Goal: Task Accomplishment & Management: Manage account settings

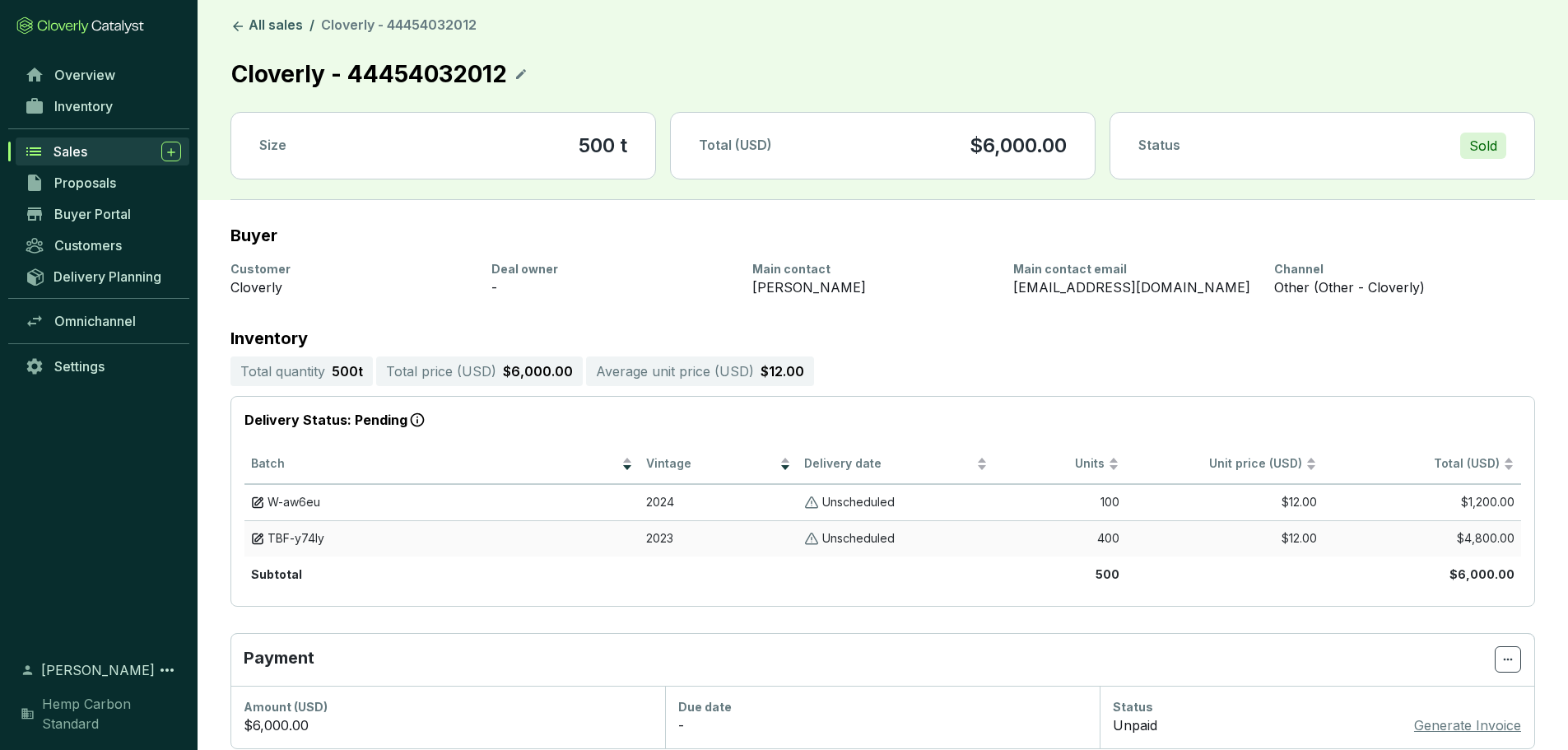
scroll to position [64, 0]
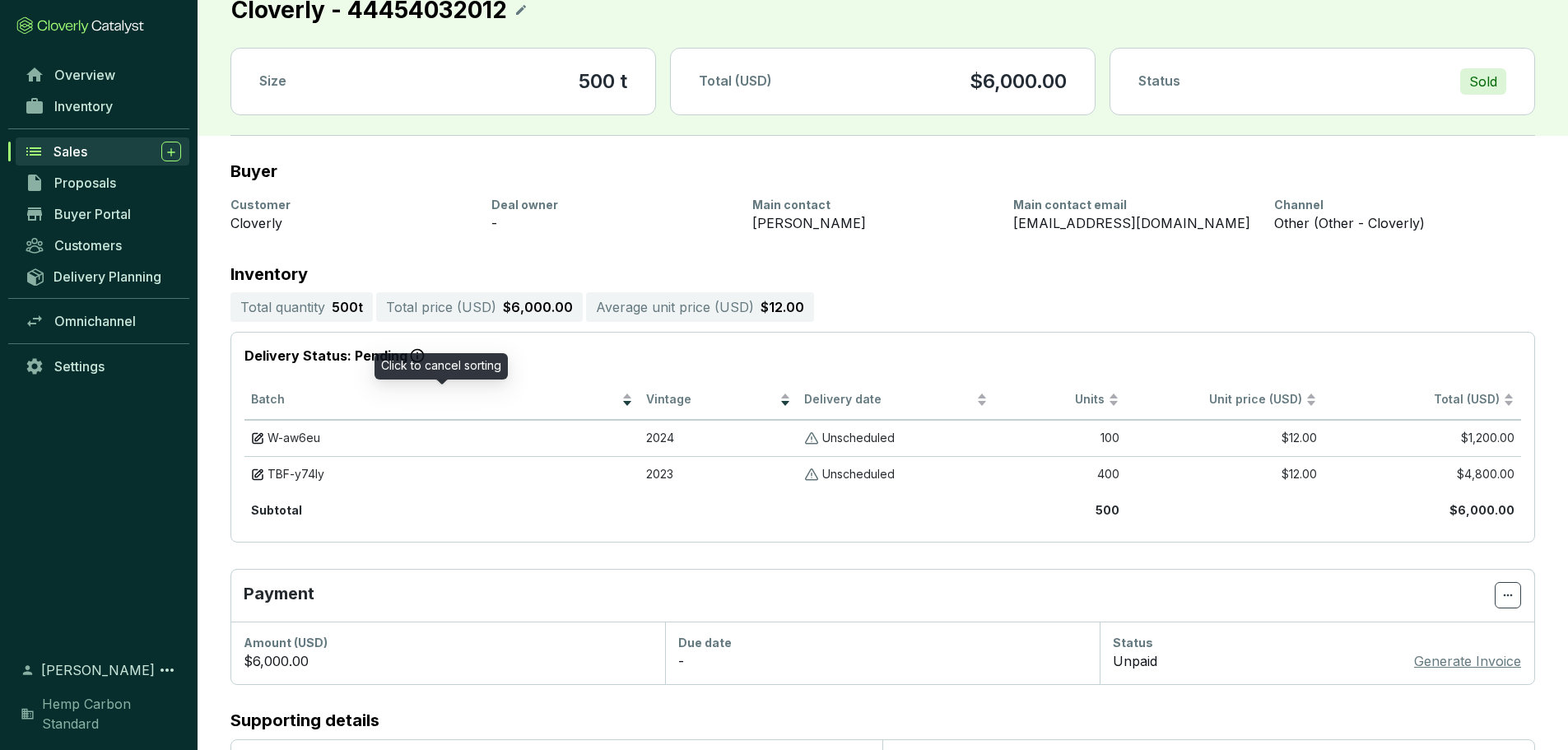
click at [516, 369] on section "Delivery Status: Pending Batch Vintage Delivery date Units Unit price (USD) Tot…" at bounding box center [882, 436] width 1304 height 211
click at [413, 553] on section "Buyer Customer Cloverly Deal owner - Main contact Lea Zinyemba Main contact ema…" at bounding box center [882, 515] width 1370 height 759
click at [315, 476] on span "TBF-y74ly" at bounding box center [295, 474] width 56 height 16
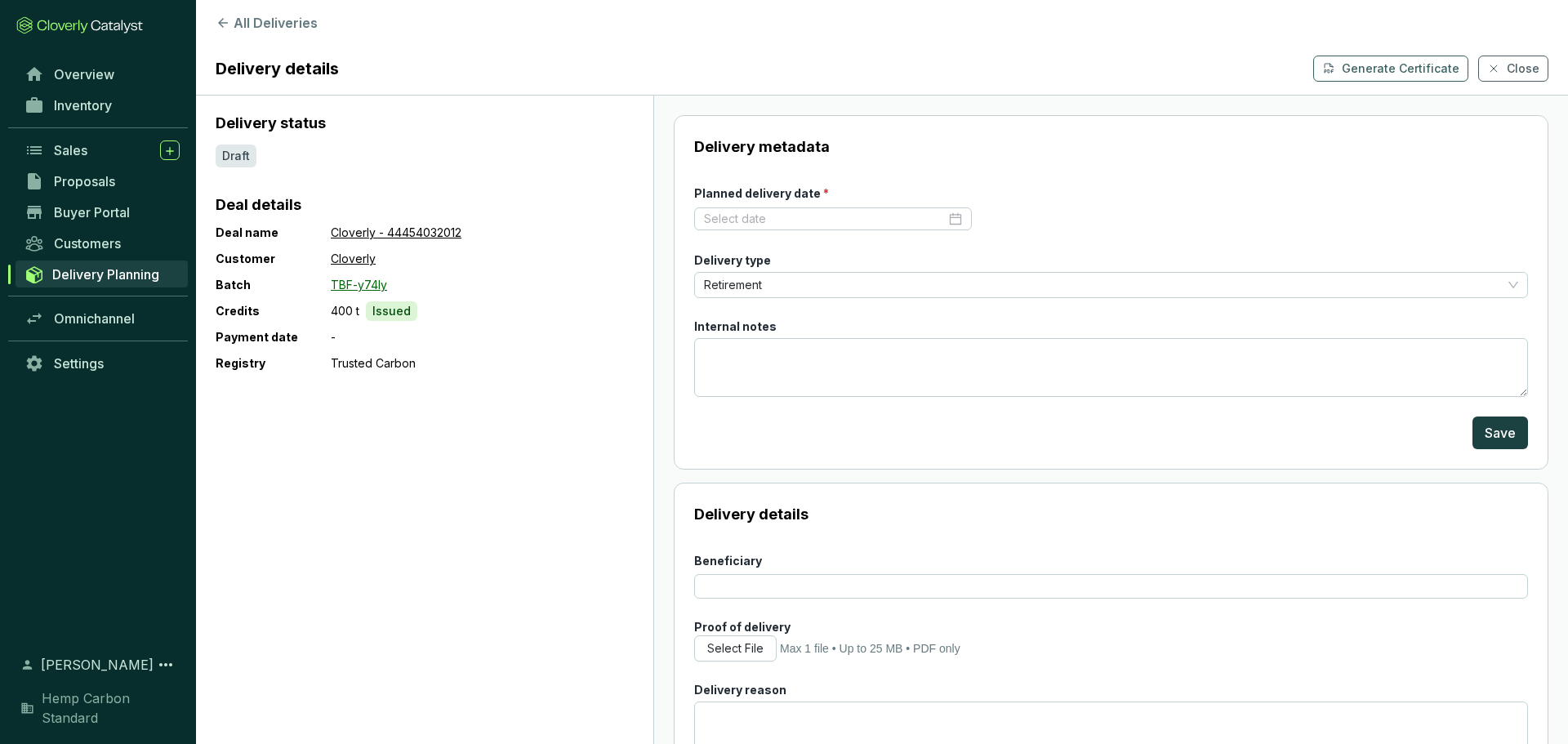
click at [353, 289] on link "TBF-y74ly" at bounding box center [359, 285] width 56 height 19
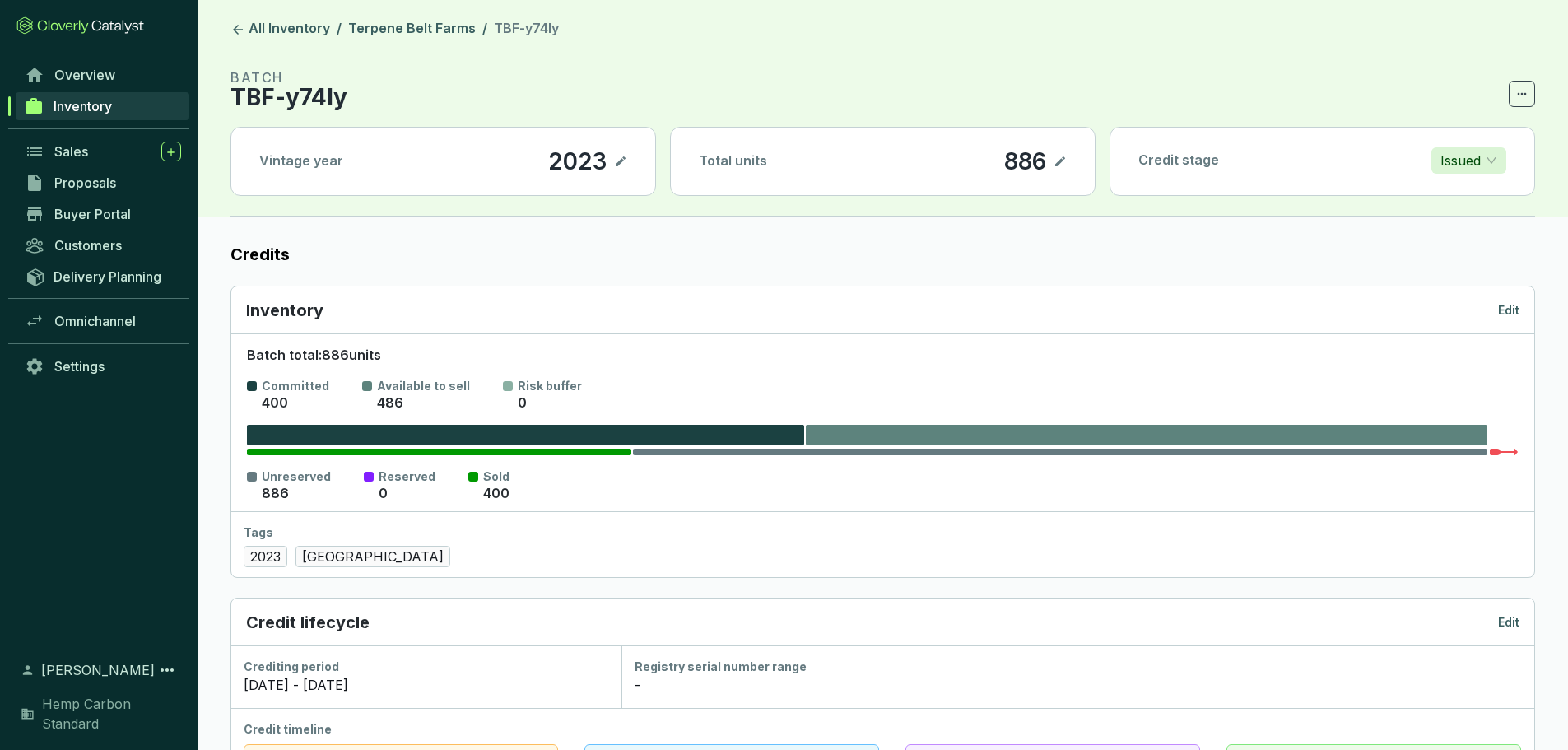
click at [98, 158] on div "Sales" at bounding box center [118, 152] width 127 height 19
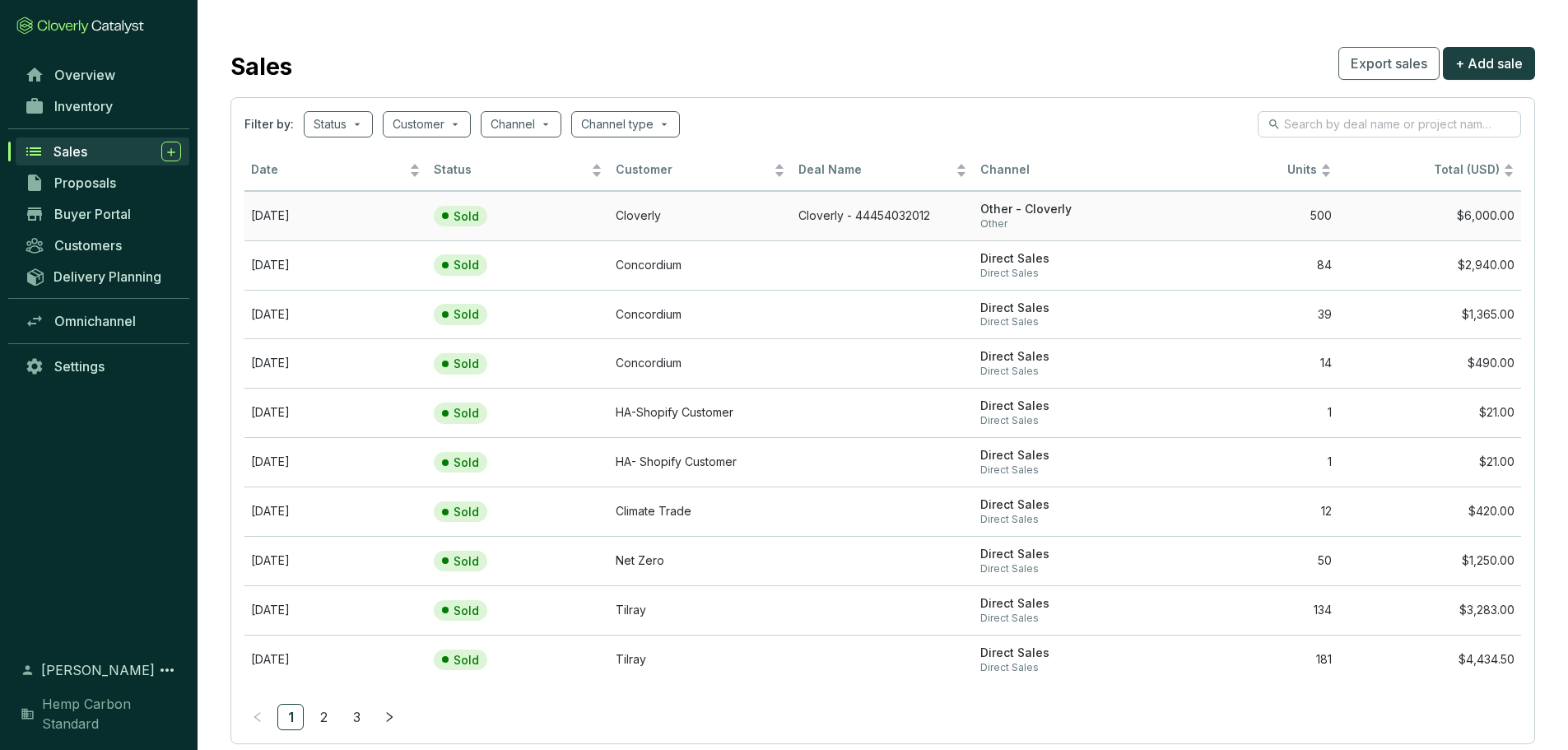
click at [842, 218] on td "Cloverly - 44454032012" at bounding box center [882, 216] width 182 height 49
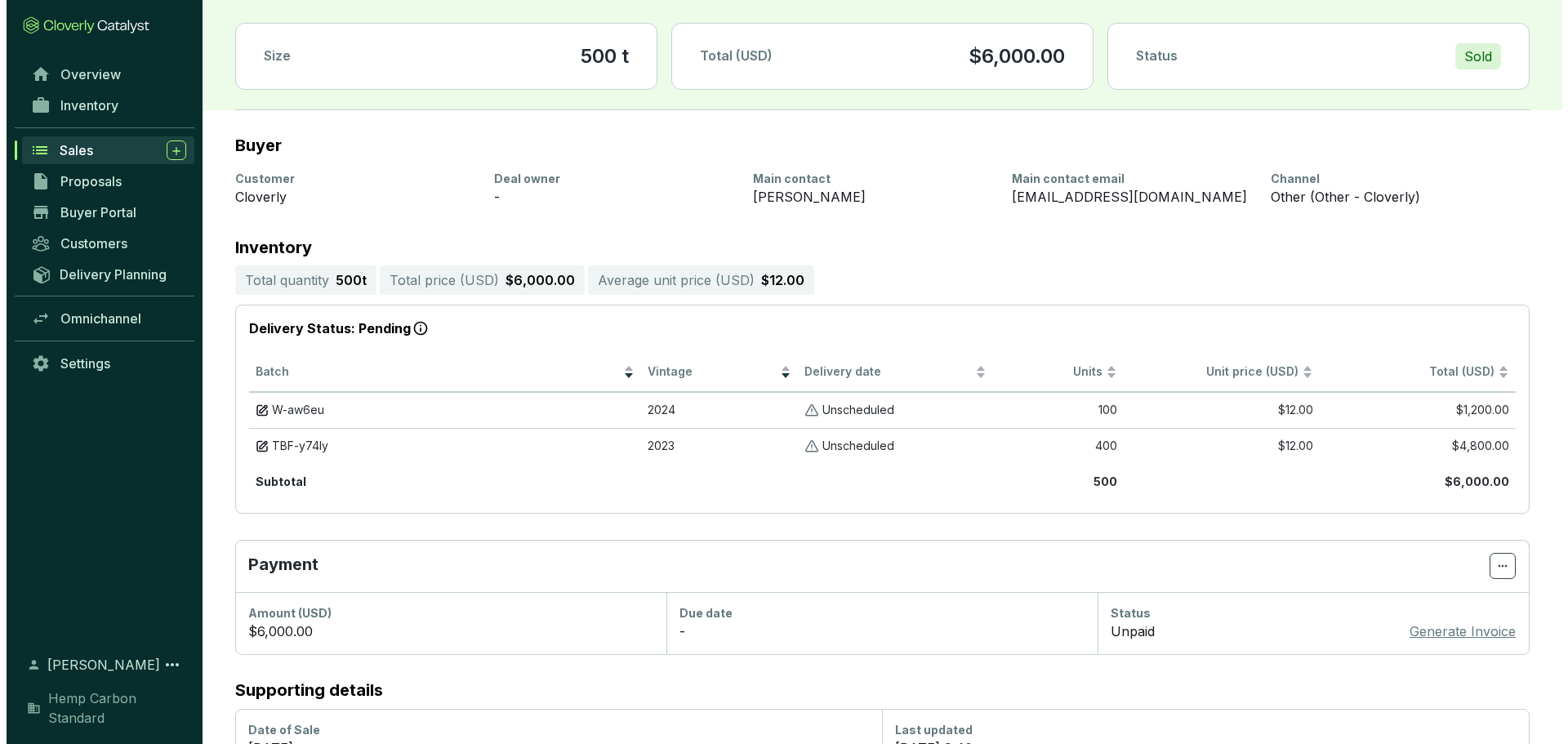
scroll to position [227, 0]
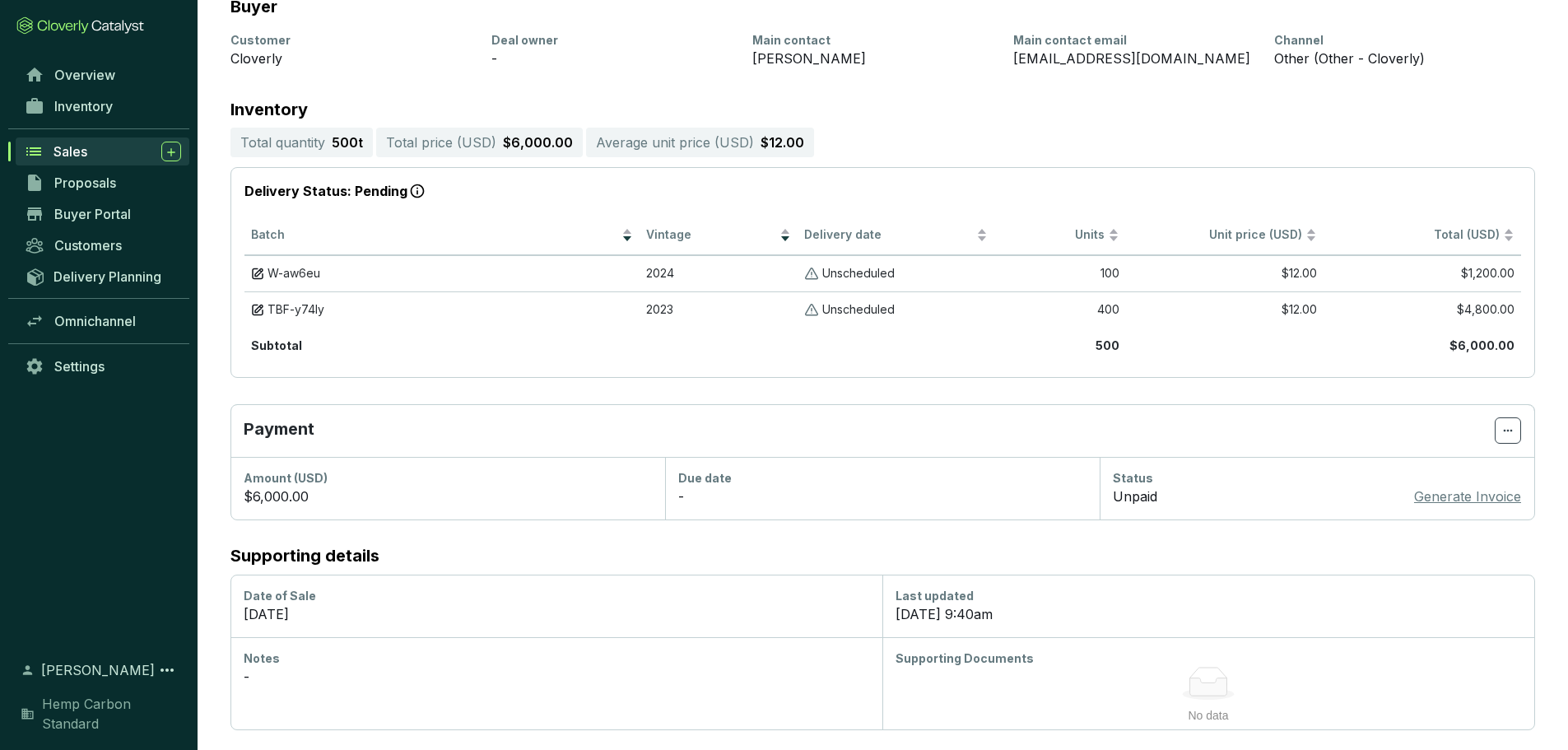
click at [1448, 493] on p "Generate Invoice" at bounding box center [1467, 496] width 107 height 19
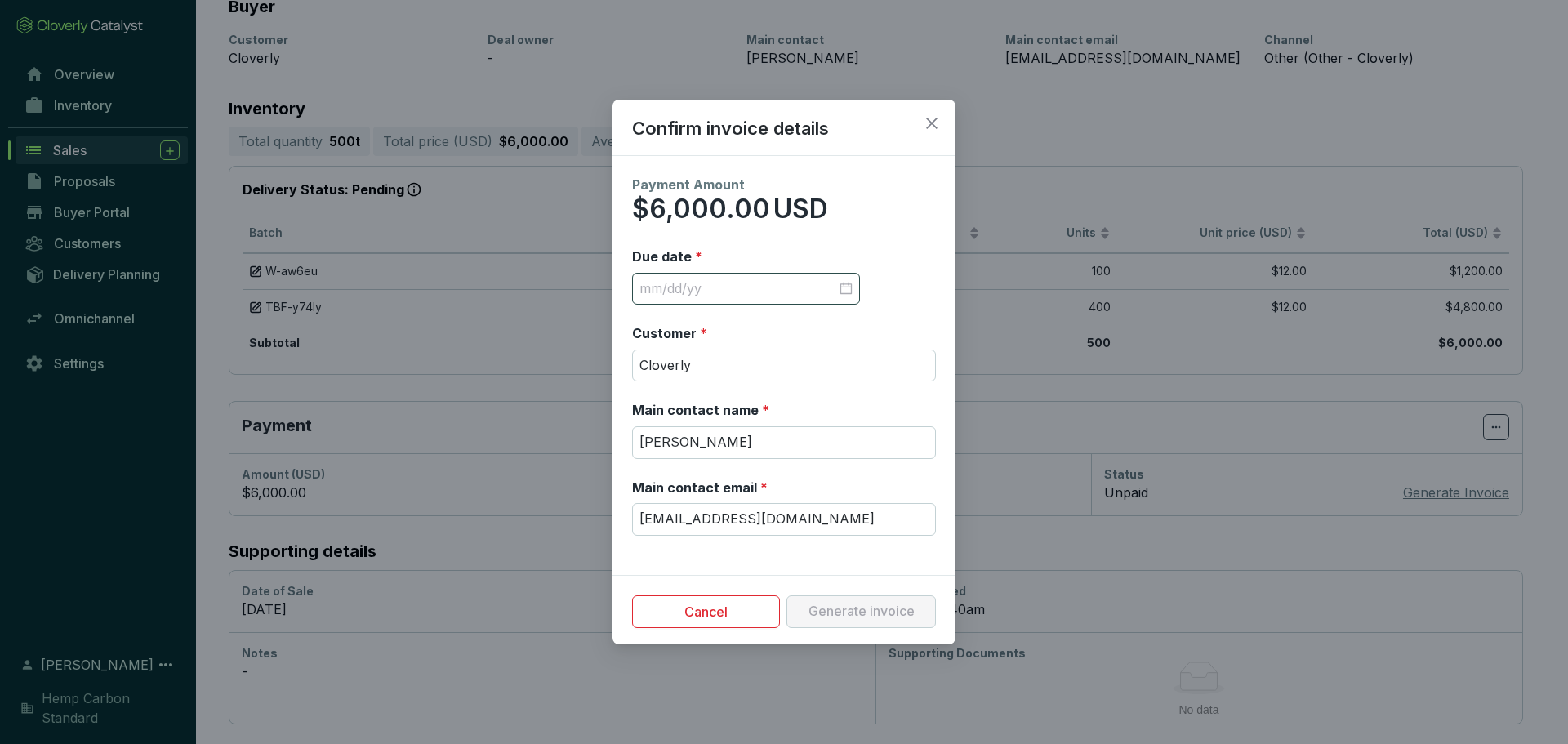
click at [844, 292] on div at bounding box center [746, 289] width 213 height 18
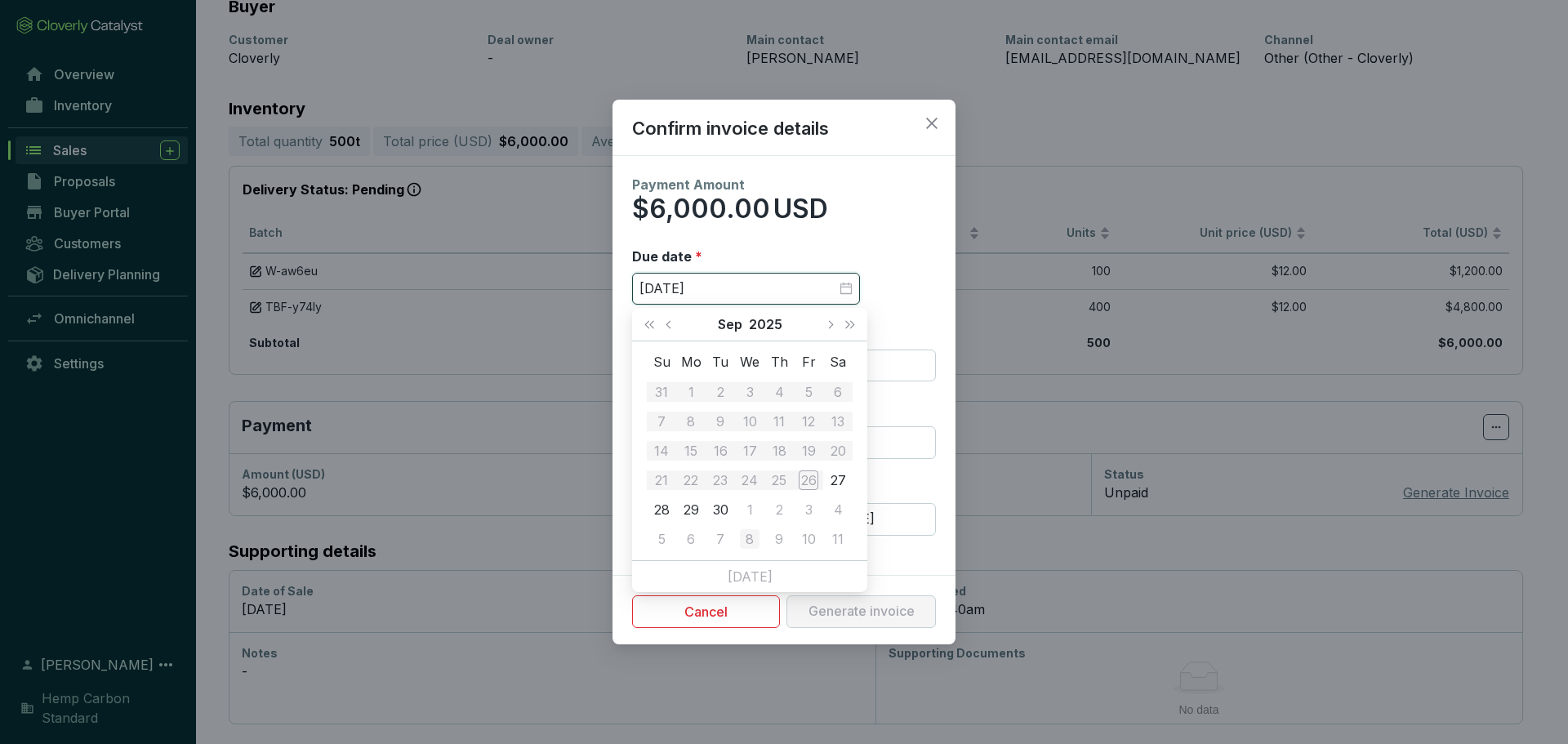
type input "10/8/2025"
type input "[DATE]"
click at [721, 513] on div "30" at bounding box center [720, 509] width 19 height 19
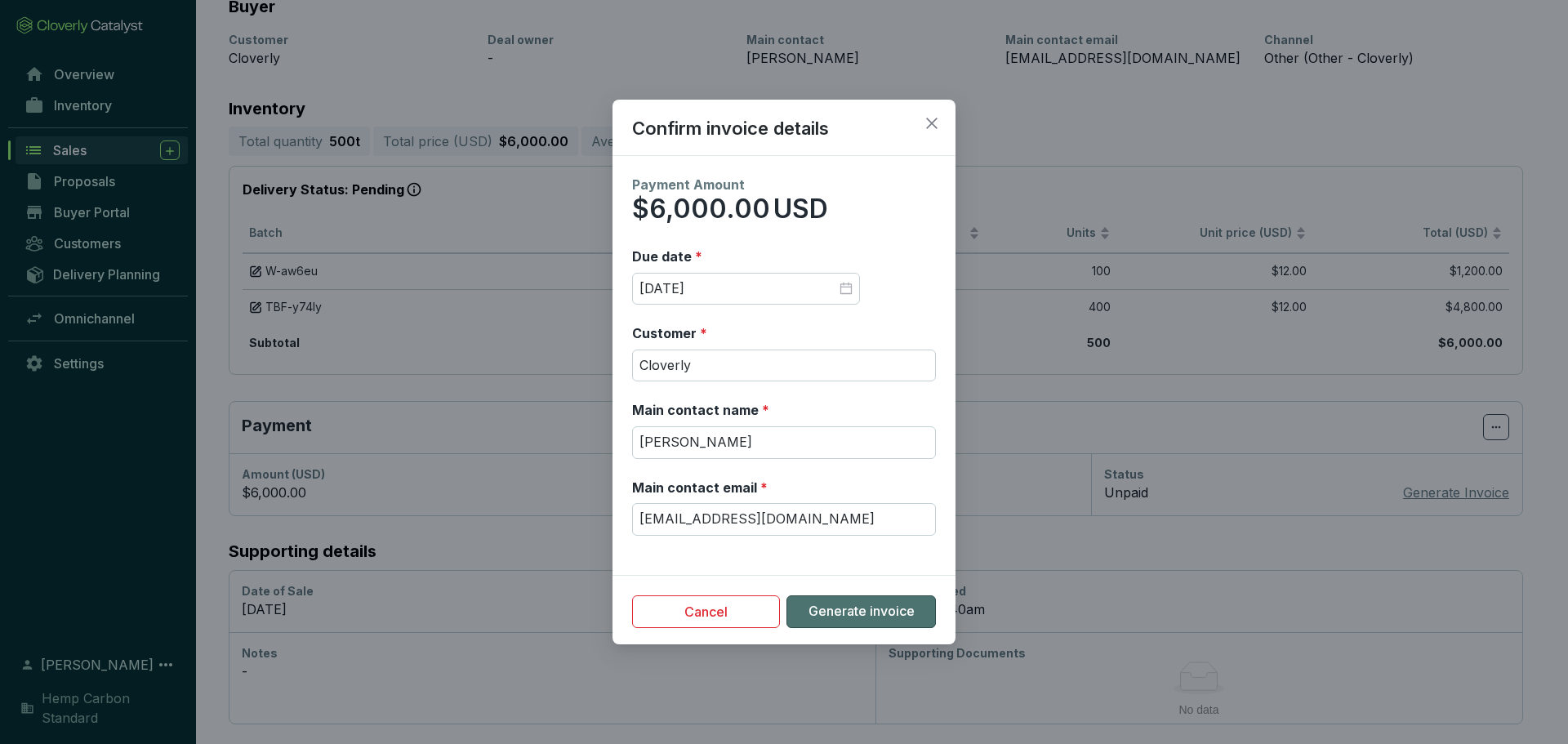
click at [871, 616] on span "Generate invoice" at bounding box center [861, 611] width 106 height 18
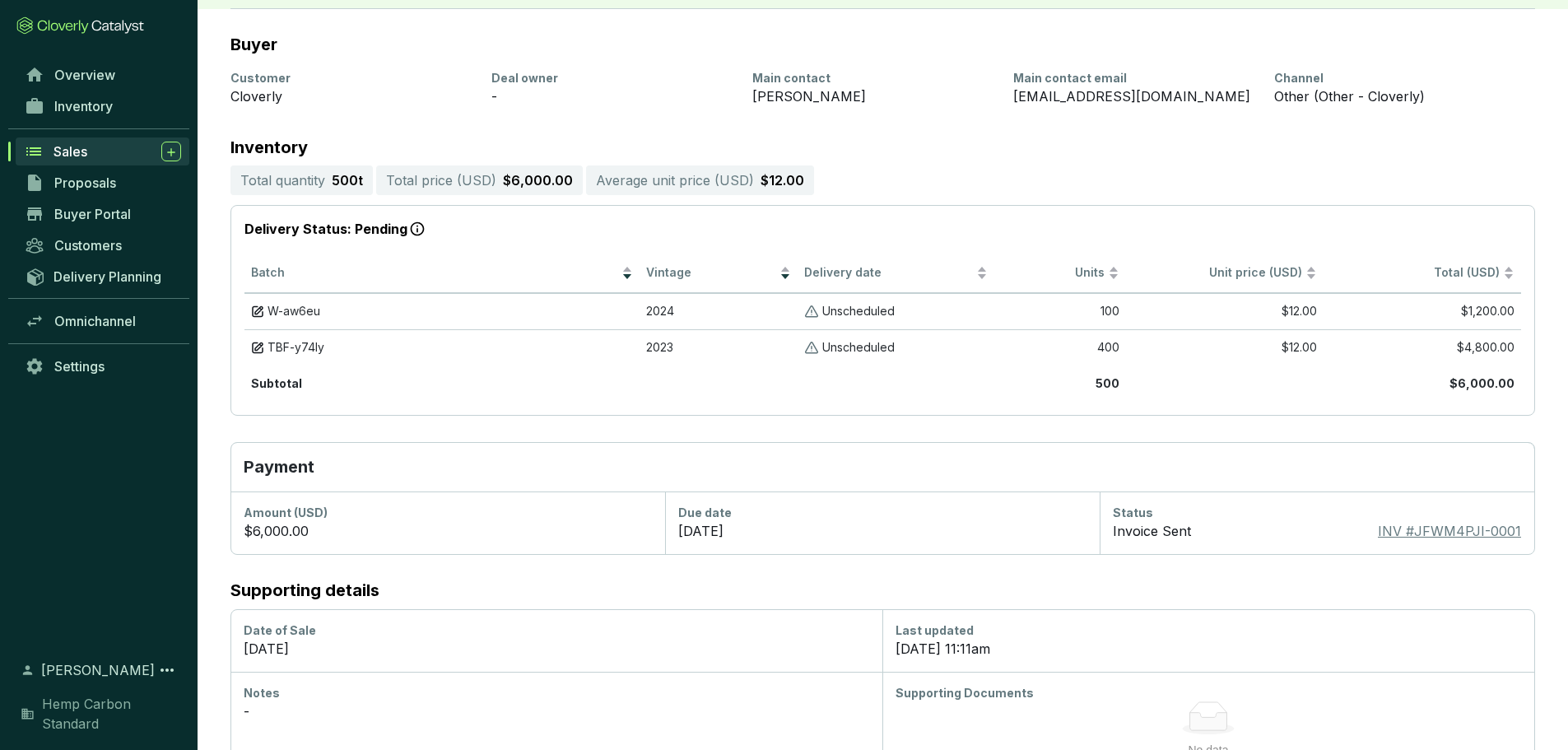
scroll to position [226, 0]
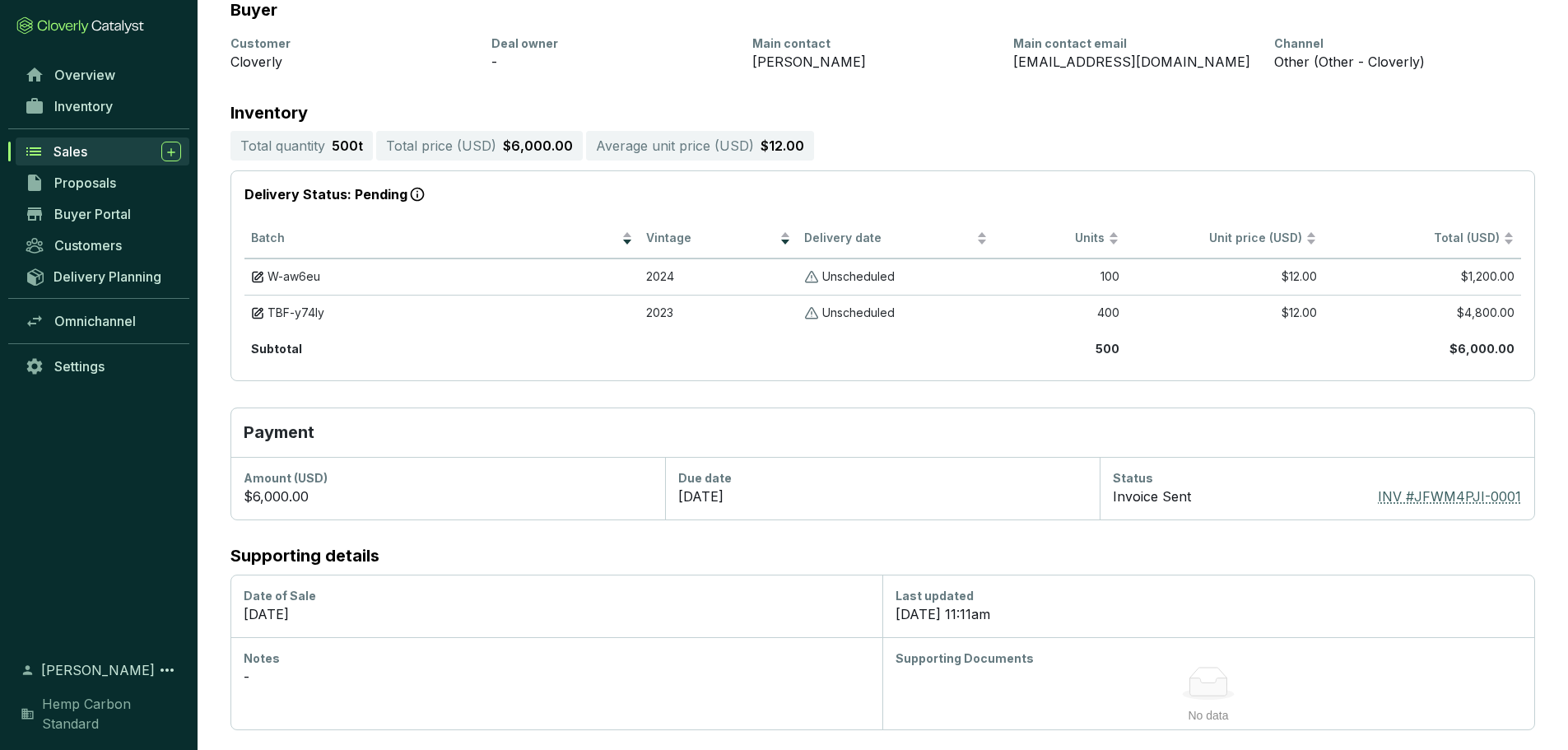
click at [1423, 494] on span "INV # JFWM4PJI-0001" at bounding box center [1449, 496] width 143 height 19
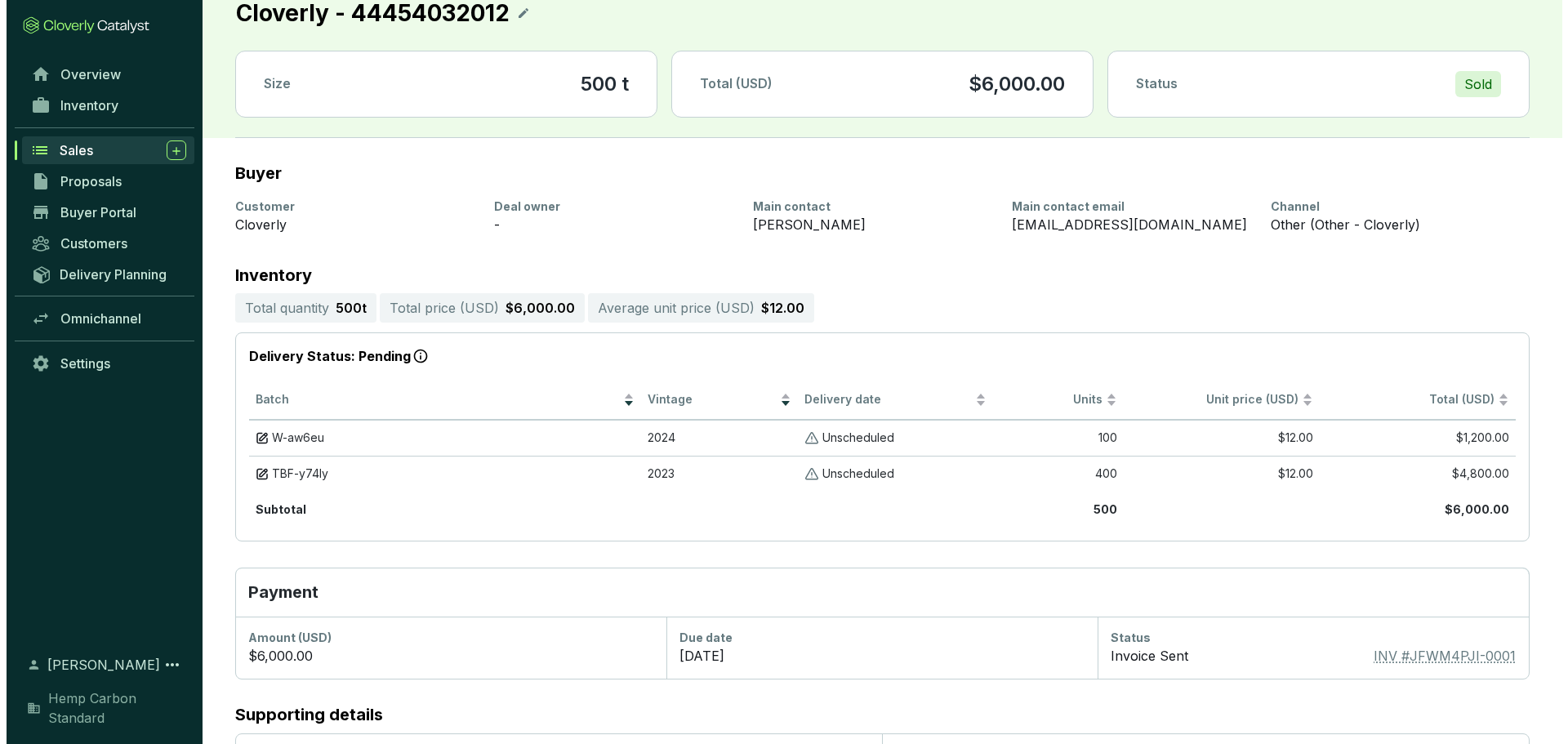
scroll to position [0, 0]
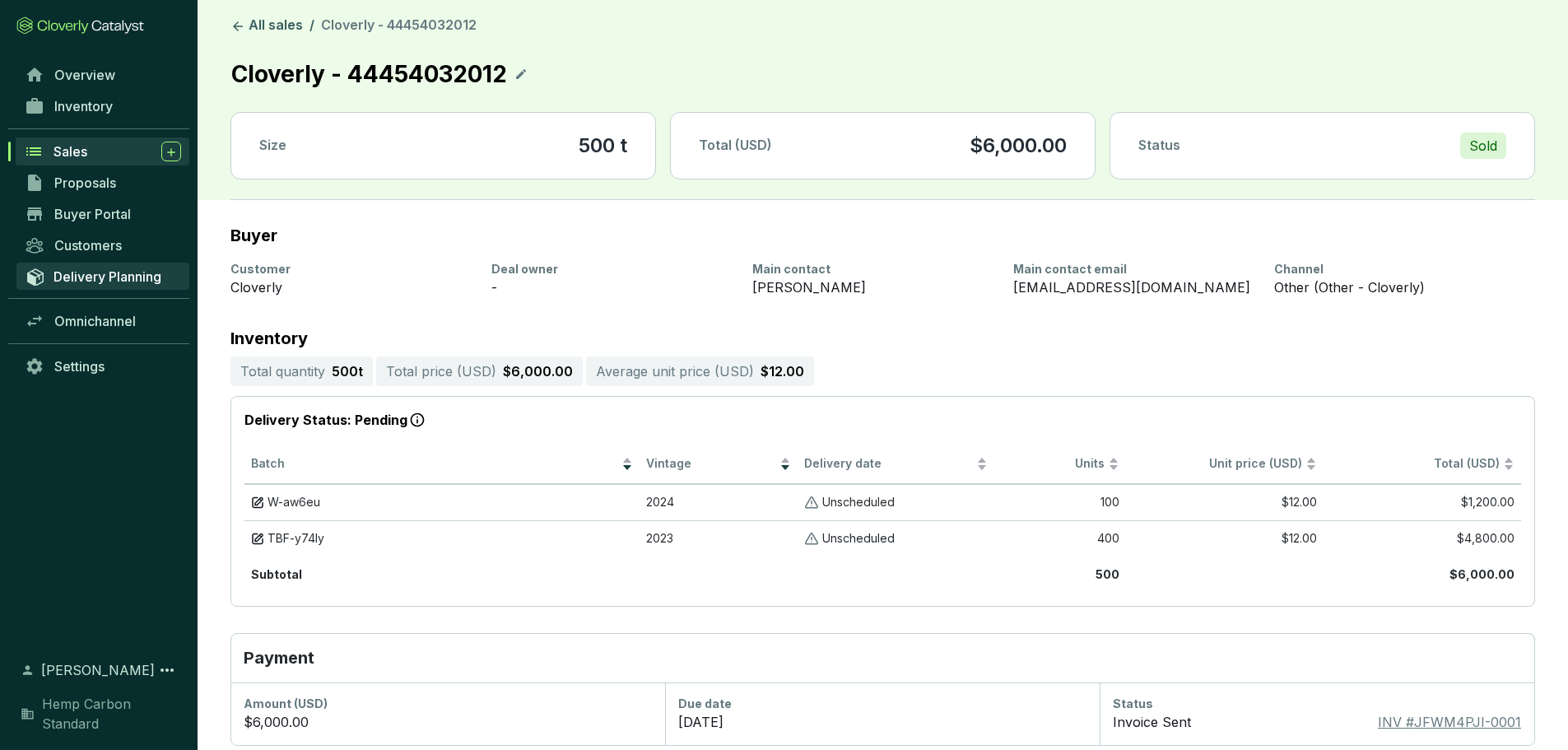
click at [155, 286] on link "Delivery Planning" at bounding box center [103, 276] width 173 height 27
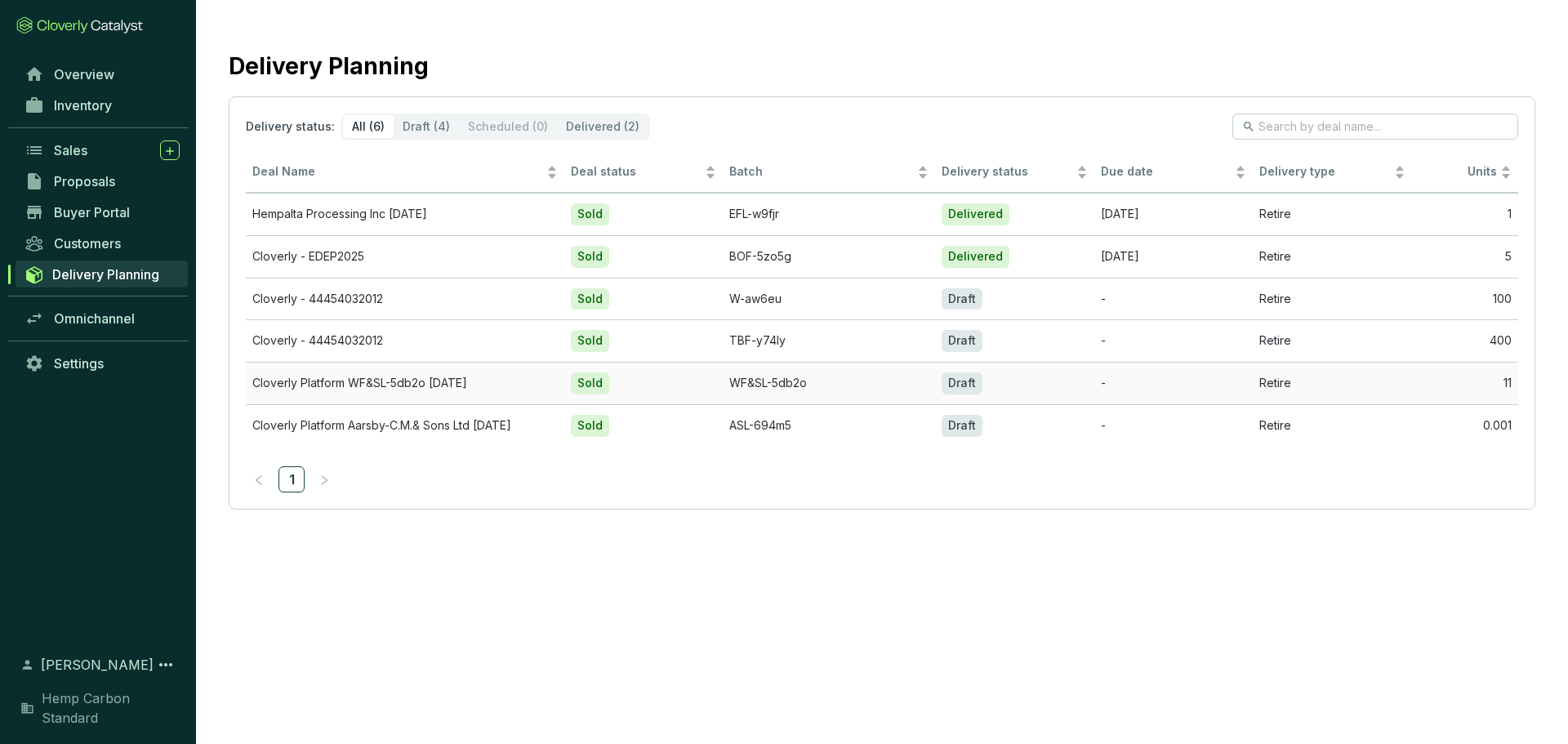
click at [422, 385] on td "Cloverly Platform WF&SL-5db2o [DATE]" at bounding box center [405, 383] width 318 height 43
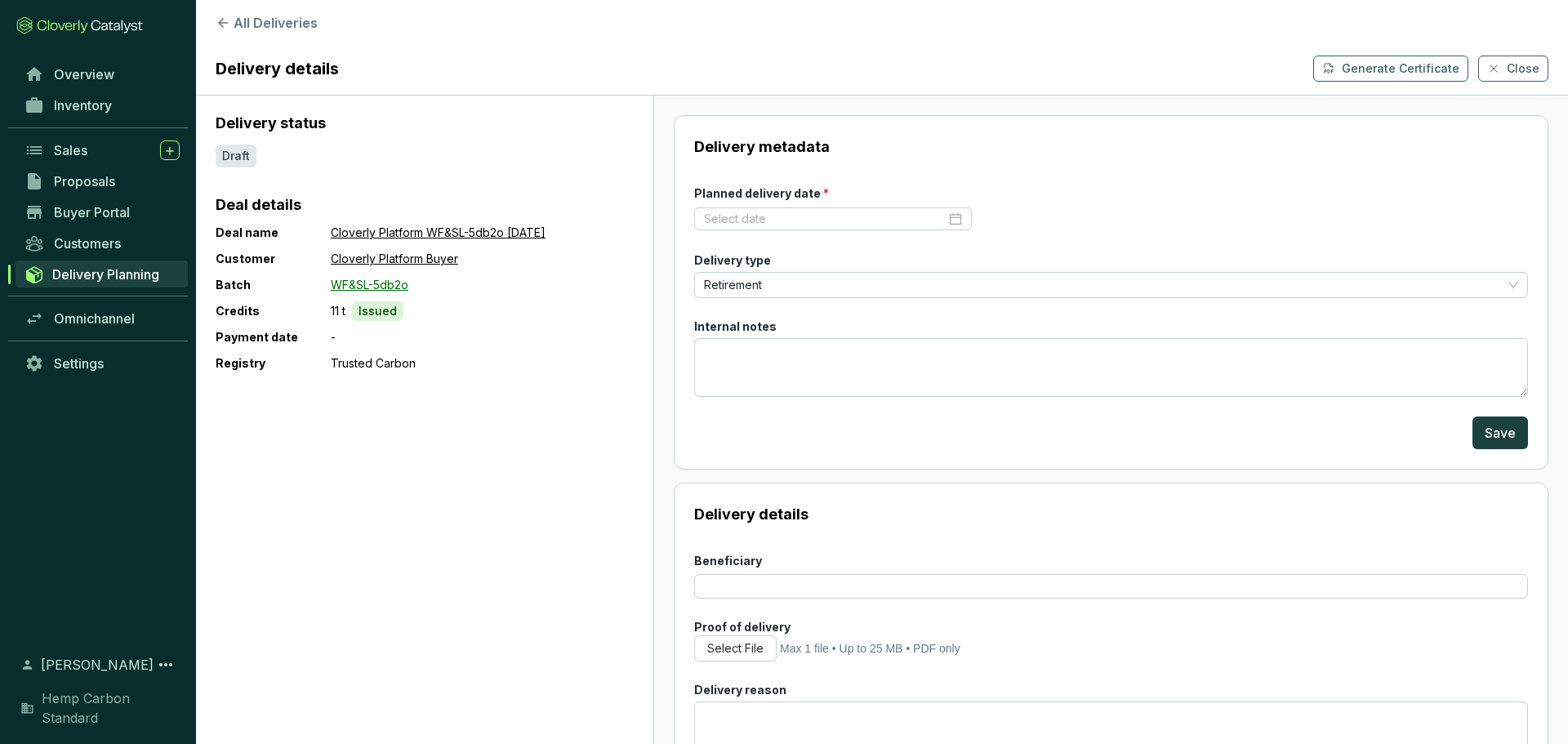
click at [393, 284] on link "WF&SL-5db2o" at bounding box center [369, 285] width 78 height 19
click at [762, 219] on input "Planned delivery date *" at bounding box center [825, 219] width 241 height 17
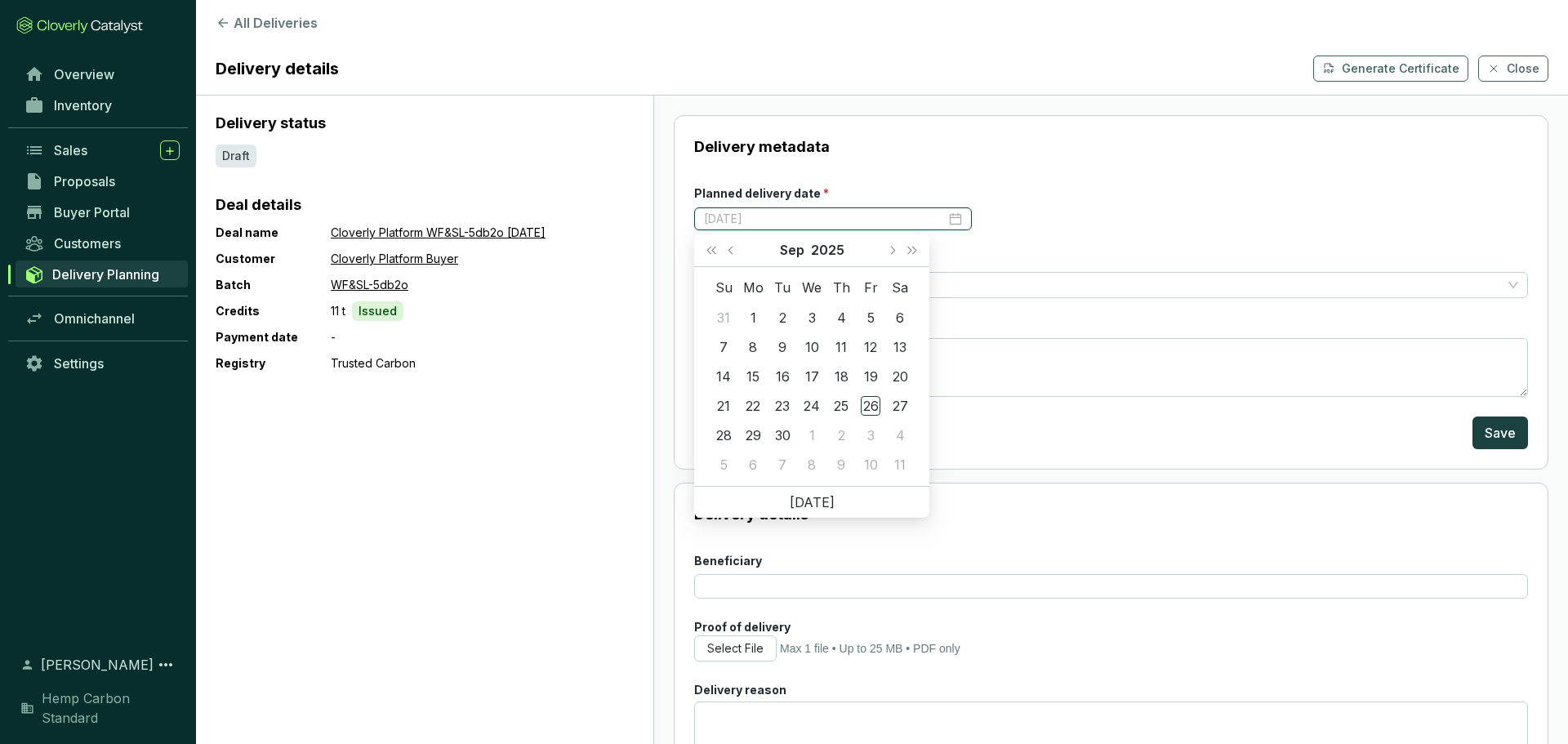
type input "2025-09-01"
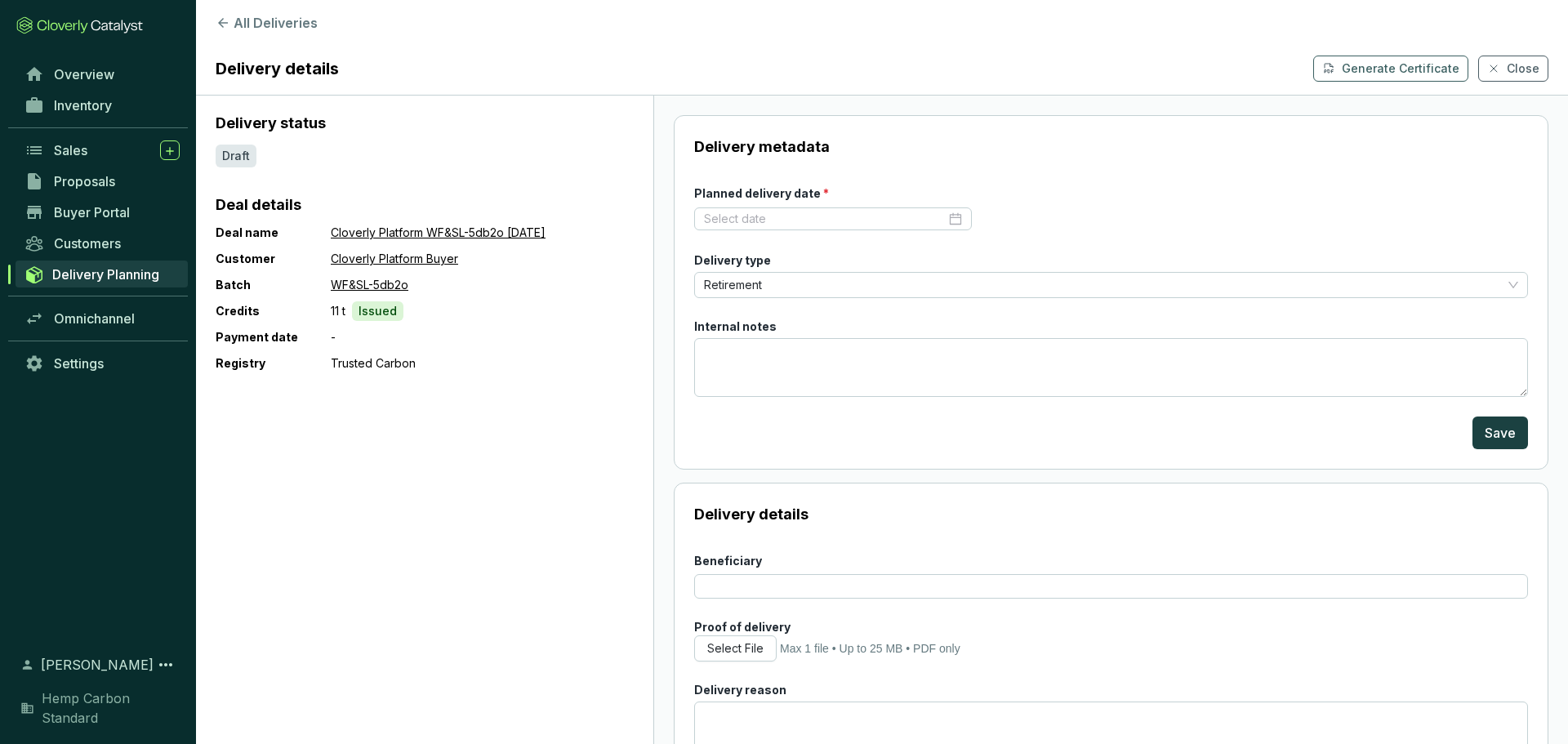
click at [593, 380] on div "Delivery status Draft Deal details Deal name Cloverly Platform WF&SL-5db2o Feb …" at bounding box center [424, 419] width 457 height 648
click at [782, 226] on input "Planned delivery date *" at bounding box center [825, 219] width 241 height 17
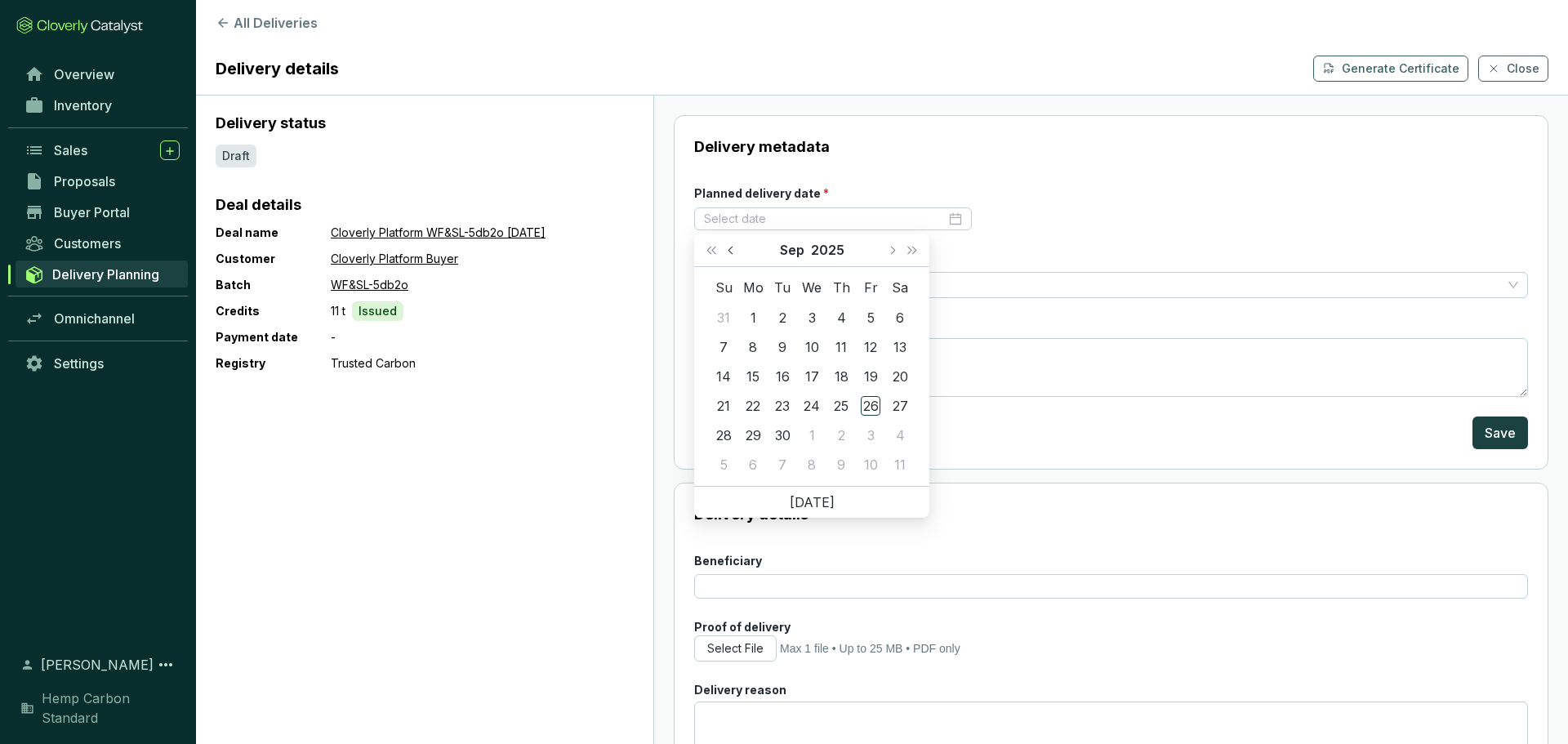
click at [737, 247] on button "Previous month (PageUp)" at bounding box center [732, 249] width 21 height 32
click at [575, 337] on div "-" at bounding box center [482, 337] width 303 height 19
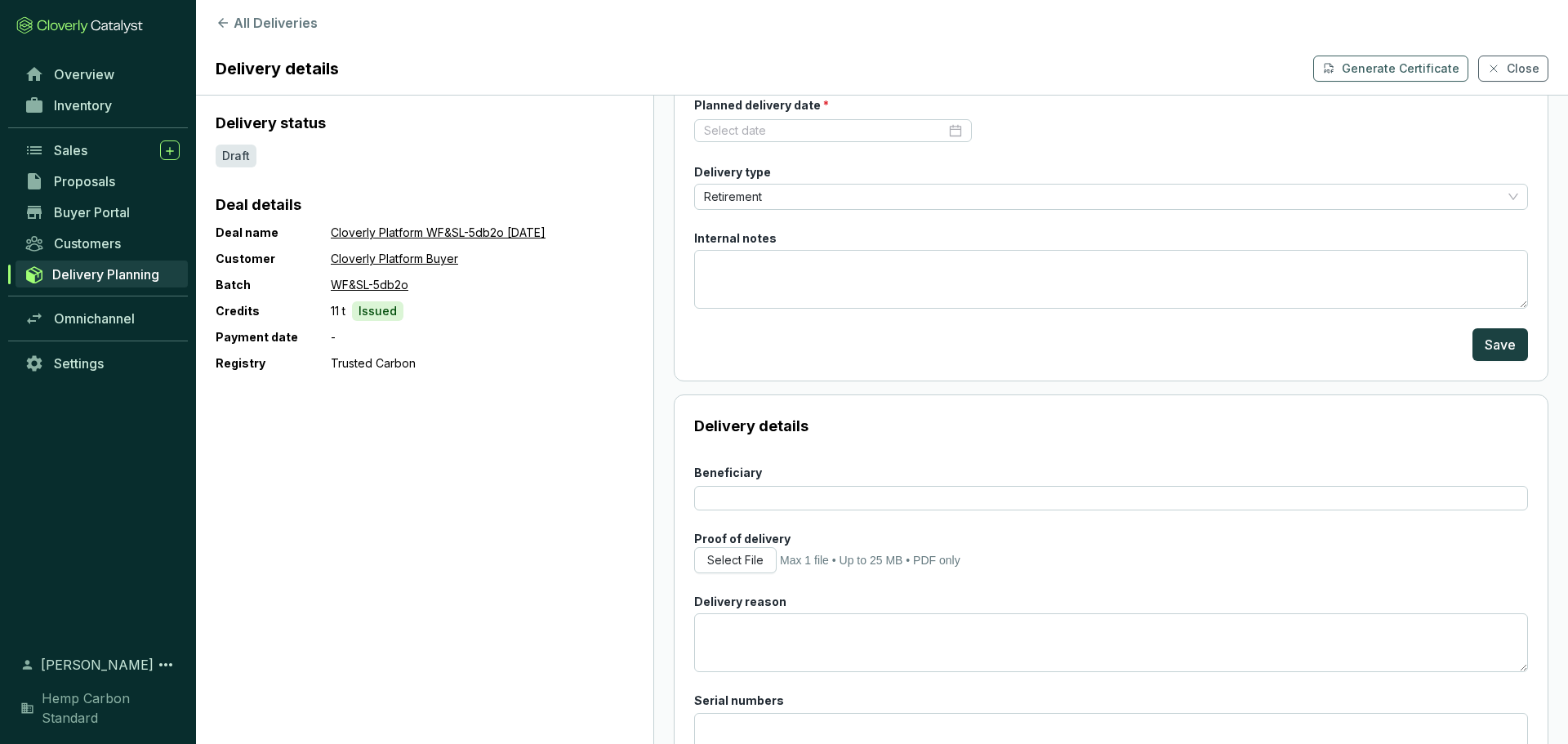
scroll to position [208, 0]
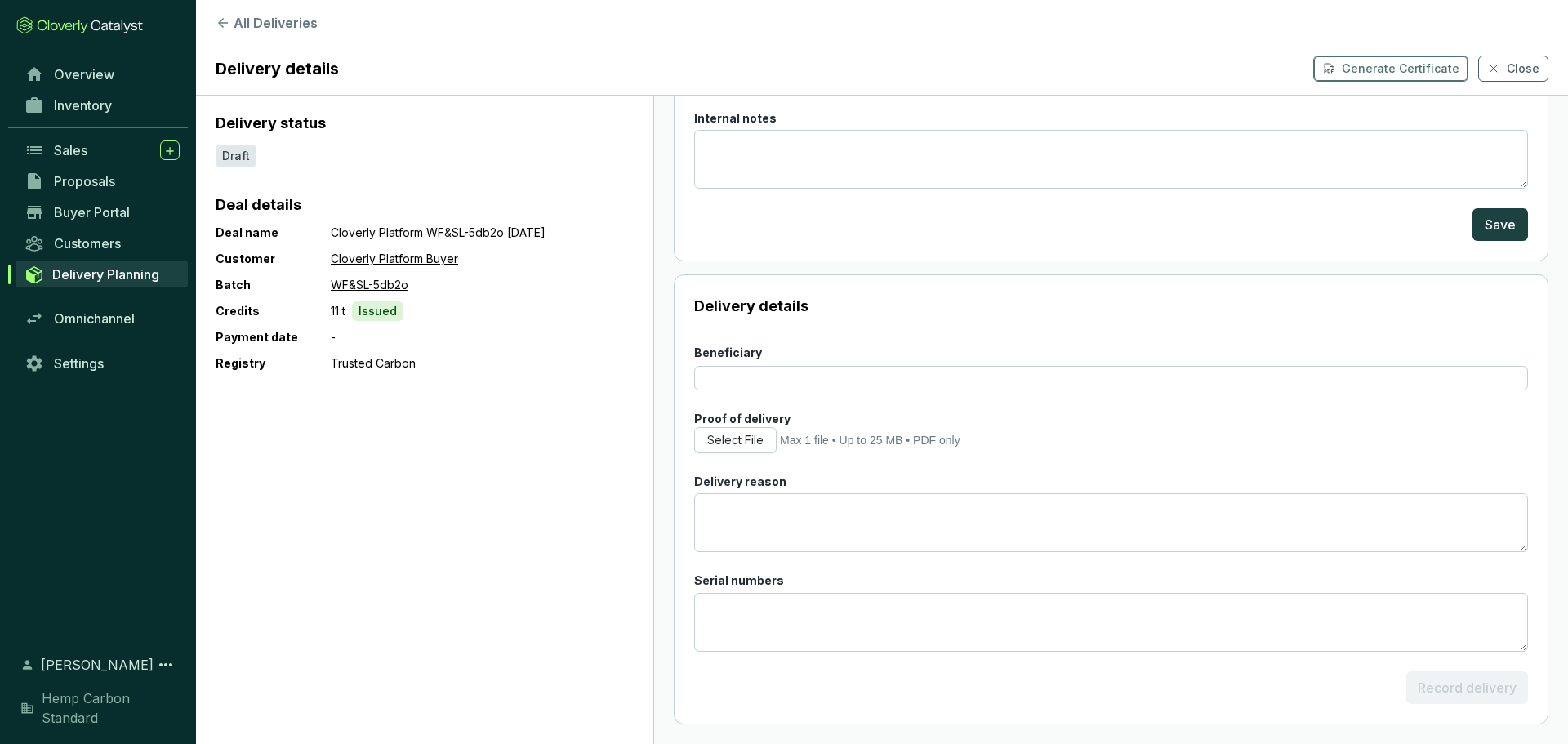
click at [1398, 66] on p "Generate Certificate" at bounding box center [1400, 68] width 117 height 17
click at [785, 367] on input "Beneficiary" at bounding box center [1111, 378] width 833 height 24
type input "Cloverly Partners"
click at [744, 440] on span "Select File" at bounding box center [735, 440] width 56 height 17
click at [751, 443] on span "Select File" at bounding box center [735, 440] width 56 height 17
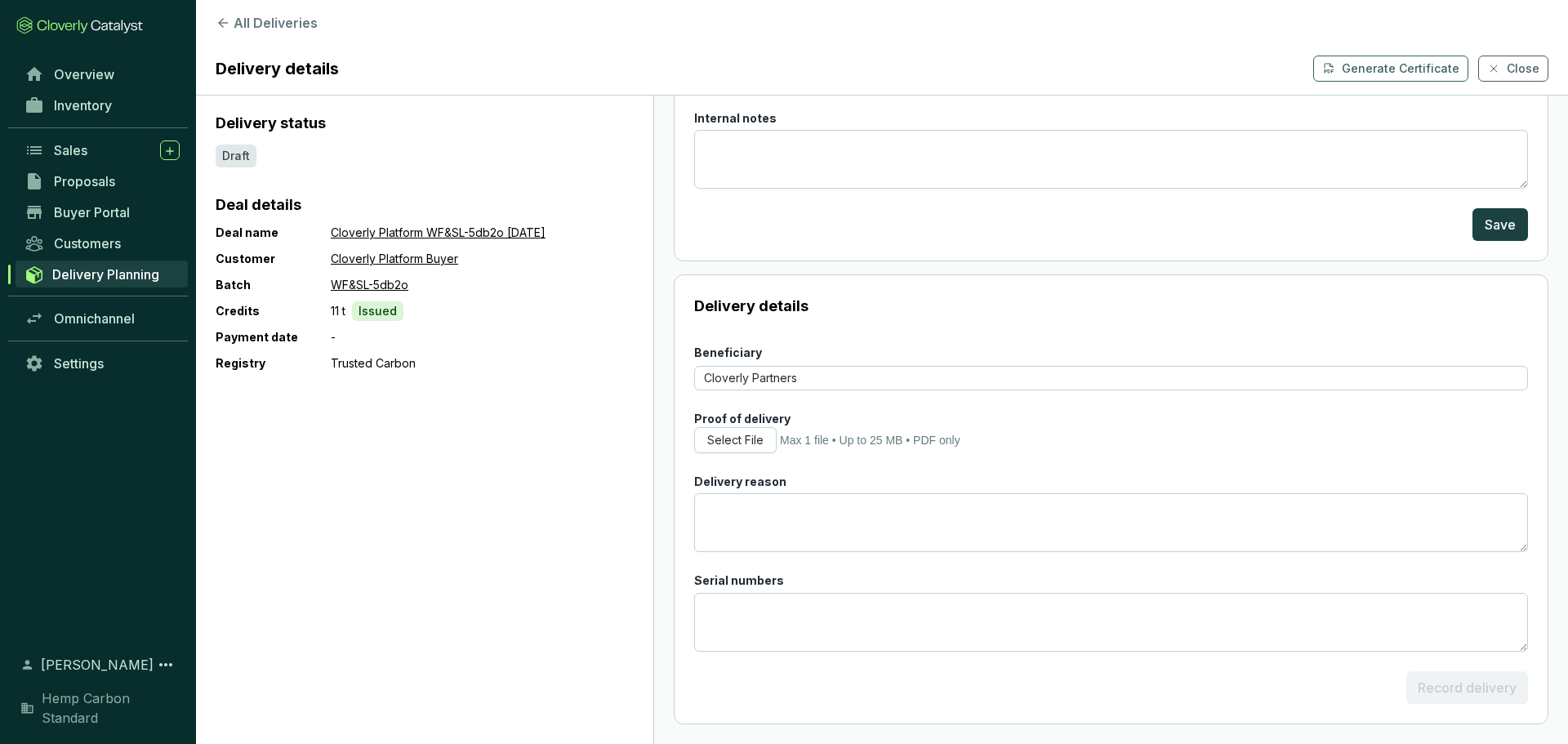
click at [1014, 411] on div "Proof of delivery" at bounding box center [1111, 419] width 833 height 17
click at [709, 434] on span "Select File" at bounding box center [735, 440] width 56 height 17
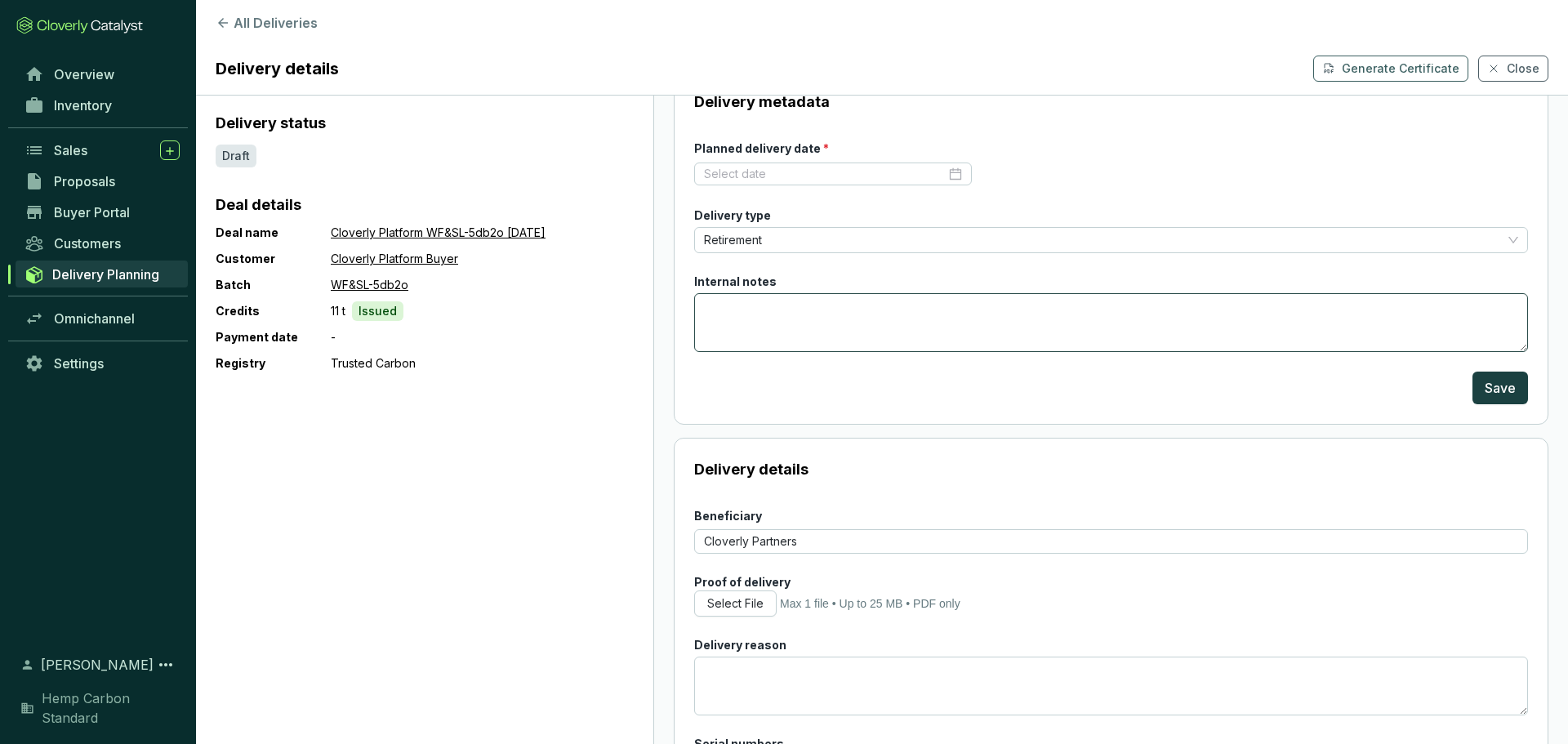
scroll to position [0, 0]
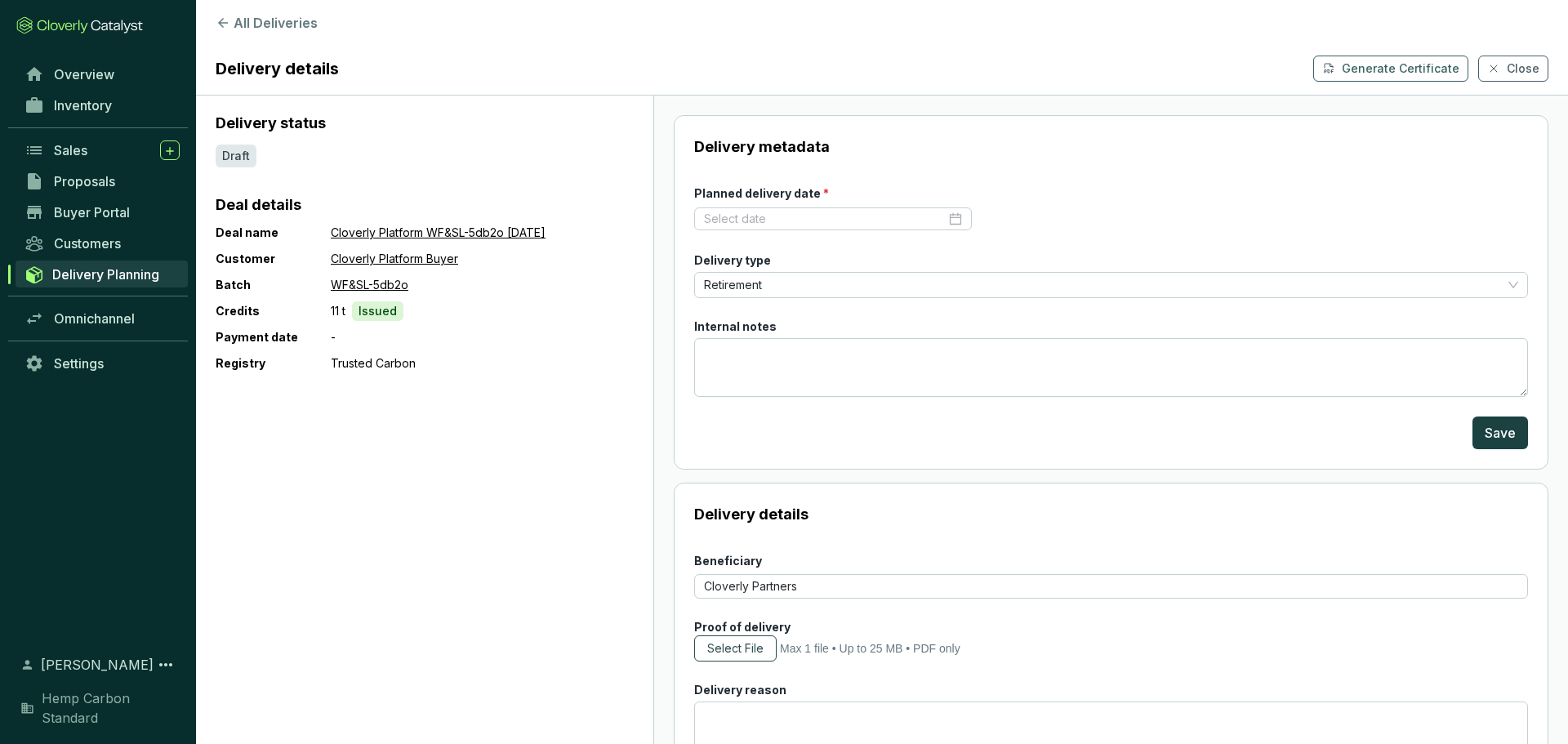
click at [757, 635] on button "Select File" at bounding box center [735, 648] width 82 height 26
click at [364, 454] on div "Delivery status Draft Deal details Deal name Cloverly Platform WF&SL-5db2o Feb …" at bounding box center [424, 419] width 457 height 648
click at [944, 219] on div at bounding box center [833, 219] width 258 height 17
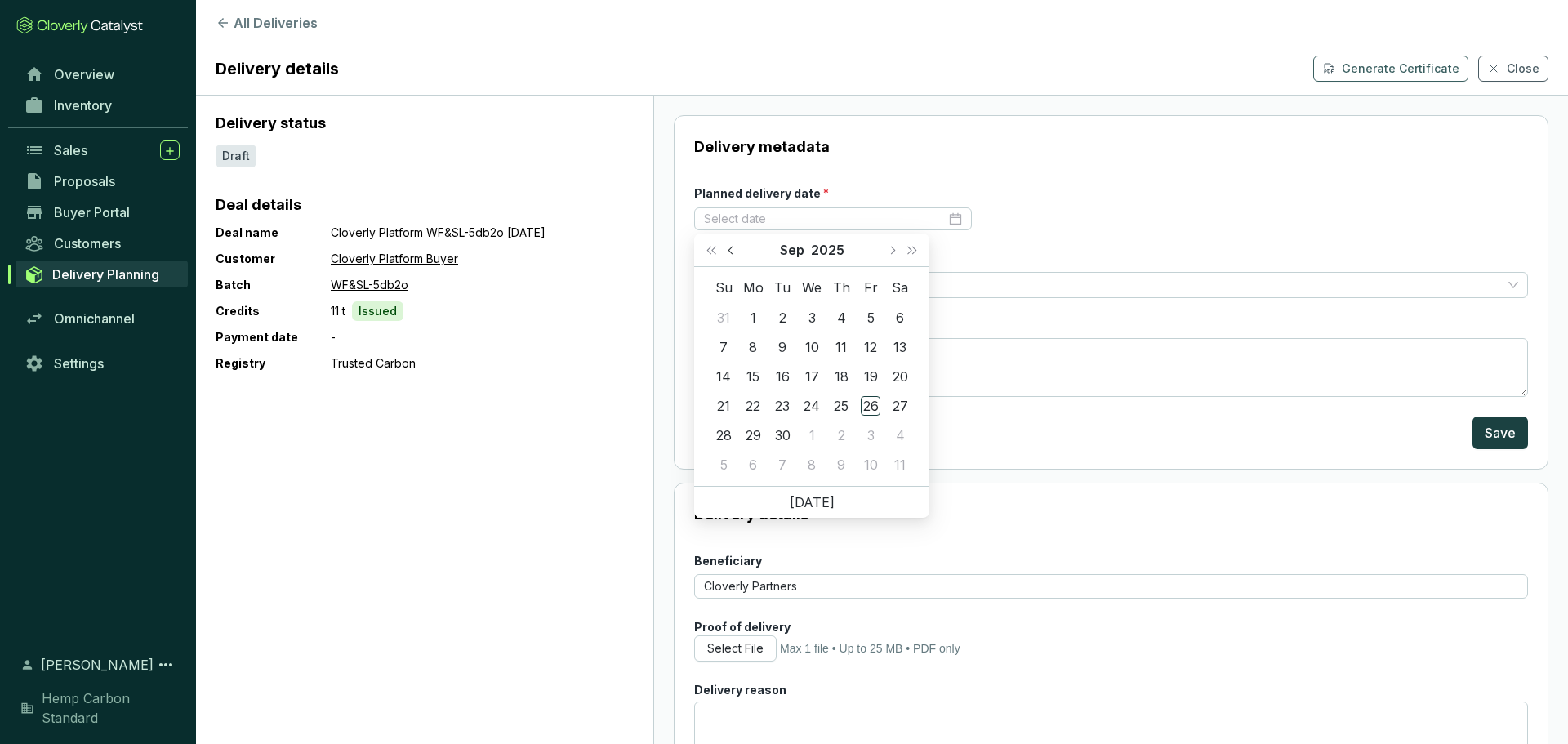
click at [726, 246] on button "Previous month (PageUp)" at bounding box center [732, 249] width 21 height 32
type input "[DATE]"
click at [817, 372] on div "18" at bounding box center [812, 376] width 19 height 19
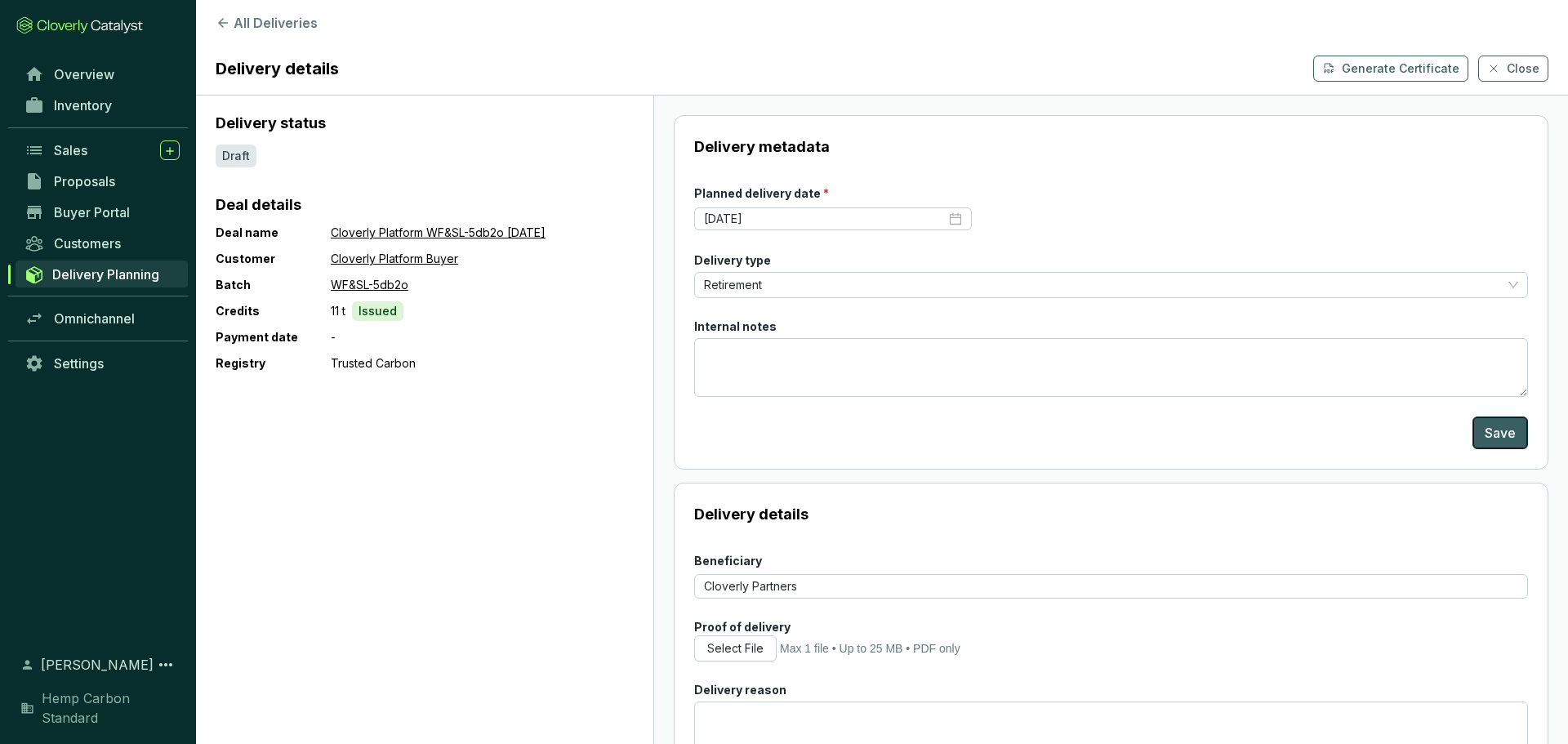
click at [1489, 440] on span "Save" at bounding box center [1499, 433] width 31 height 19
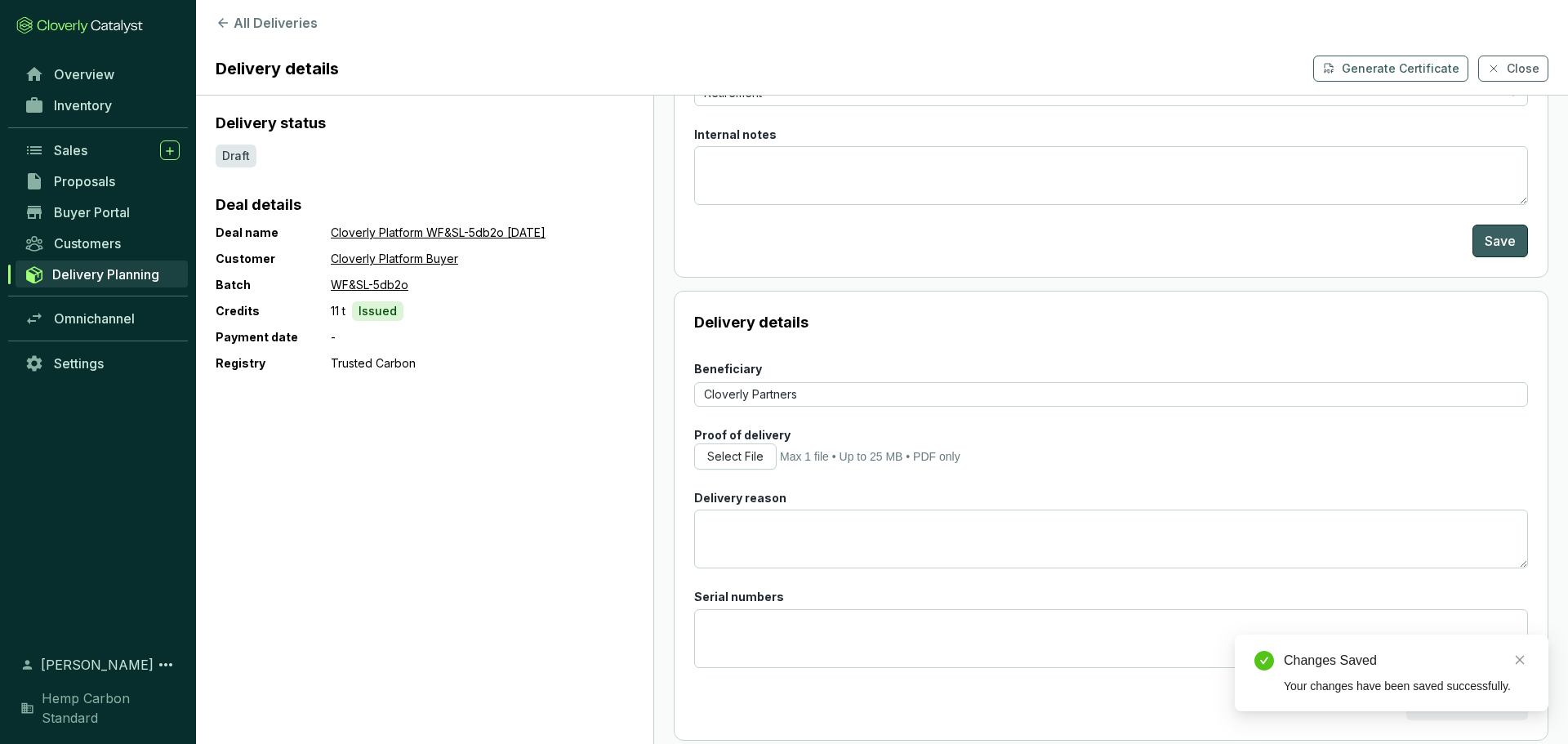
scroll to position [208, 0]
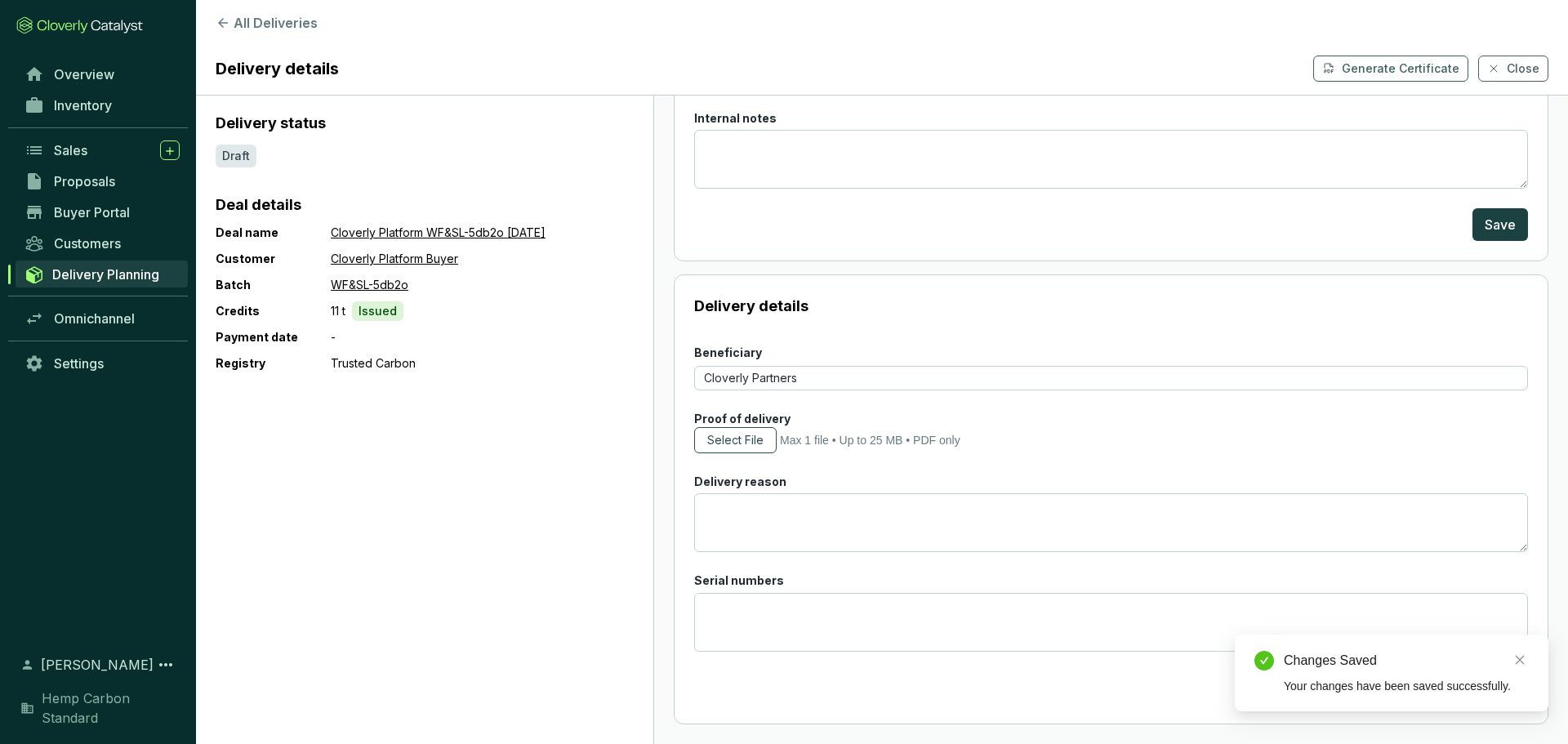
click at [763, 441] on span "Select File" at bounding box center [735, 440] width 56 height 17
click at [742, 440] on span "Select File" at bounding box center [735, 440] width 56 height 17
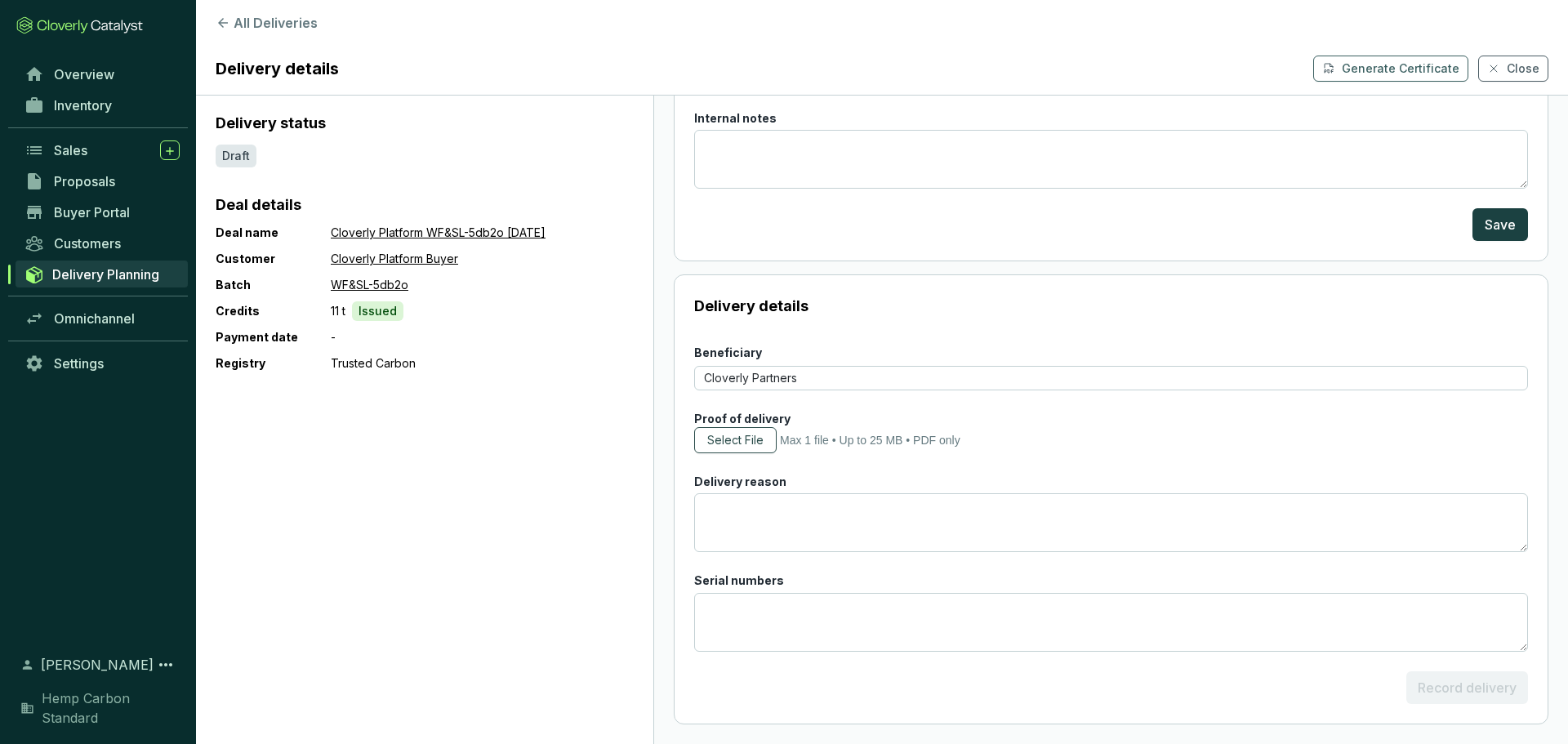
click at [742, 440] on span "Select File" at bounding box center [735, 440] width 56 height 17
click at [74, 268] on span "Delivery Planning" at bounding box center [106, 274] width 107 height 17
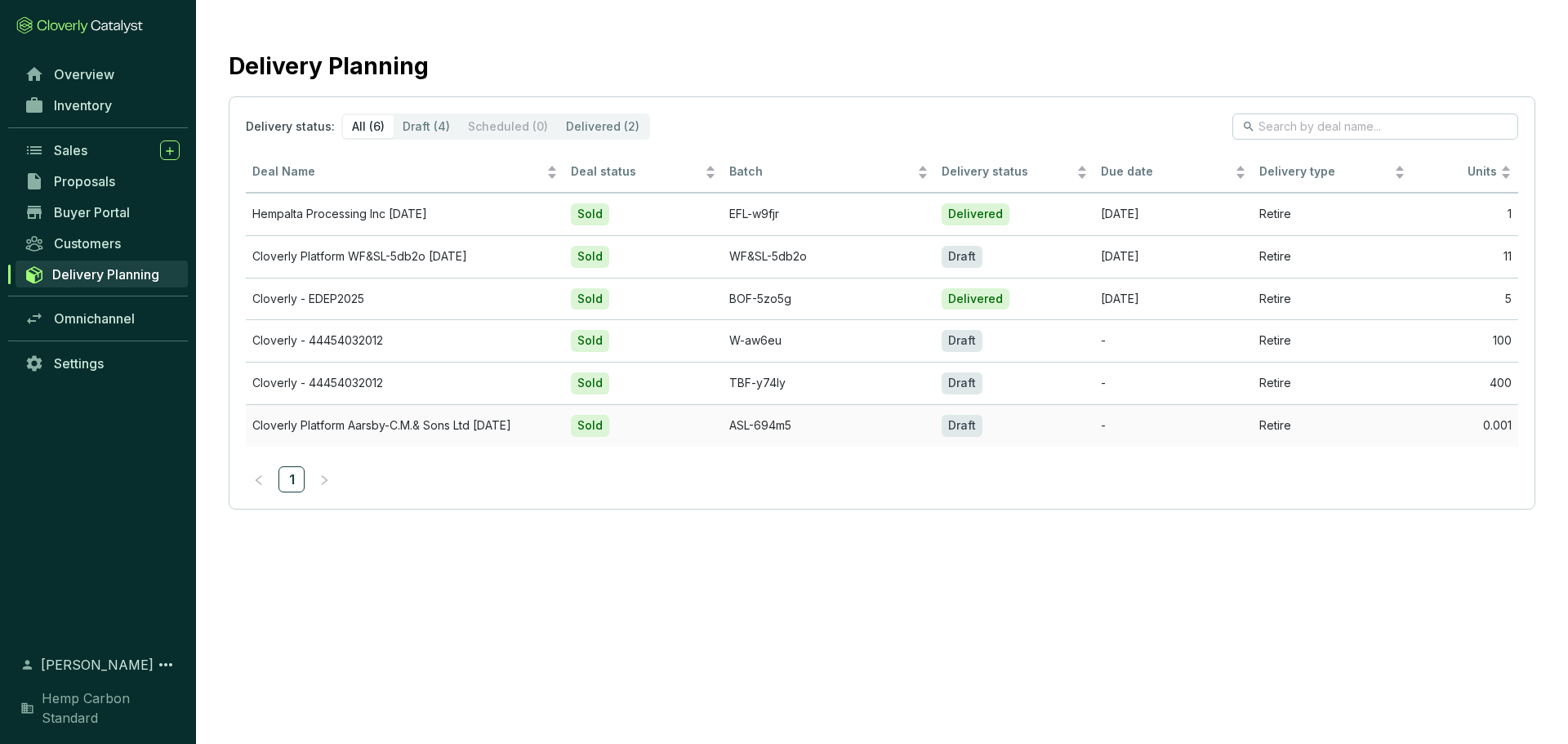
click at [437, 435] on td "Cloverly Platform Aarsby-C.M.& Sons Ltd [DATE]" at bounding box center [405, 425] width 318 height 43
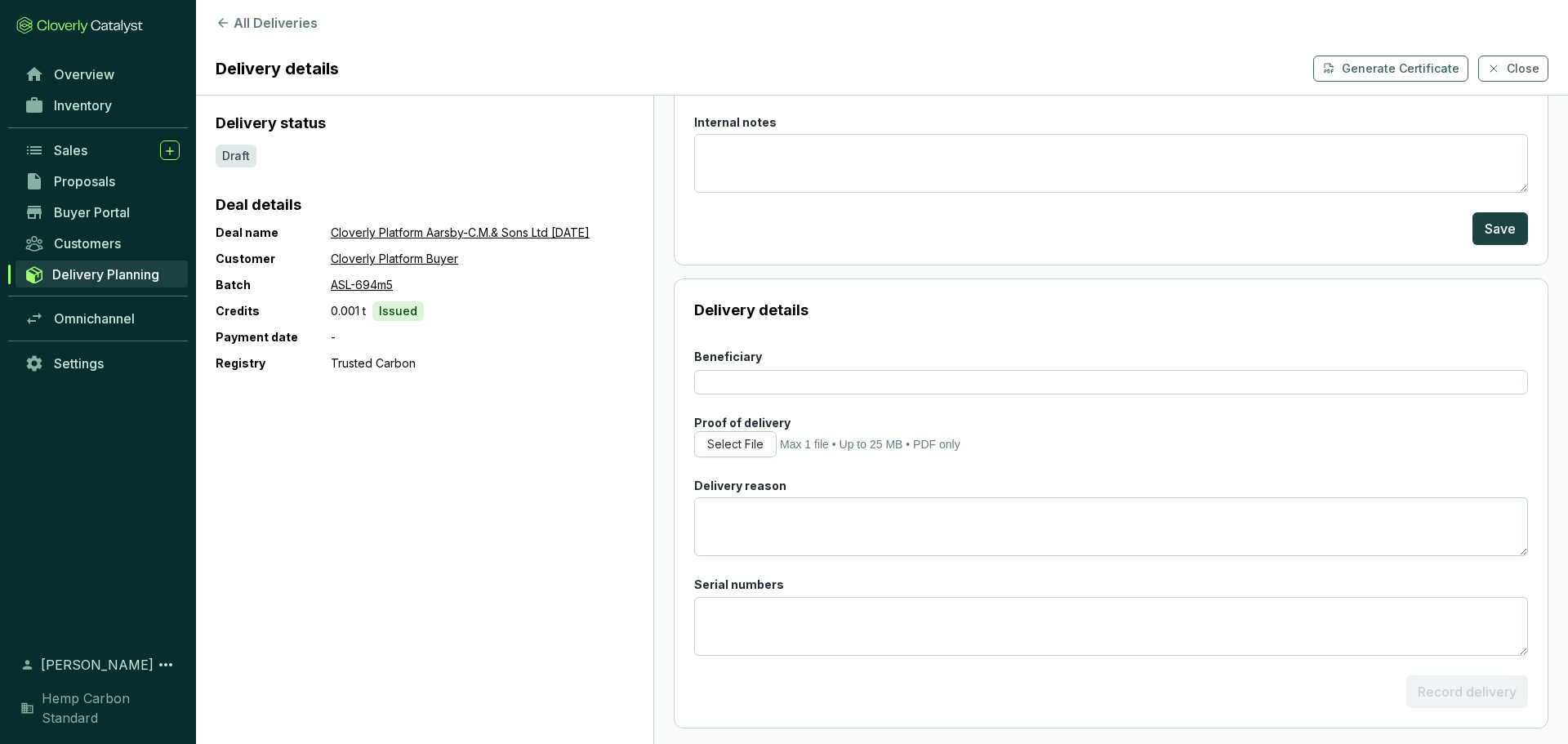
scroll to position [208, 0]
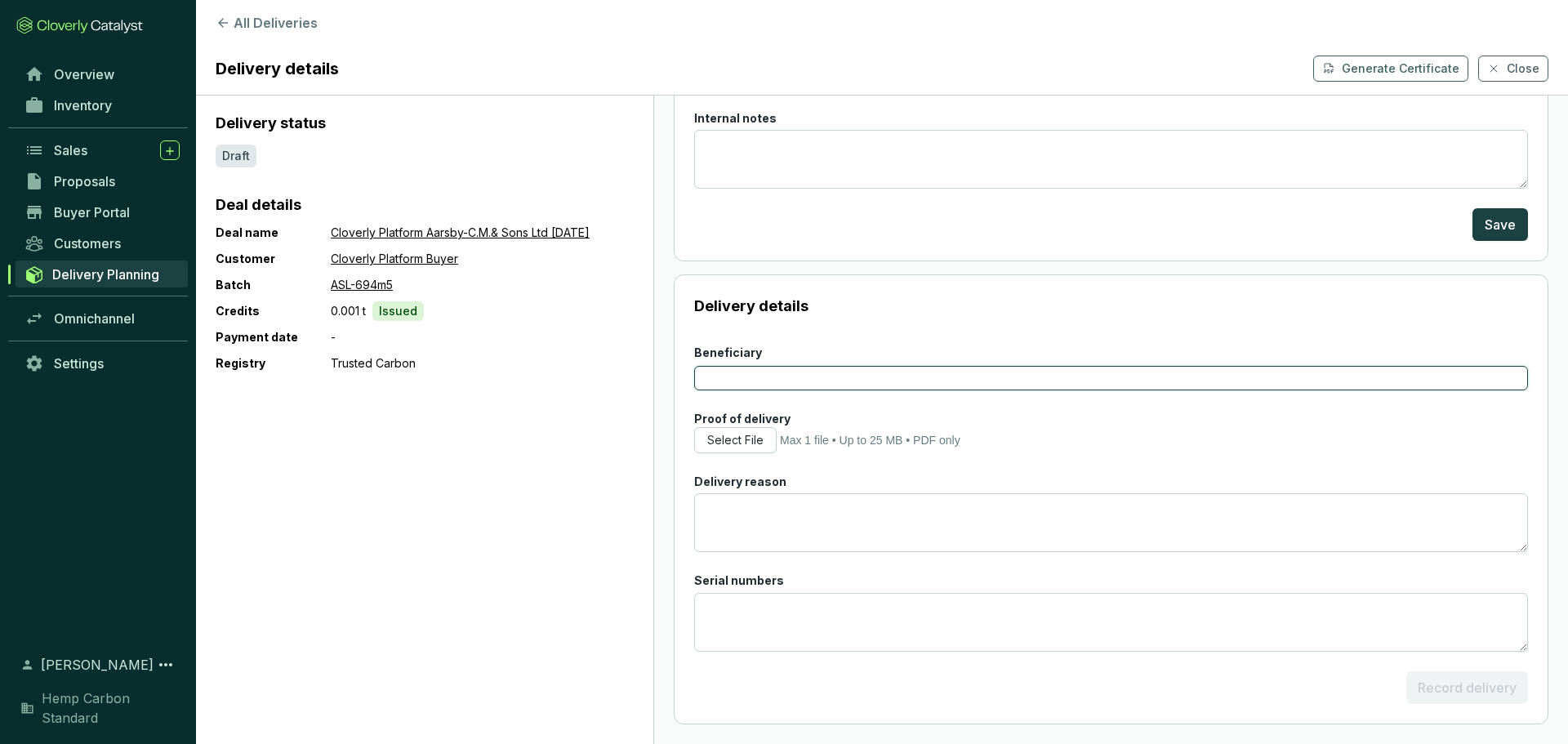
click at [769, 376] on input "Beneficiary" at bounding box center [1111, 378] width 833 height 24
type input "Cloverly Partners"
click at [755, 436] on span "Select File" at bounding box center [735, 440] width 56 height 17
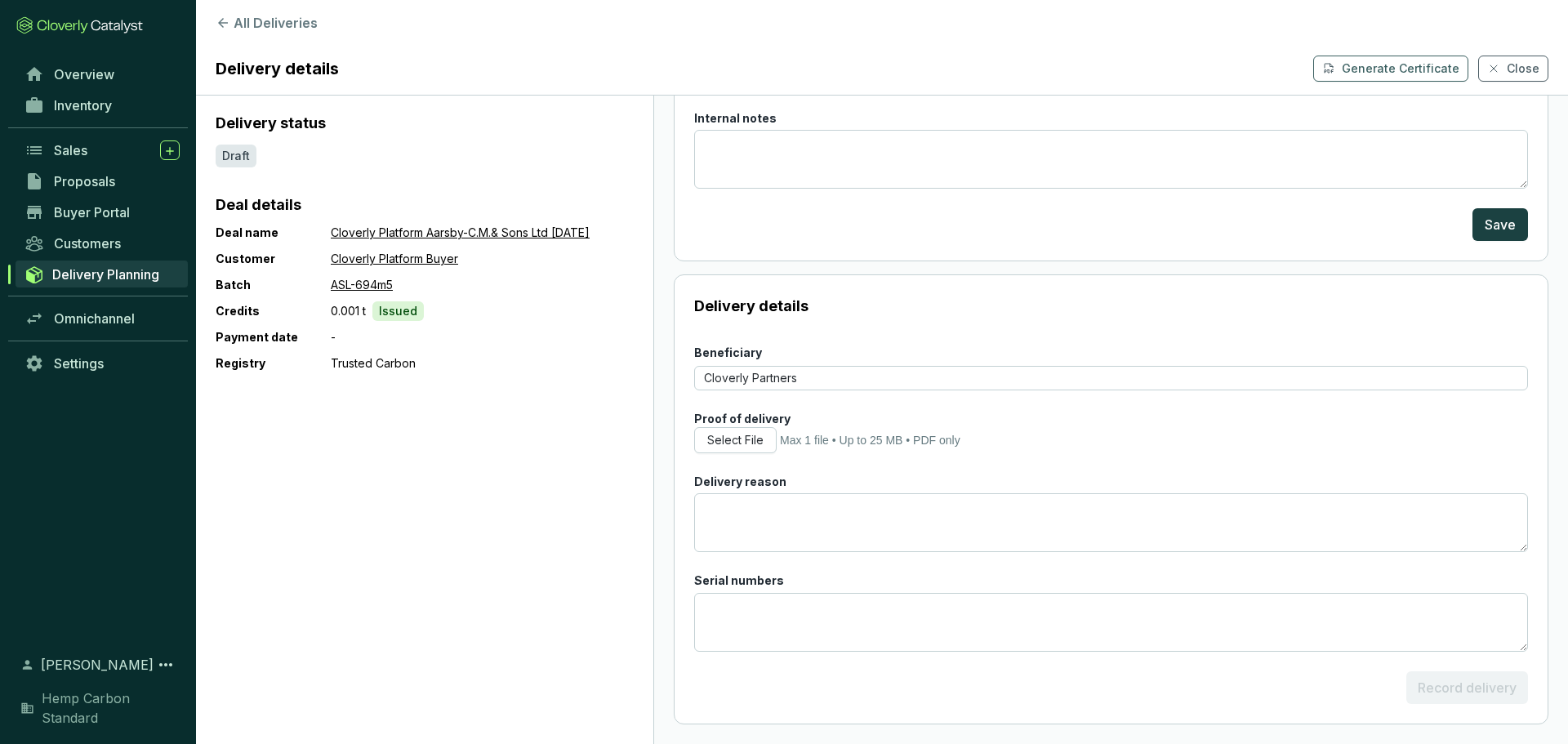
click at [94, 263] on link "Delivery Planning" at bounding box center [101, 274] width 172 height 27
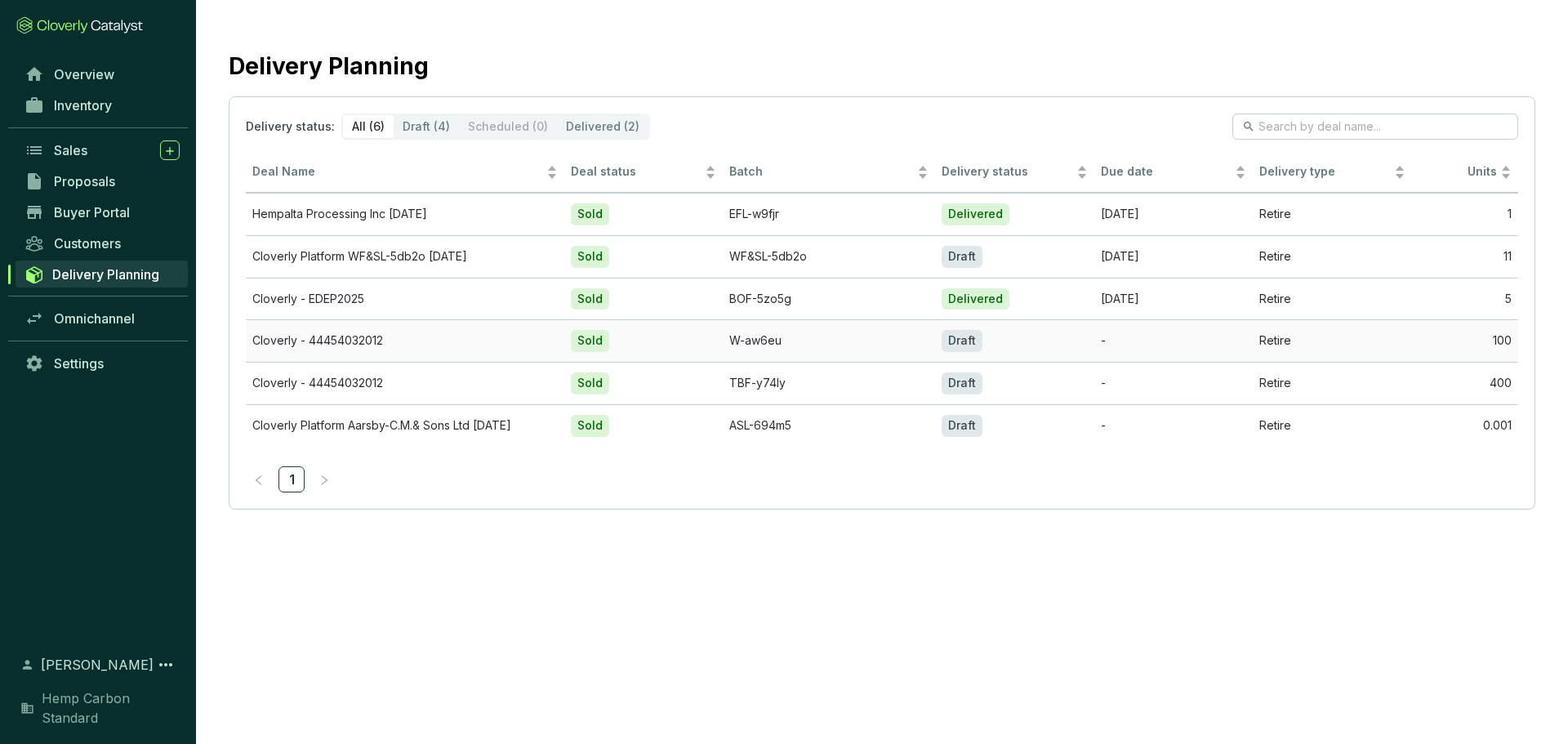
drag, startPoint x: 392, startPoint y: 330, endPoint x: 389, endPoint y: 338, distance: 8.5
click at [391, 336] on td "Cloverly - 44454032012" at bounding box center [405, 340] width 318 height 43
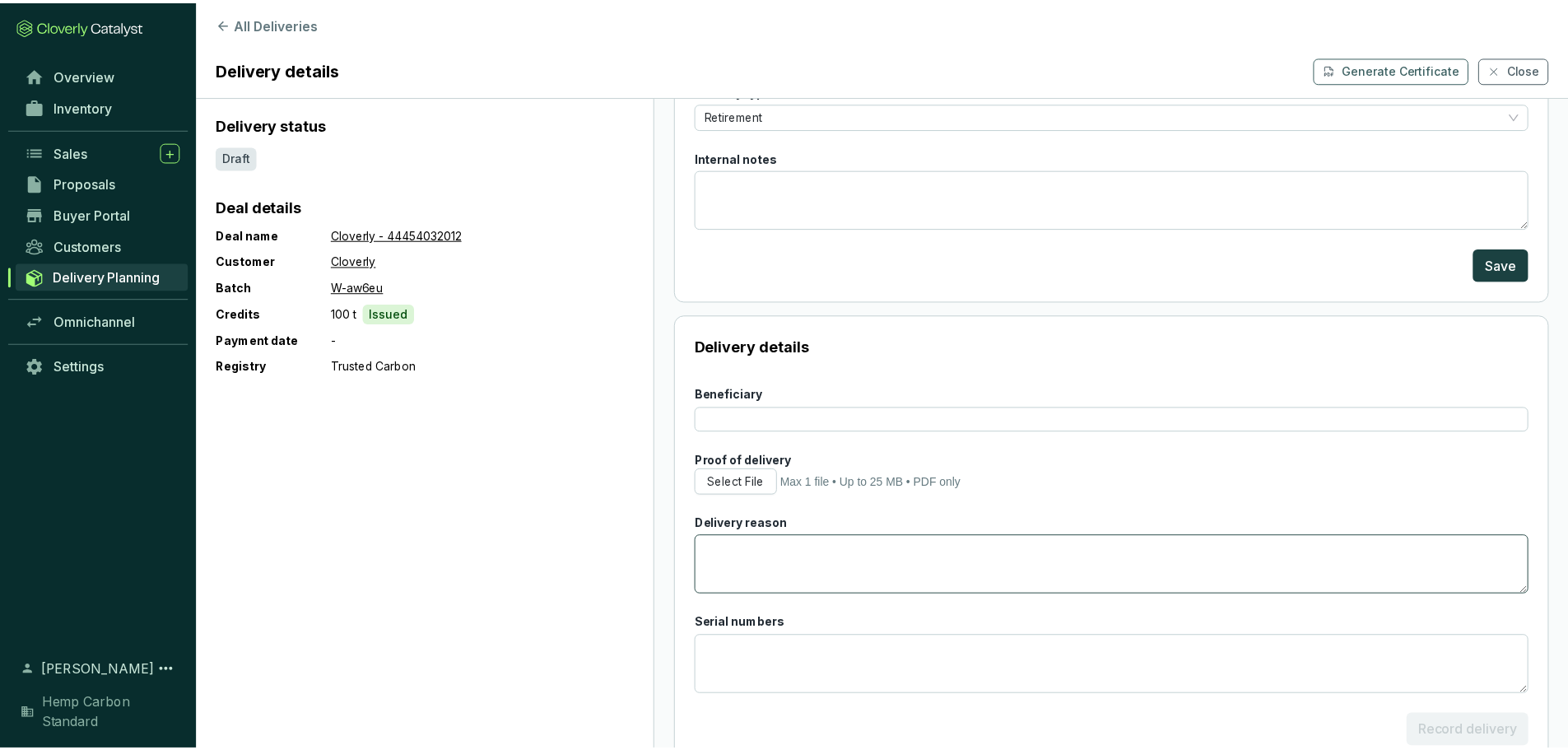
scroll to position [210, 0]
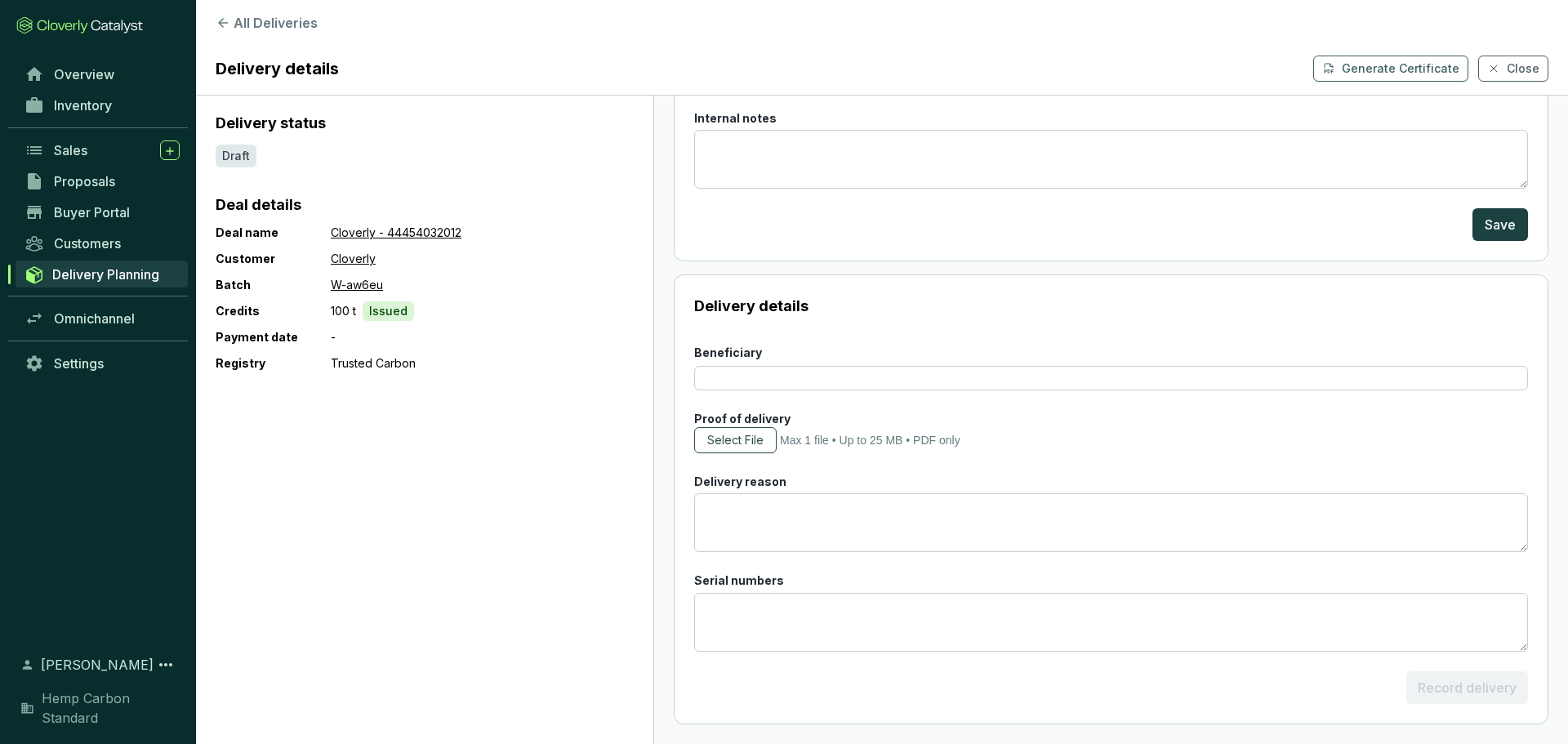
click at [729, 432] on span "Select File" at bounding box center [735, 440] width 56 height 17
click at [52, 161] on link "Sales" at bounding box center [102, 150] width 171 height 28
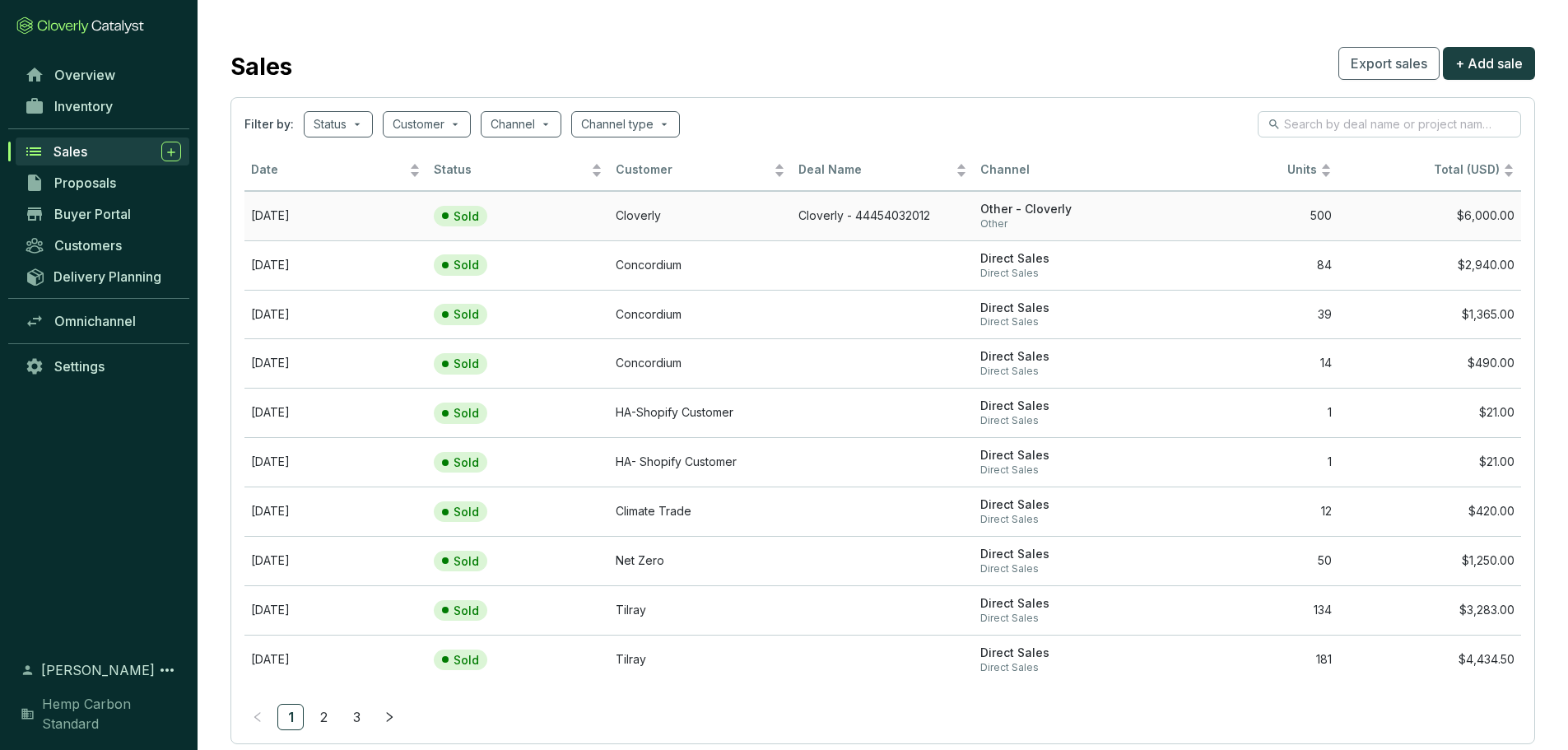
click at [1485, 222] on td "$6,000.00" at bounding box center [1429, 216] width 182 height 49
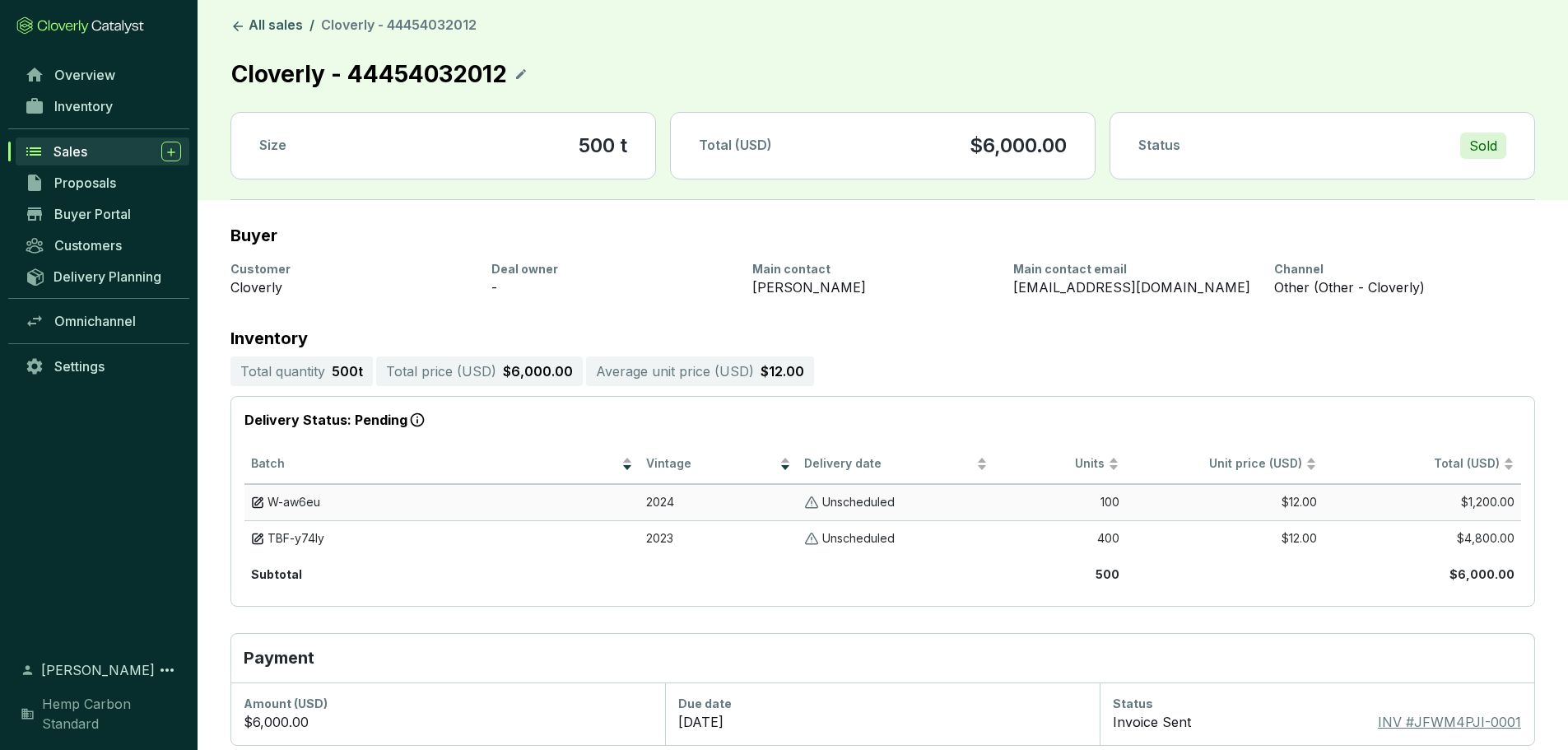
click at [867, 509] on p "Unscheduled" at bounding box center [858, 502] width 72 height 16
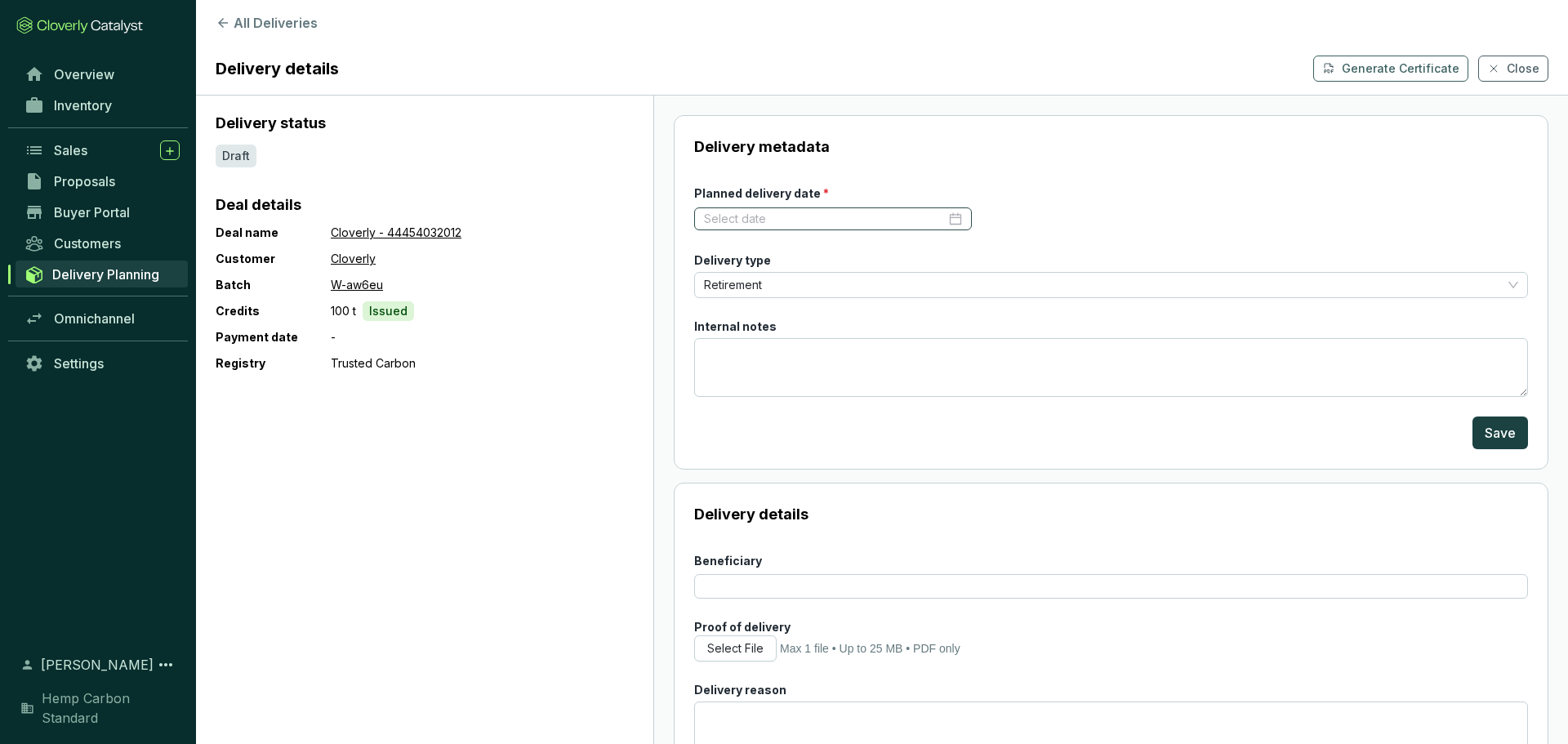
click at [954, 214] on div at bounding box center [833, 219] width 258 height 17
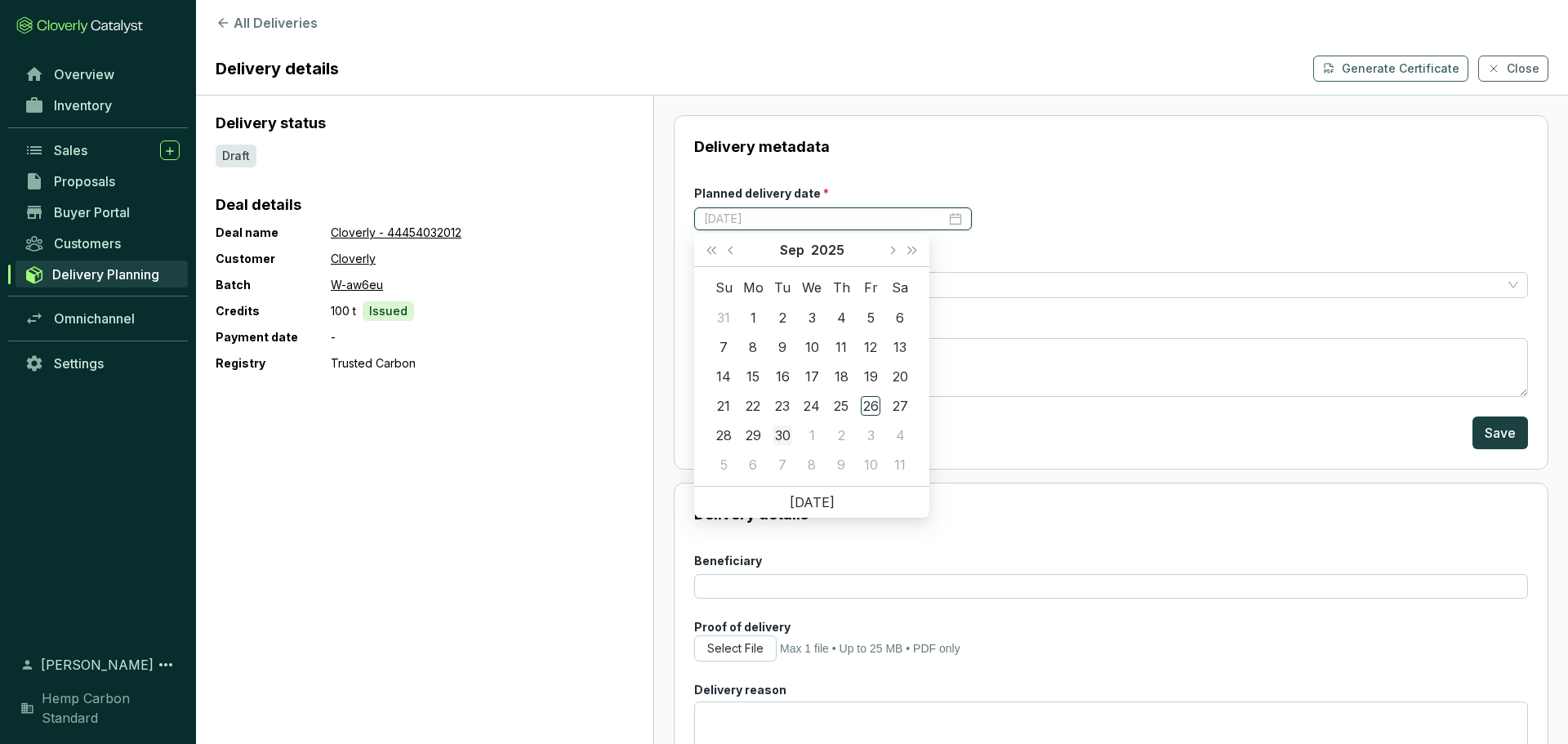
type input "[DATE]"
click at [777, 436] on div "30" at bounding box center [782, 435] width 19 height 19
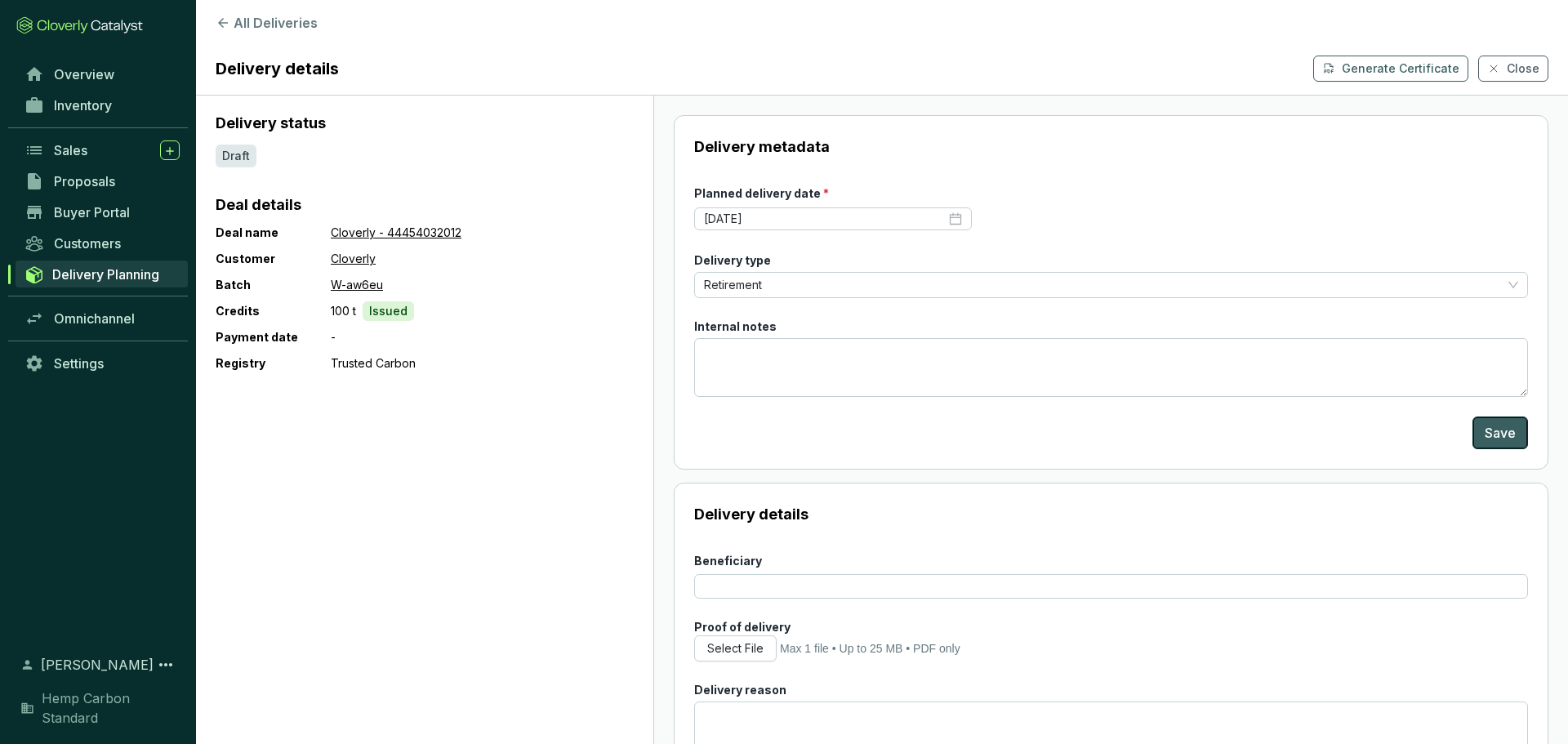
click at [1487, 435] on span "Save" at bounding box center [1499, 433] width 31 height 19
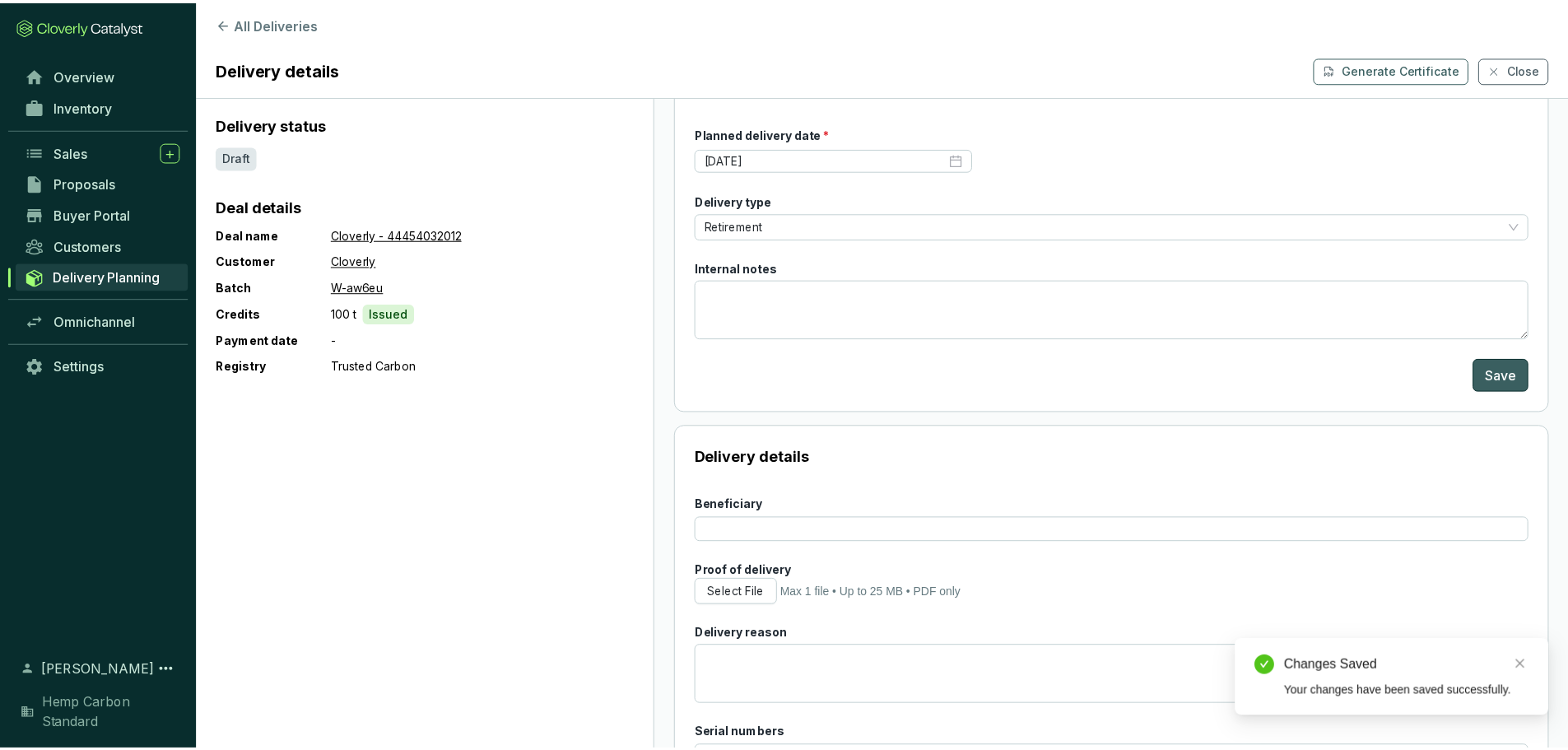
scroll to position [210, 0]
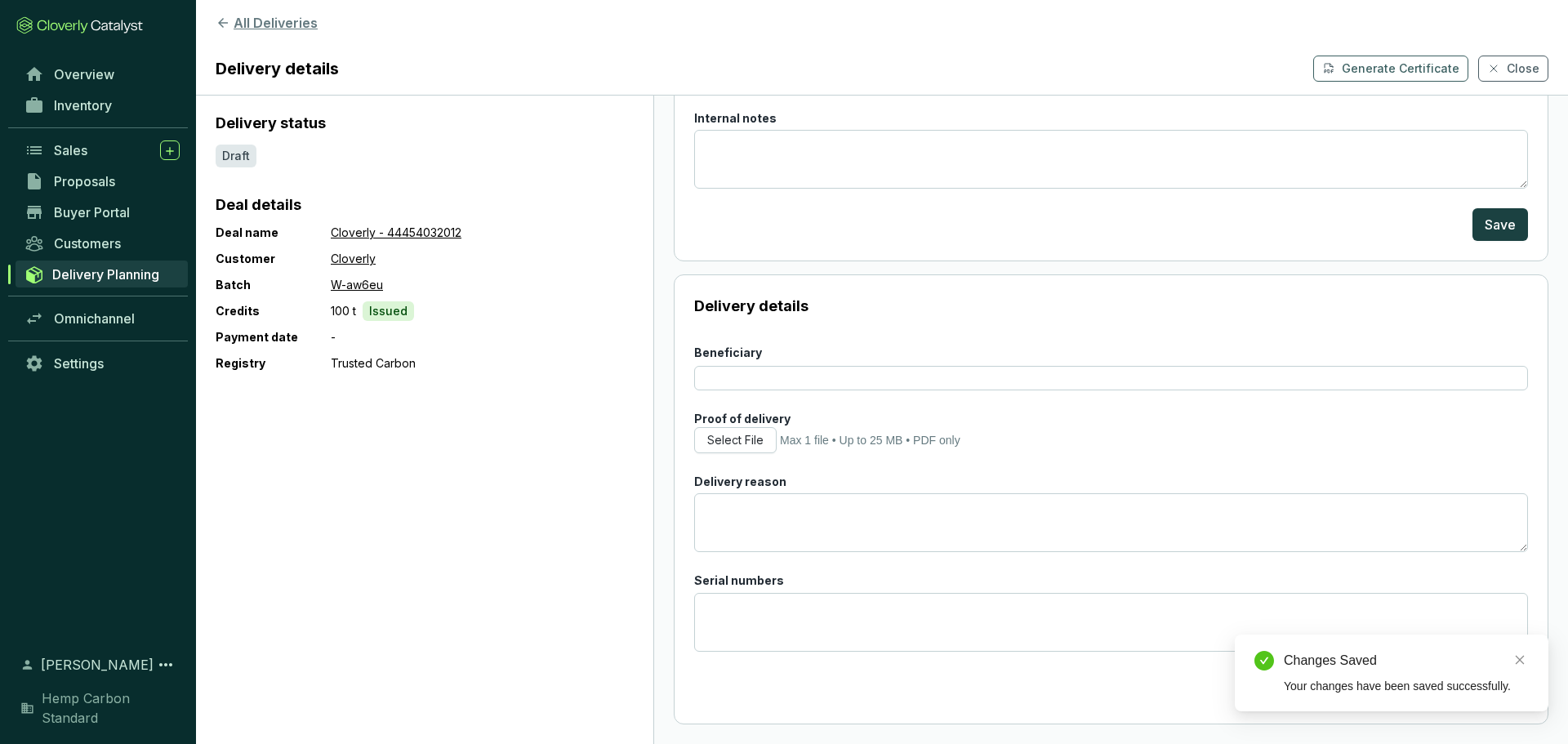
click at [224, 24] on icon at bounding box center [222, 23] width 15 height 15
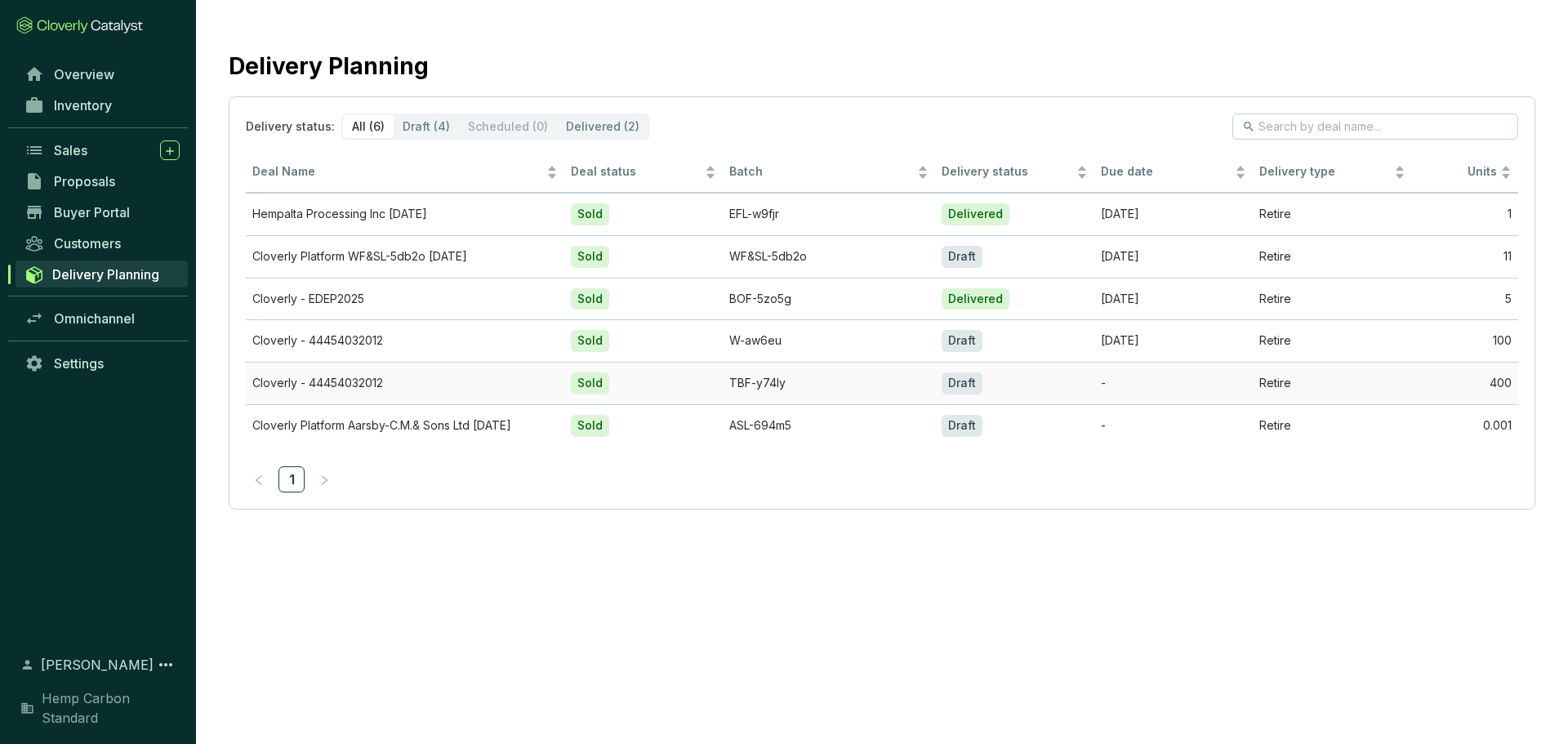
click at [965, 383] on div "Draft" at bounding box center [961, 383] width 41 height 22
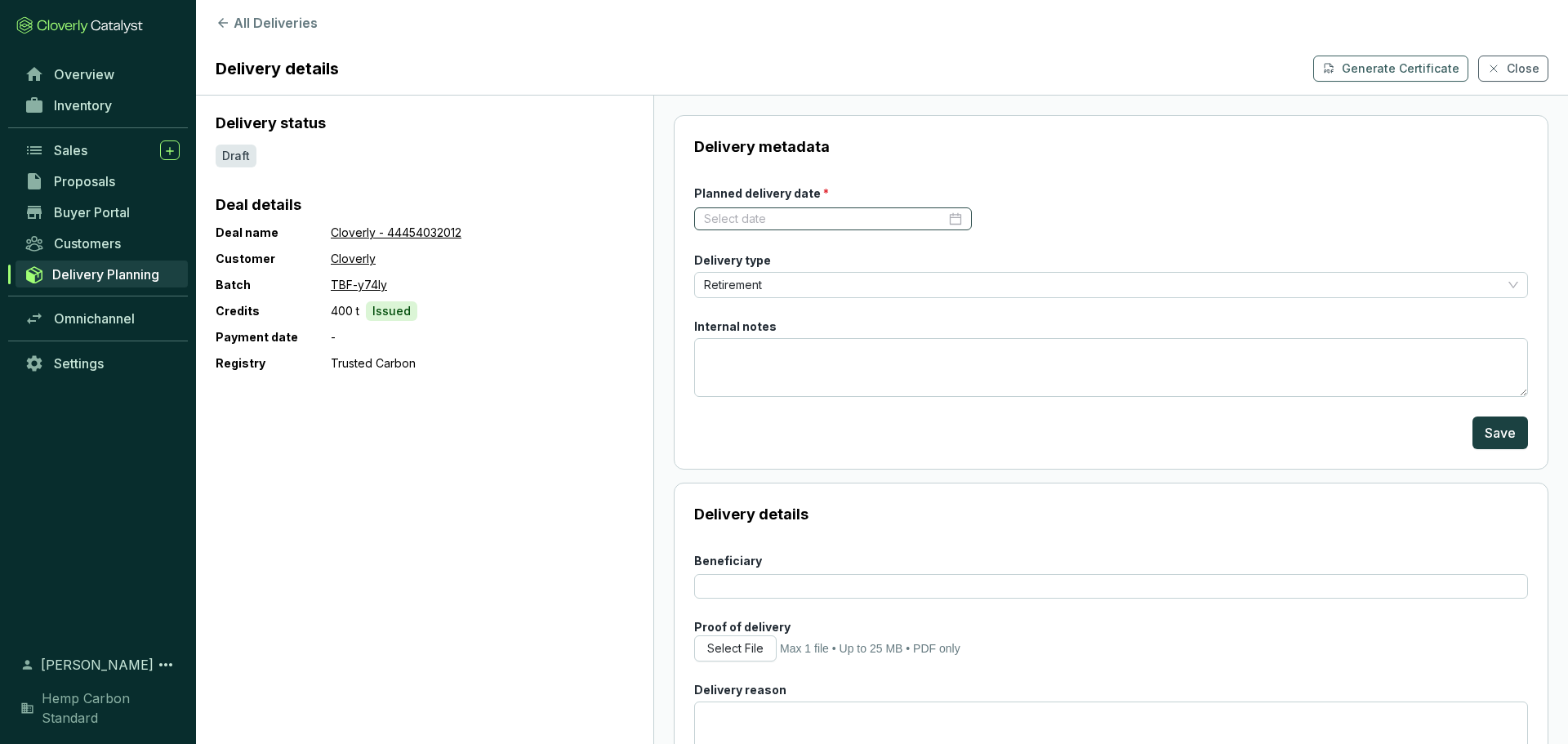
click at [942, 216] on div at bounding box center [833, 219] width 258 height 17
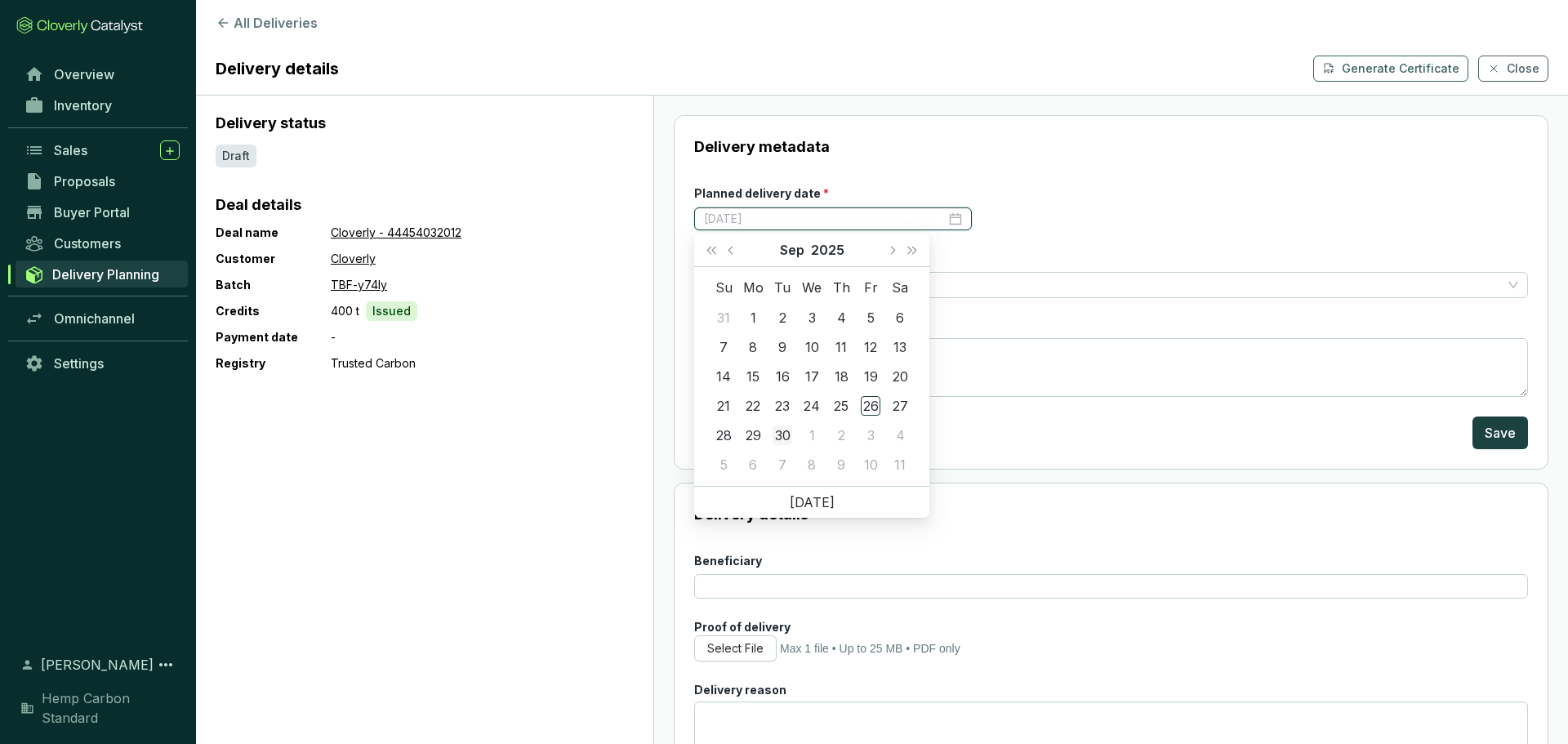
type input "[DATE]"
click at [776, 434] on div "30" at bounding box center [782, 435] width 19 height 19
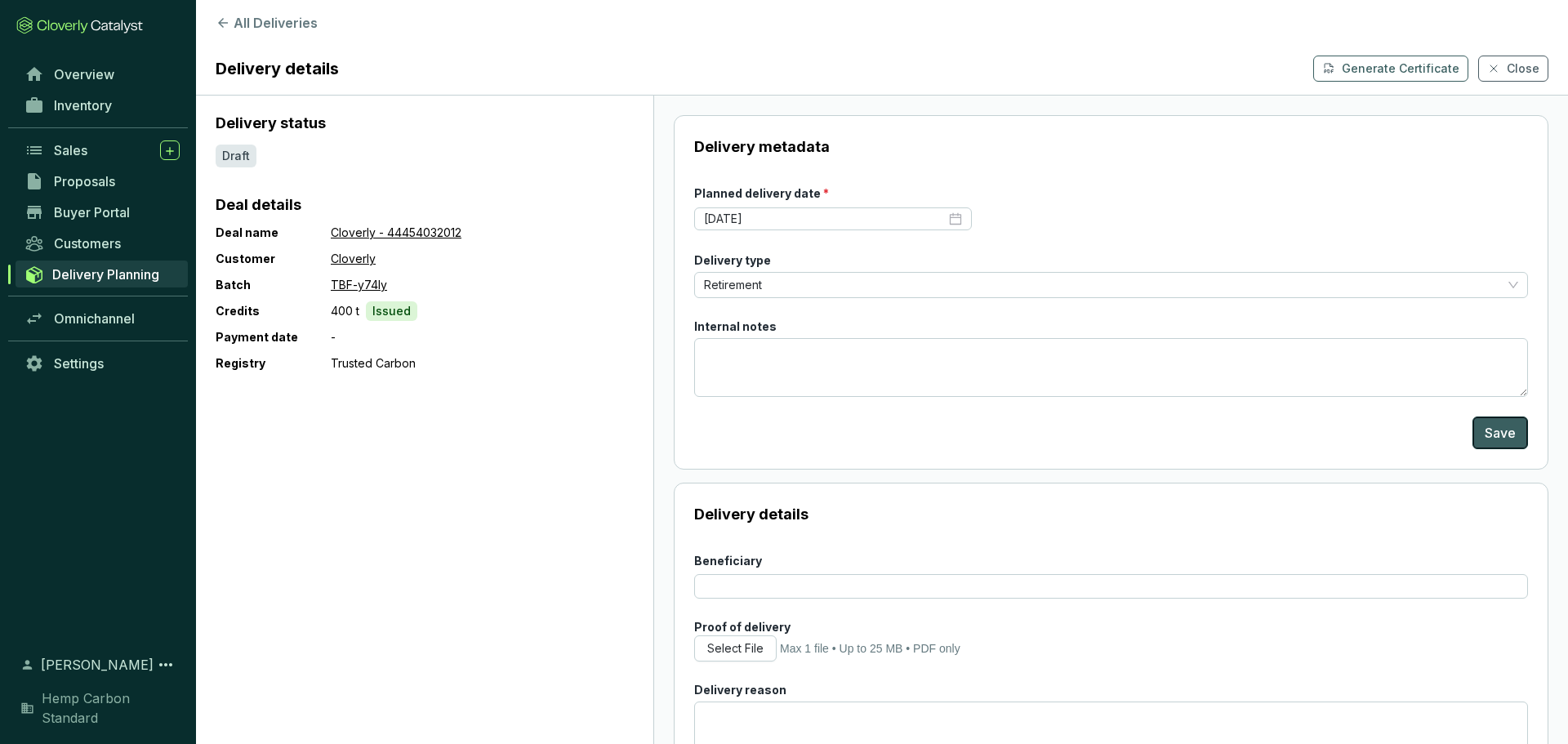
click at [1484, 436] on span "Save" at bounding box center [1499, 433] width 31 height 19
click at [226, 24] on icon at bounding box center [222, 23] width 15 height 15
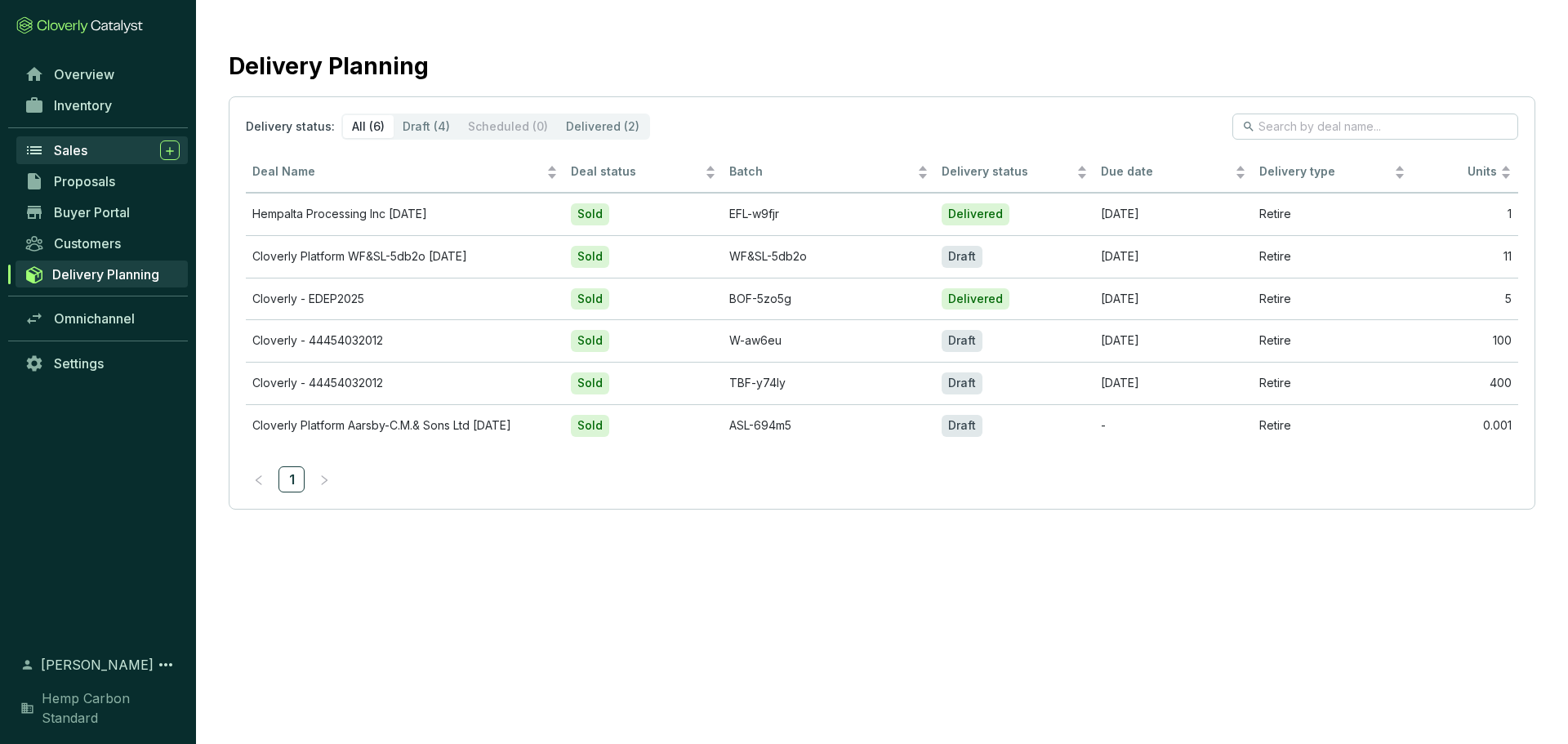
click at [75, 156] on span "Sales" at bounding box center [71, 149] width 33 height 17
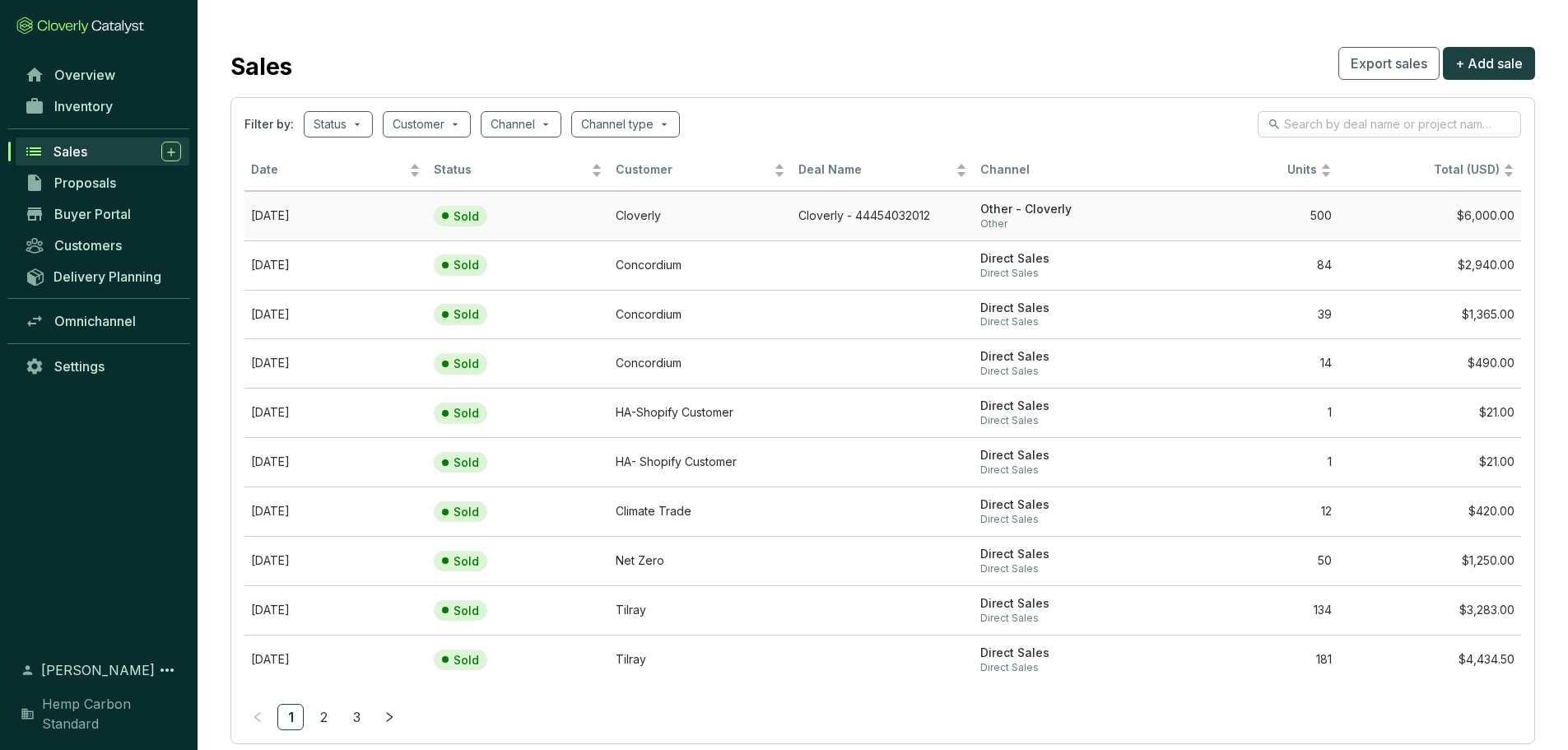
click at [500, 237] on td "Sold" at bounding box center [518, 216] width 182 height 49
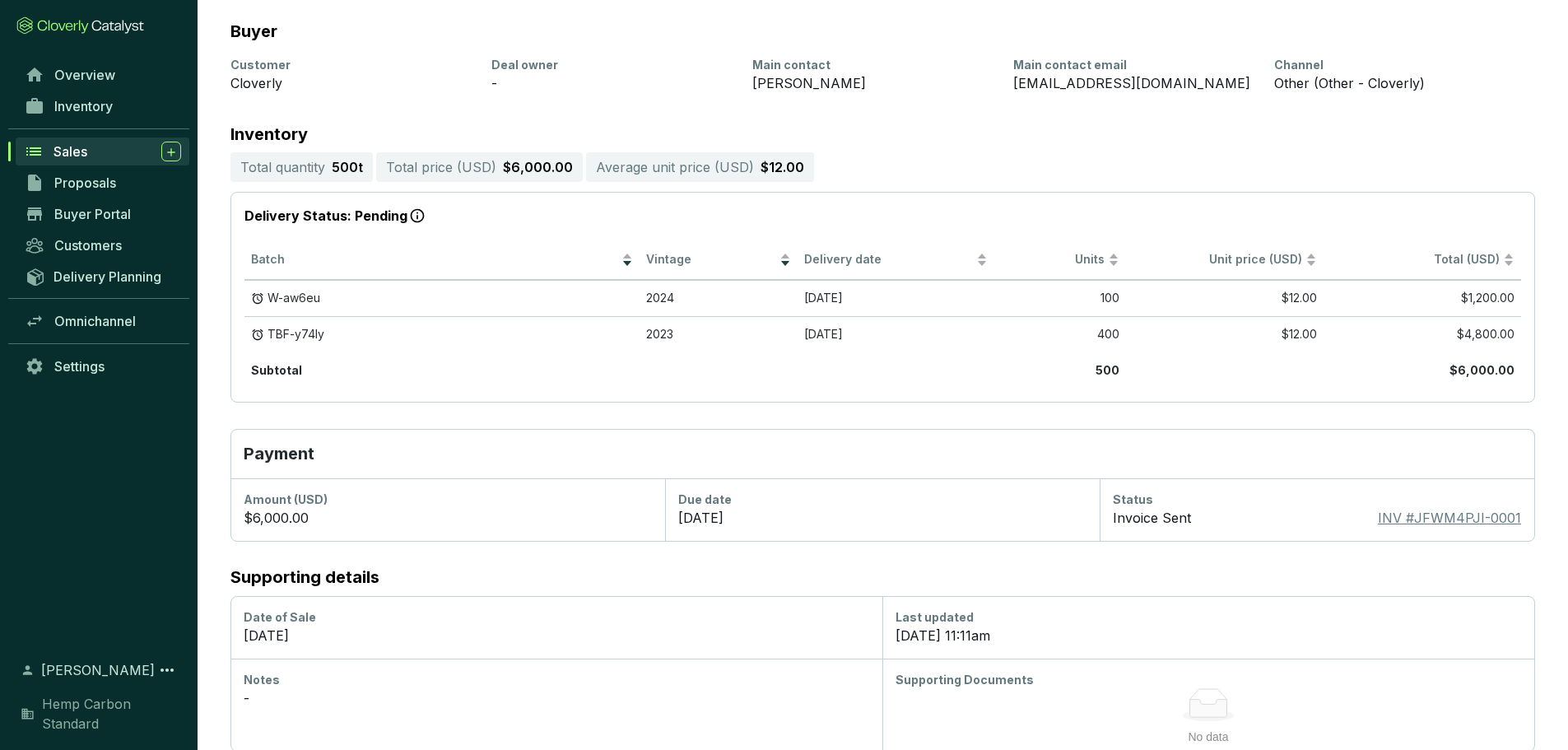
scroll to position [226, 0]
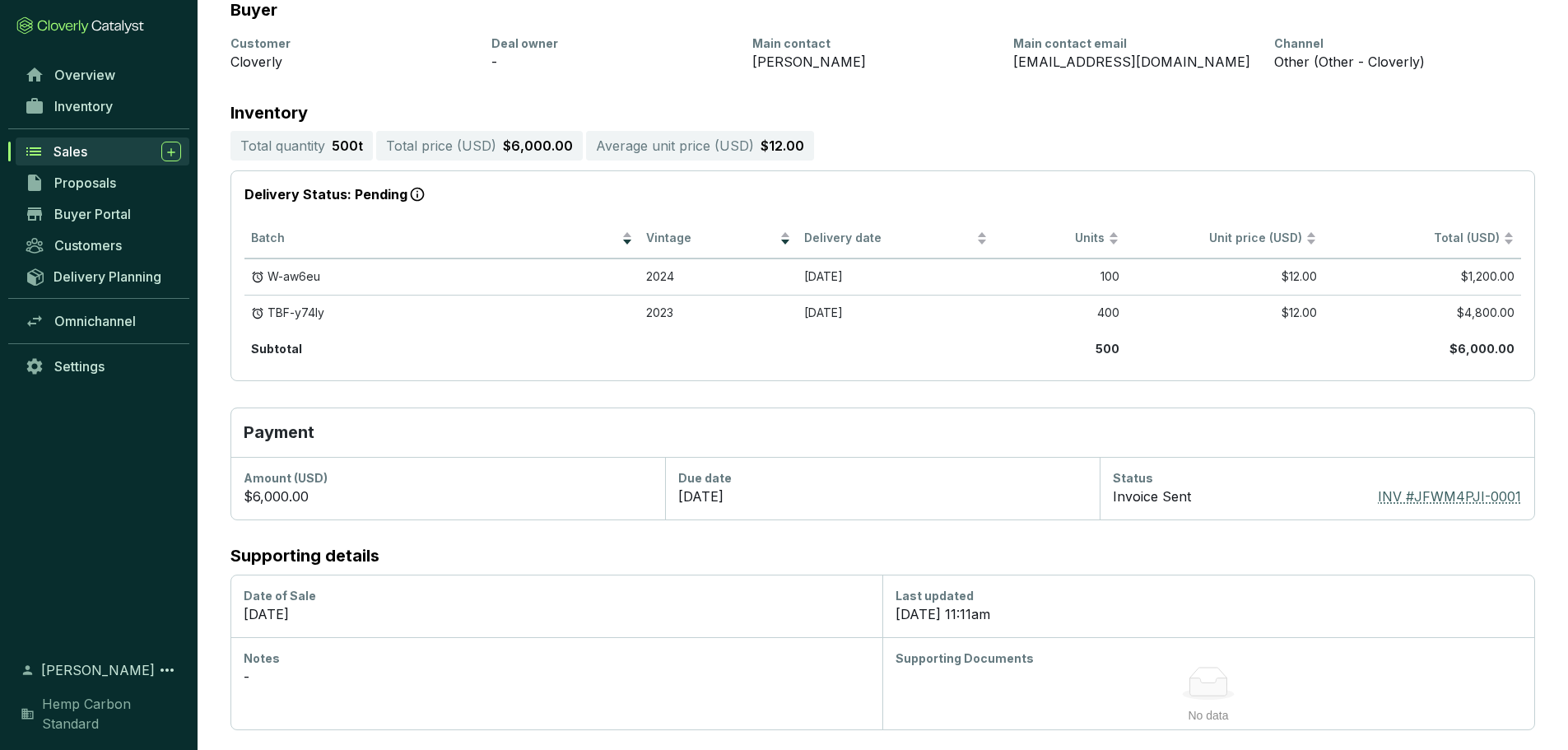
click at [1419, 496] on span "INV # JFWM4PJI-0001" at bounding box center [1449, 496] width 143 height 19
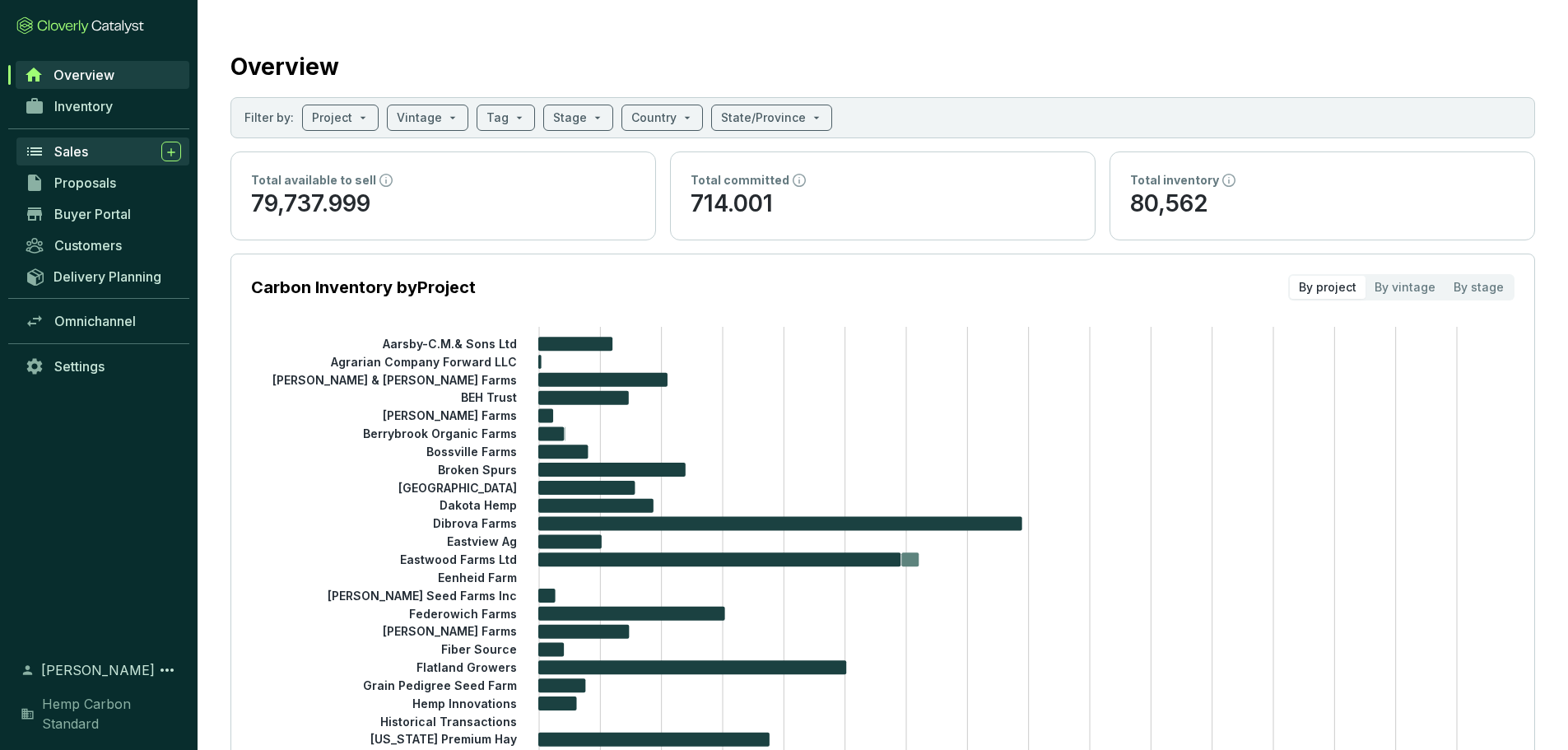
click at [88, 155] on span "Sales" at bounding box center [71, 151] width 33 height 17
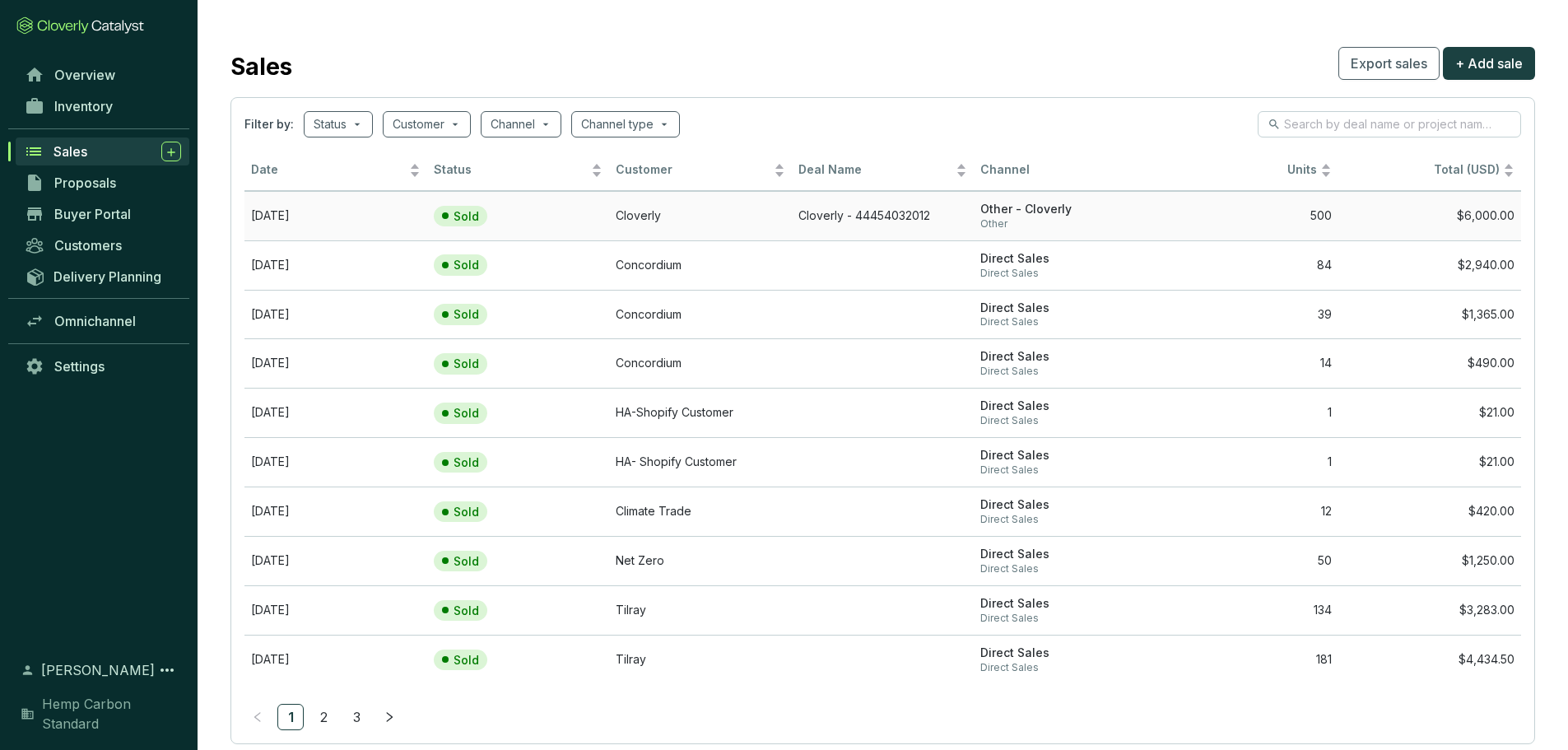
click at [1471, 221] on td "$6,000.00" at bounding box center [1429, 216] width 182 height 49
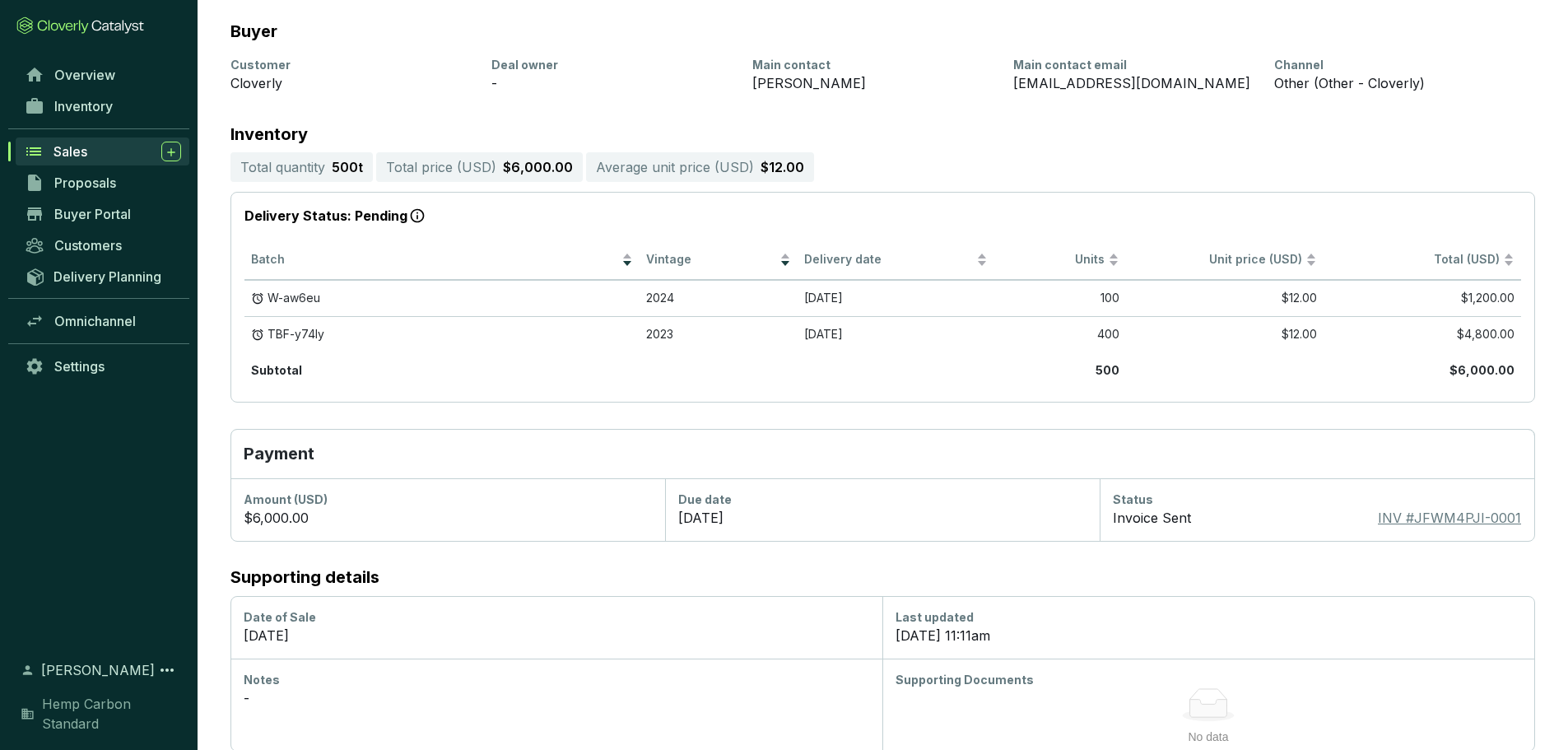
scroll to position [226, 0]
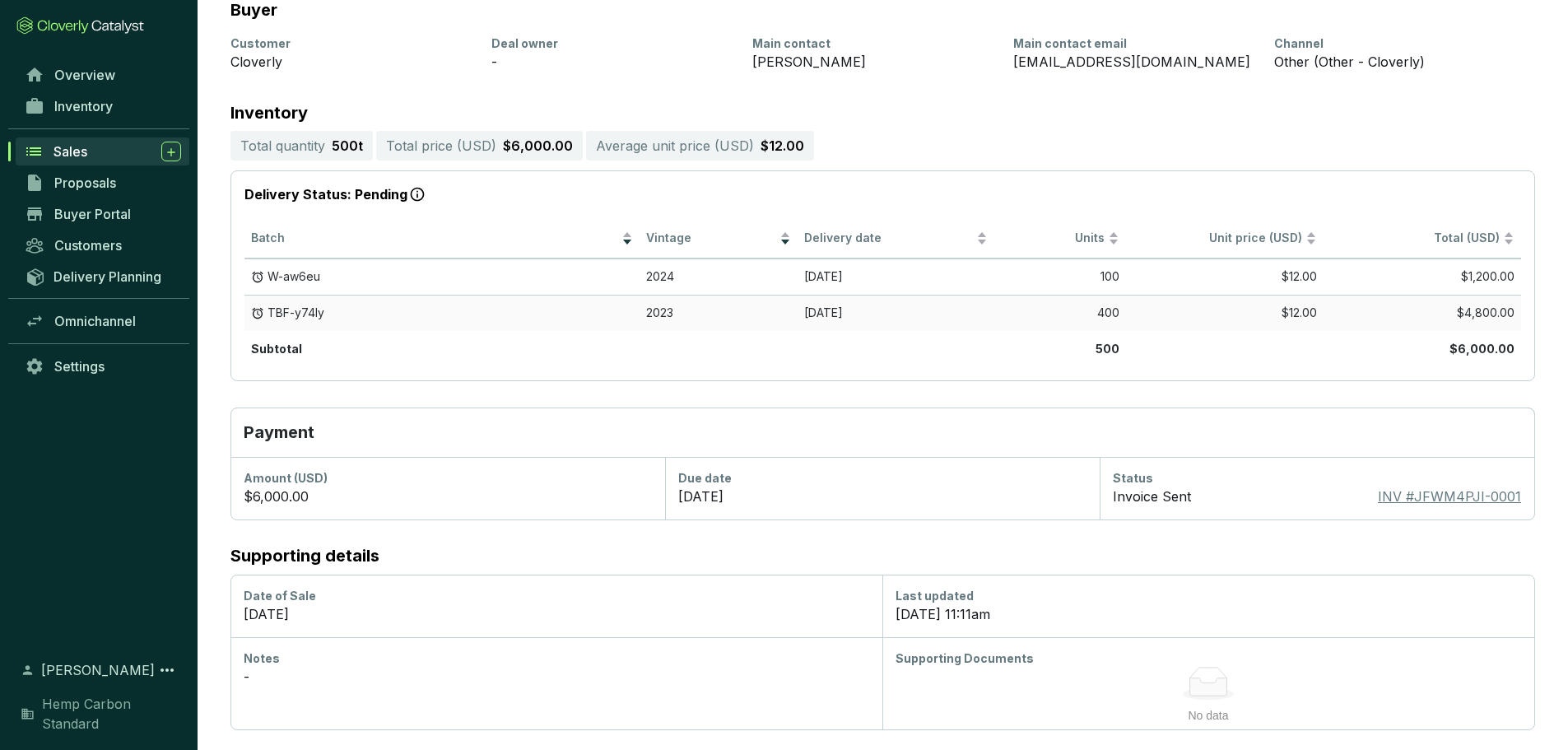
click at [828, 323] on td "[DATE]" at bounding box center [896, 312] width 197 height 36
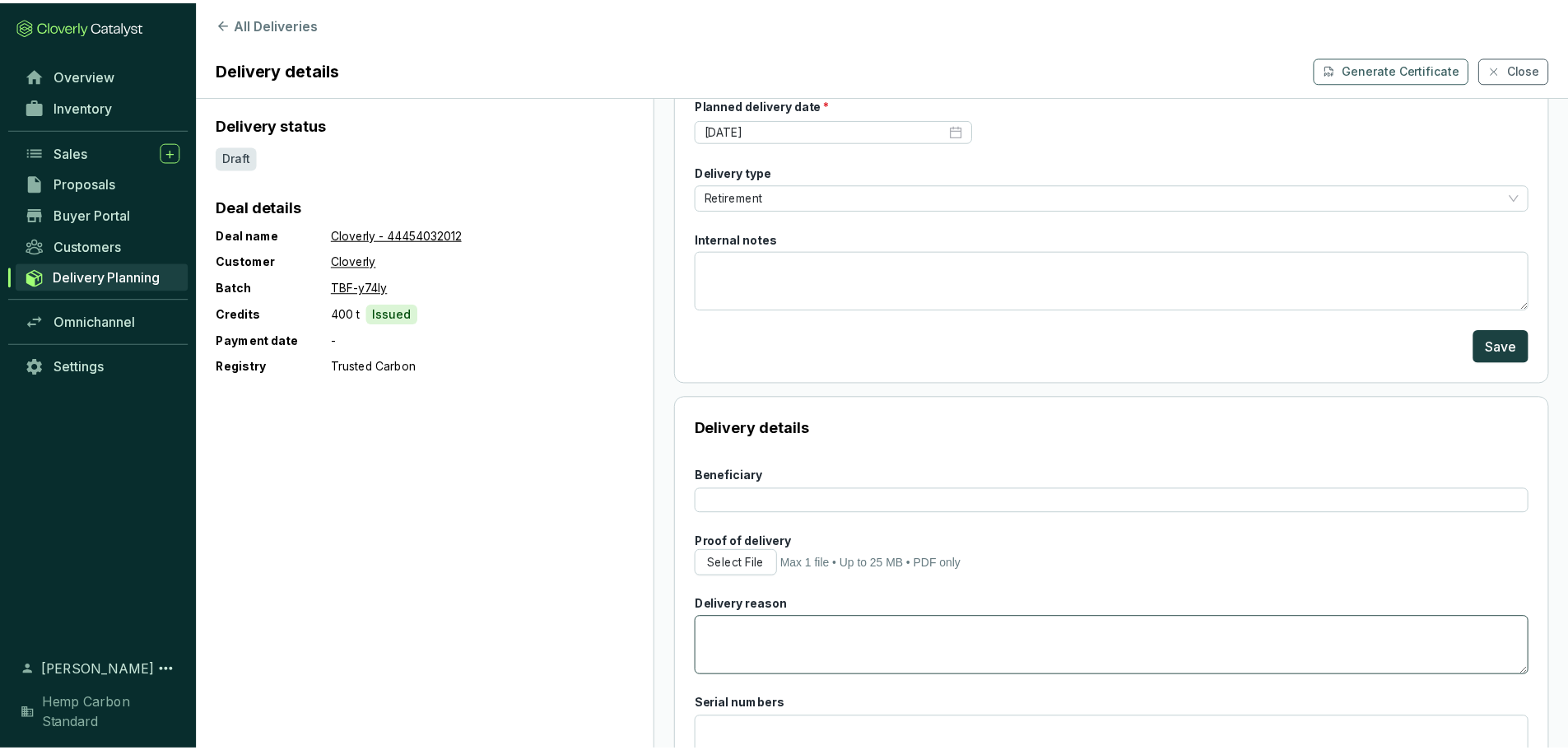
scroll to position [210, 0]
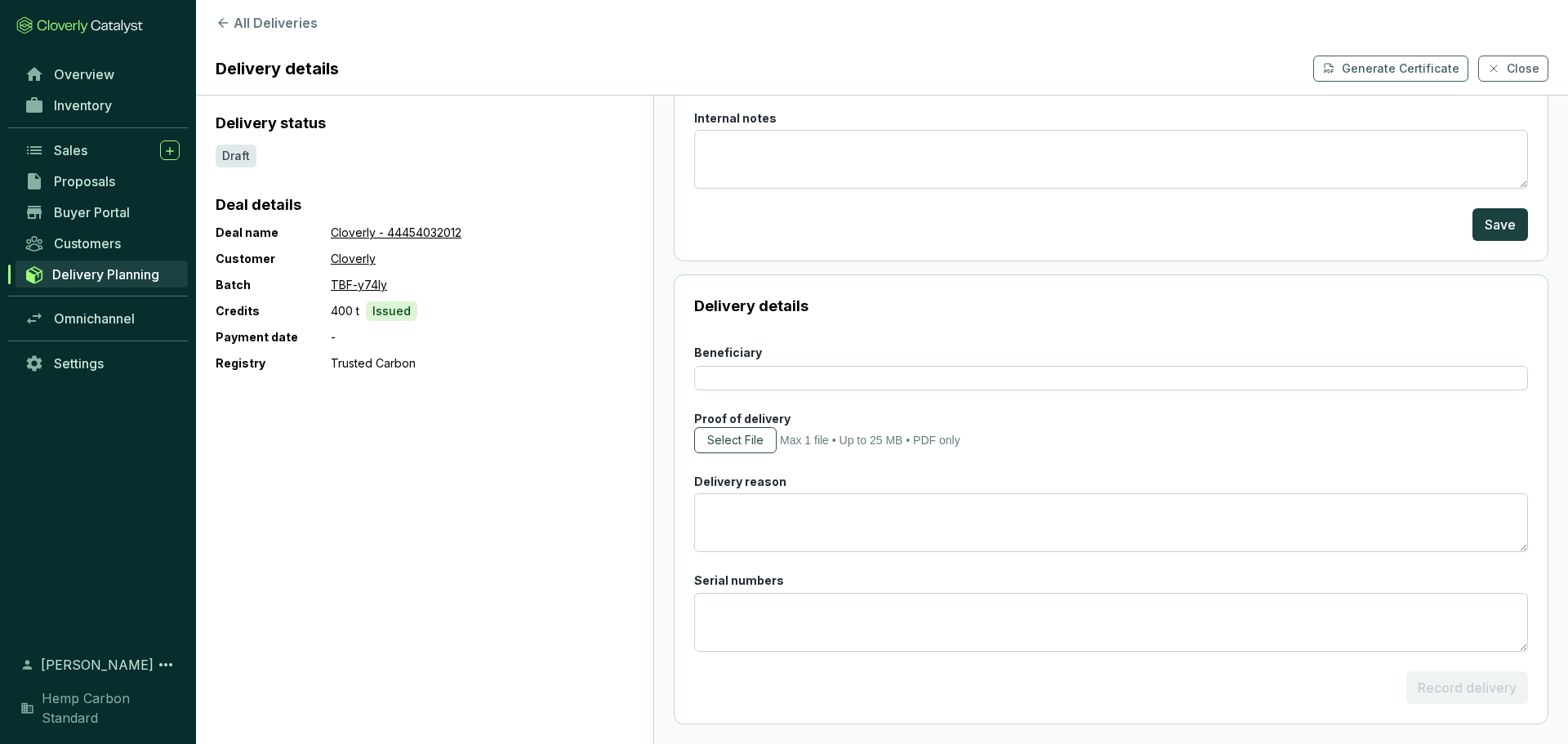
click at [763, 442] on span "Select File" at bounding box center [735, 440] width 56 height 17
click at [742, 443] on span "Select File" at bounding box center [735, 440] width 56 height 17
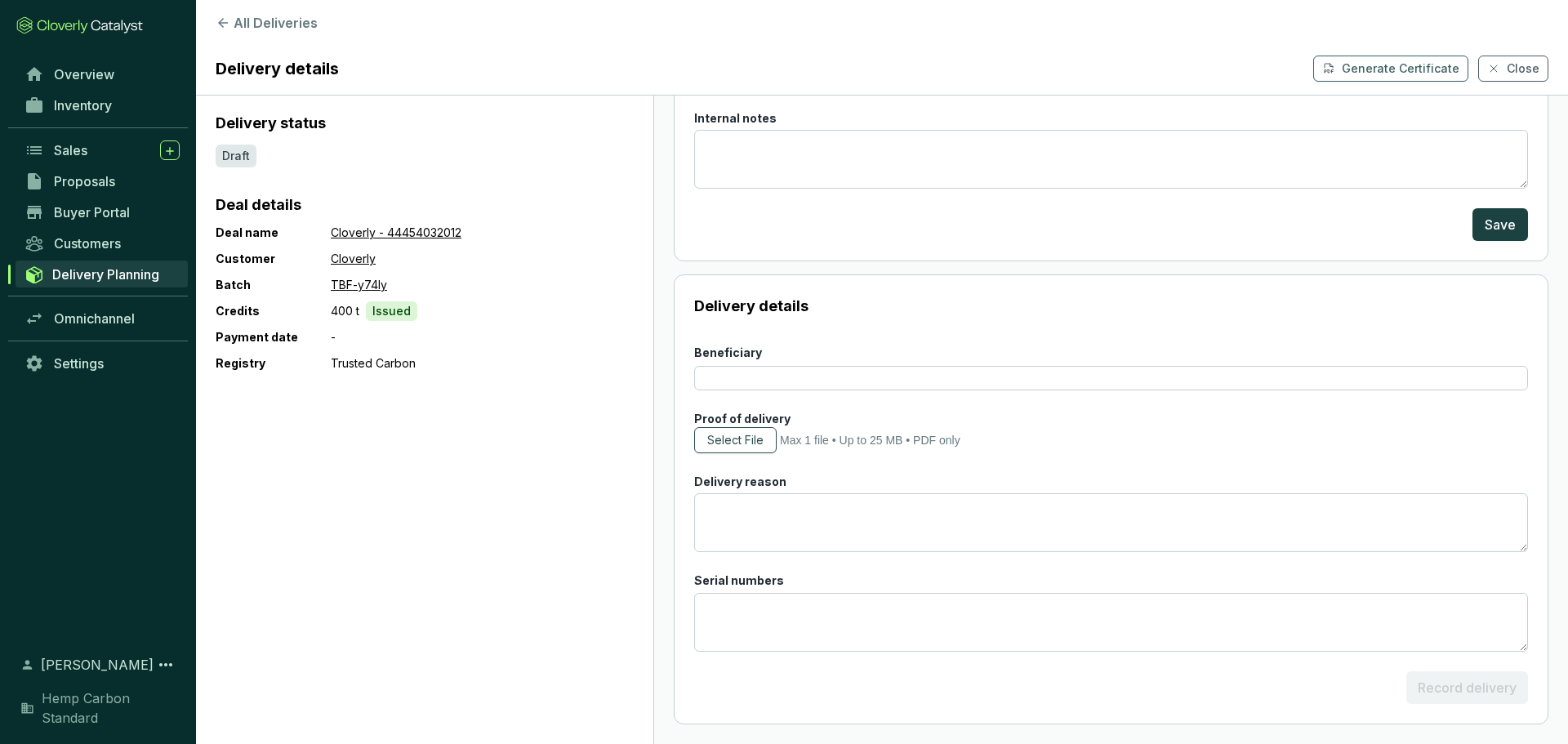
click at [742, 443] on span "Select File" at bounding box center [735, 440] width 56 height 17
click at [442, 226] on link "Cloverly - 44454032012" at bounding box center [395, 233] width 130 height 19
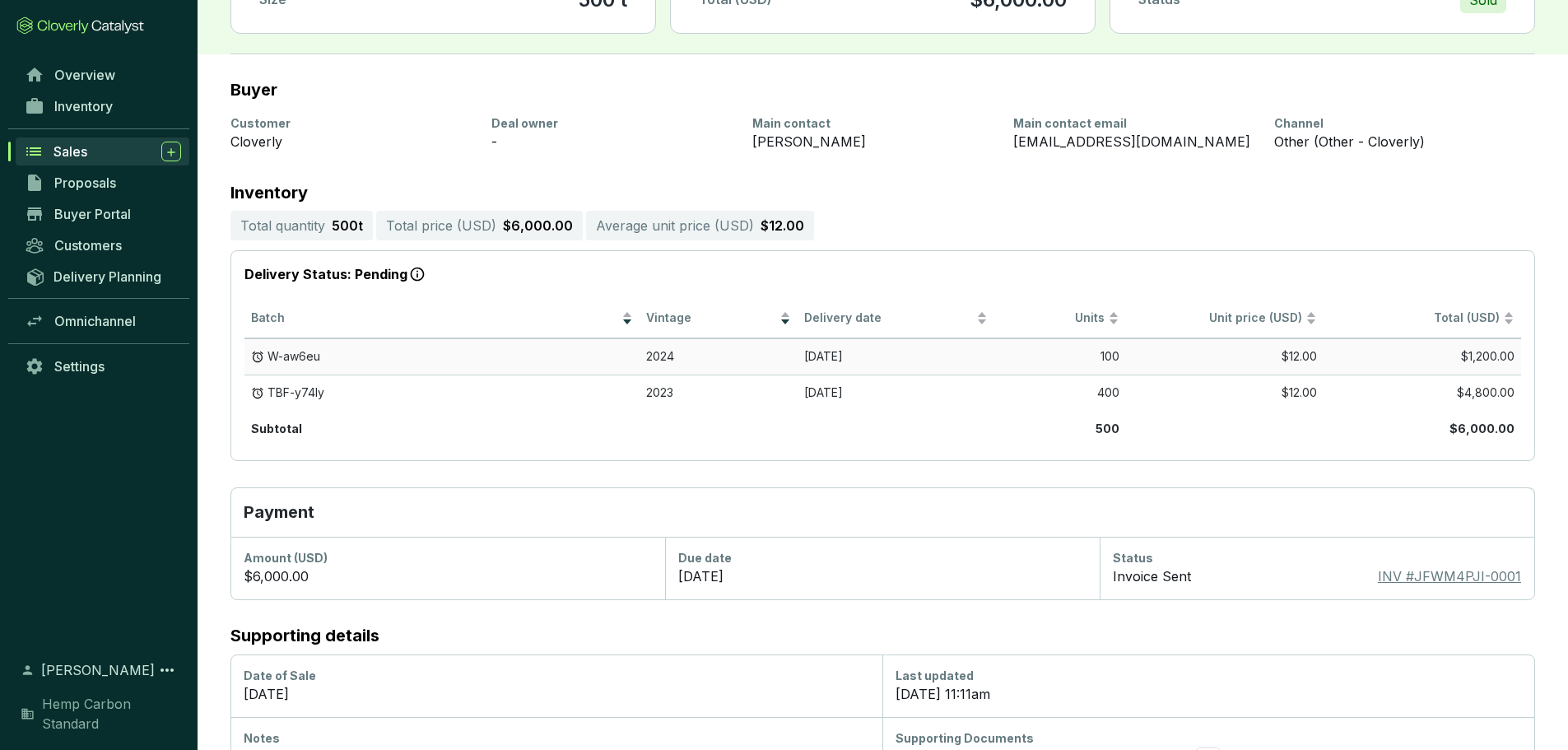
scroll to position [186, 0]
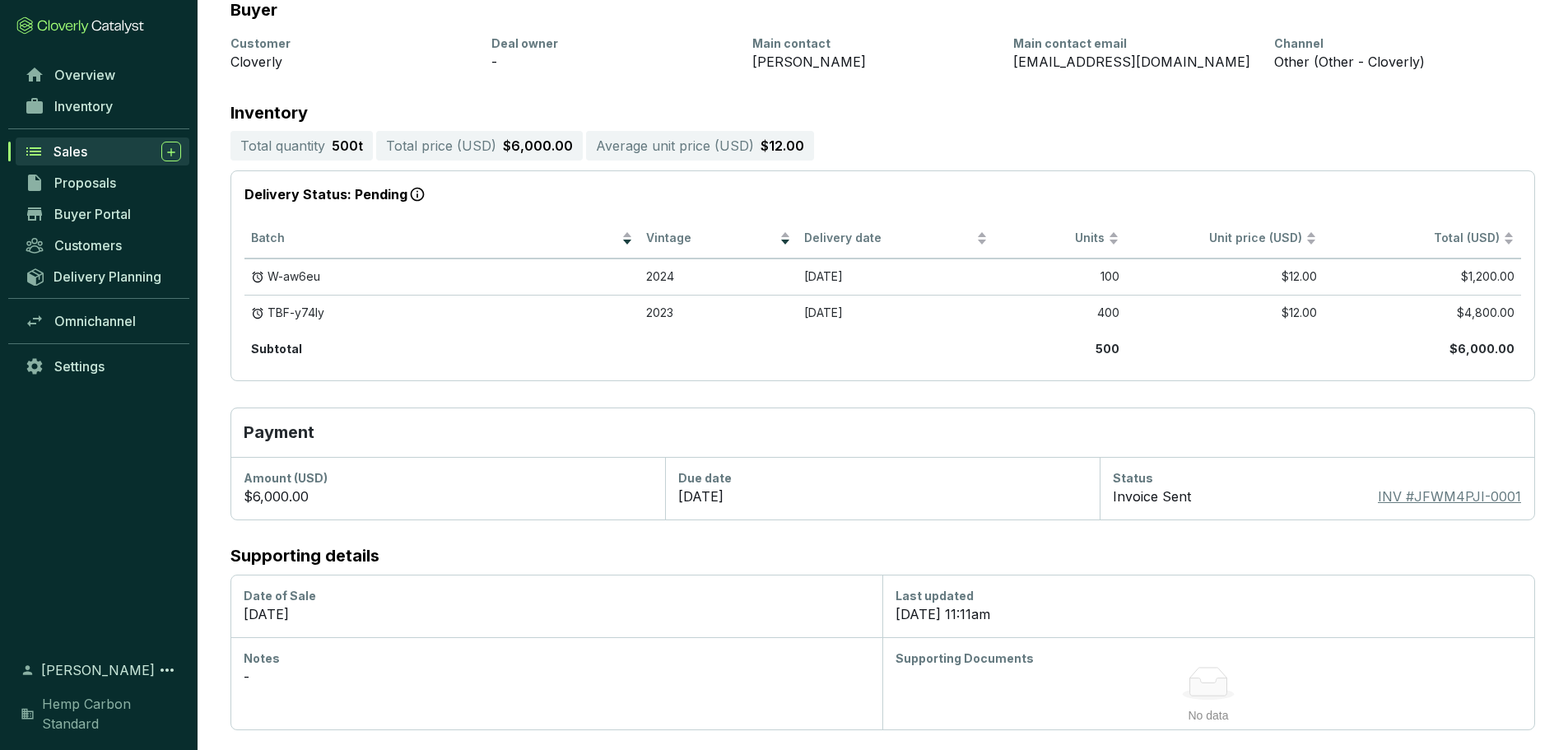
click at [1214, 683] on icon at bounding box center [1208, 687] width 37 height 18
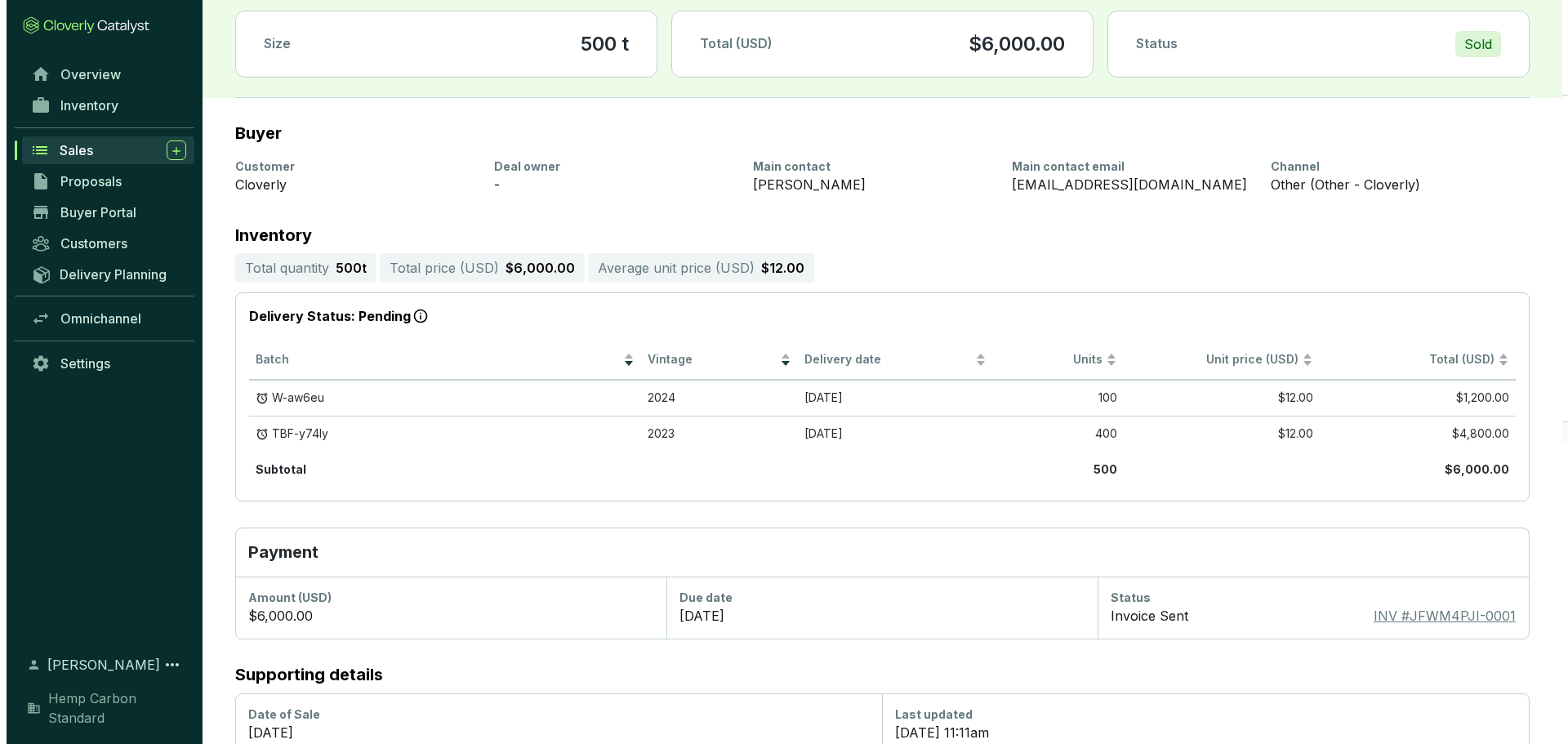
scroll to position [0, 0]
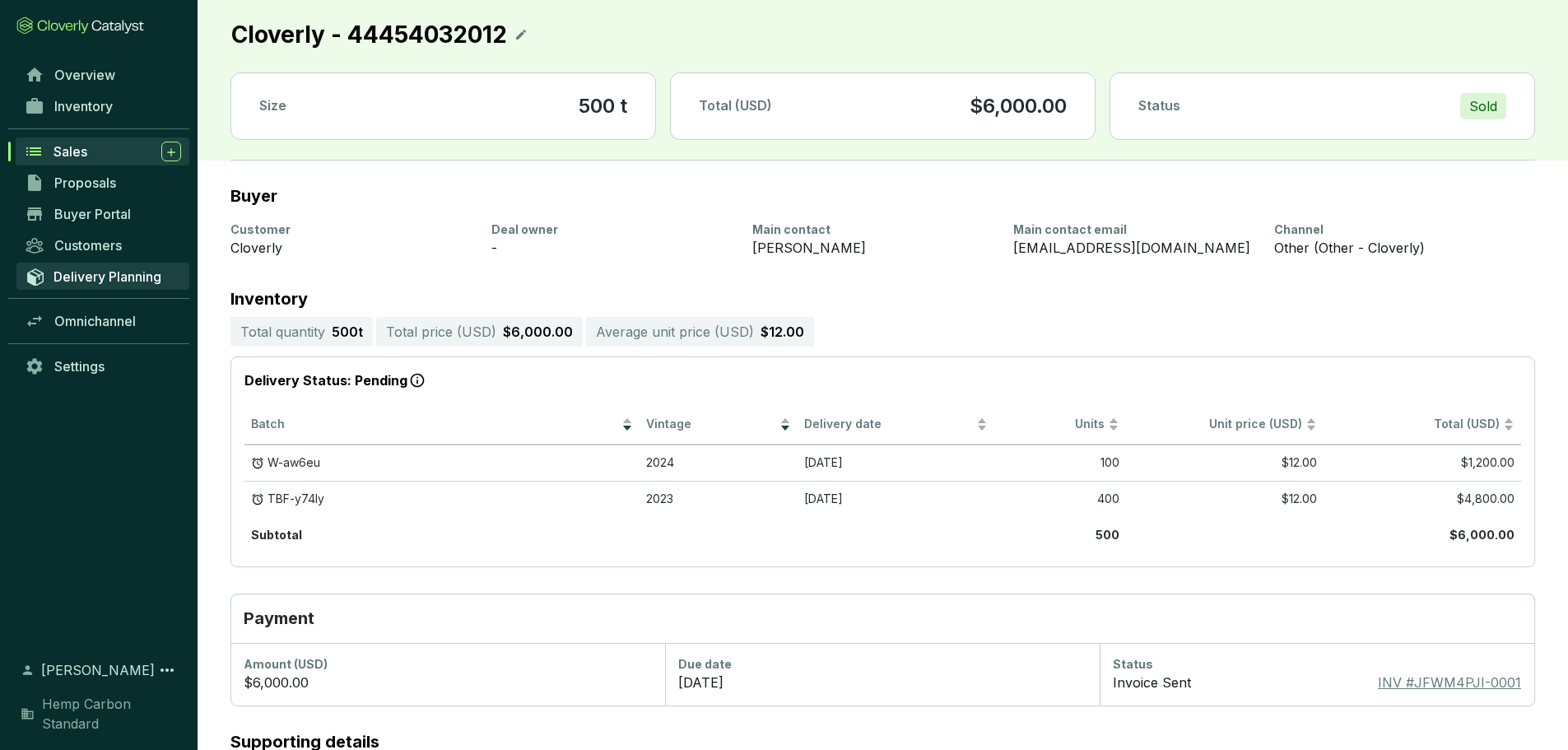
click at [124, 278] on span "Delivery Planning" at bounding box center [108, 276] width 108 height 17
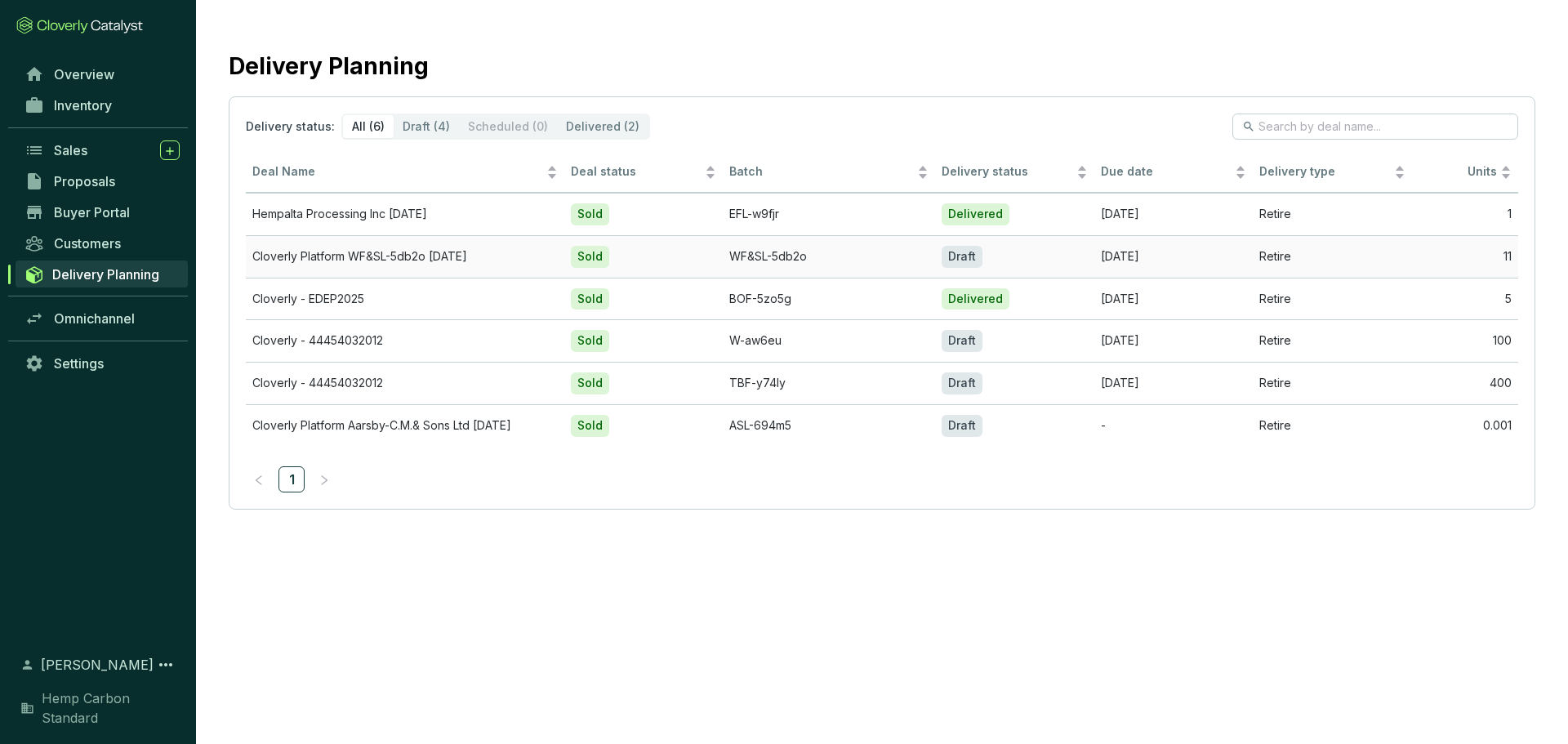
click at [972, 256] on div "Draft" at bounding box center [961, 256] width 41 height 22
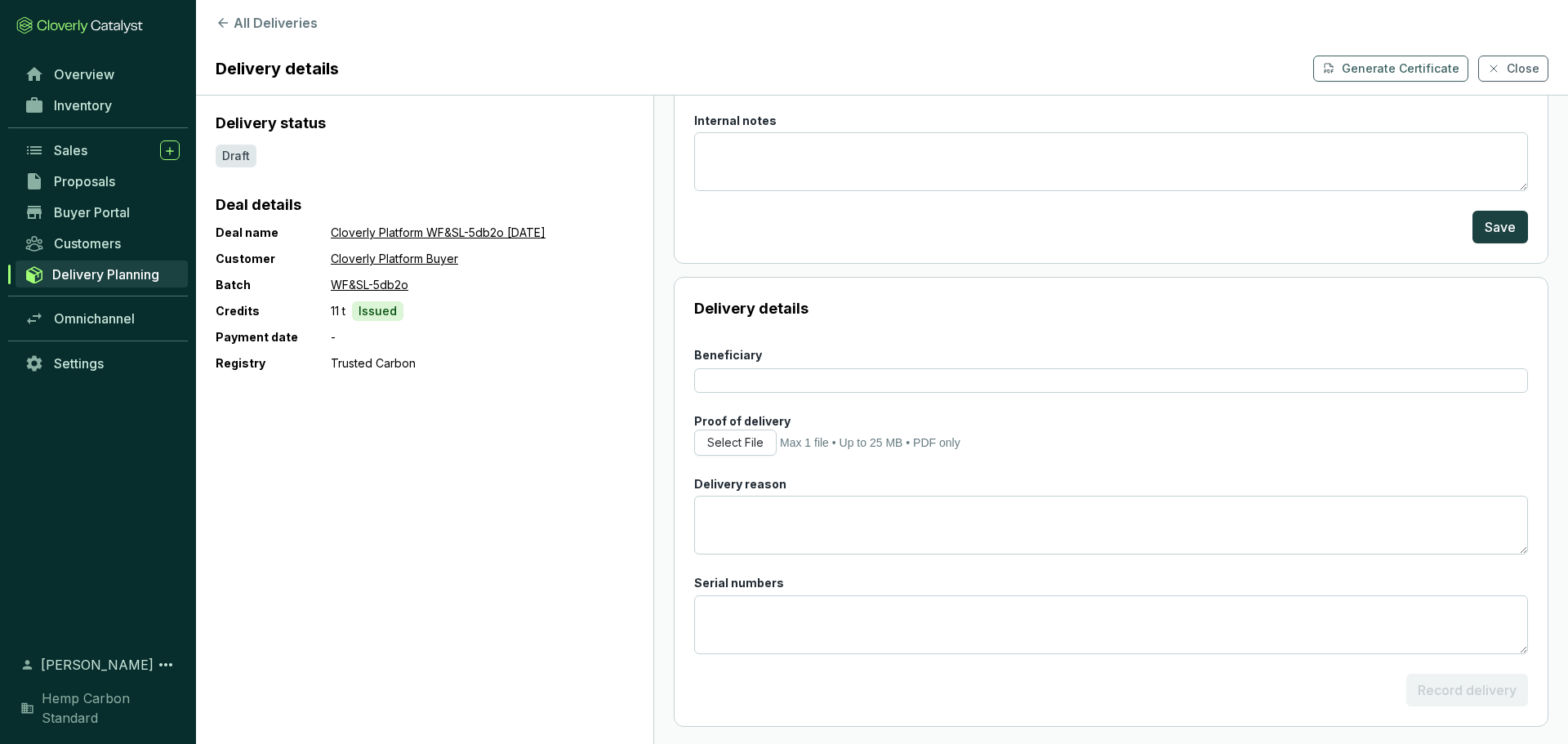
scroll to position [208, 0]
click at [769, 430] on button "Select File" at bounding box center [735, 440] width 82 height 26
click at [122, 270] on span "Delivery Planning" at bounding box center [106, 274] width 107 height 17
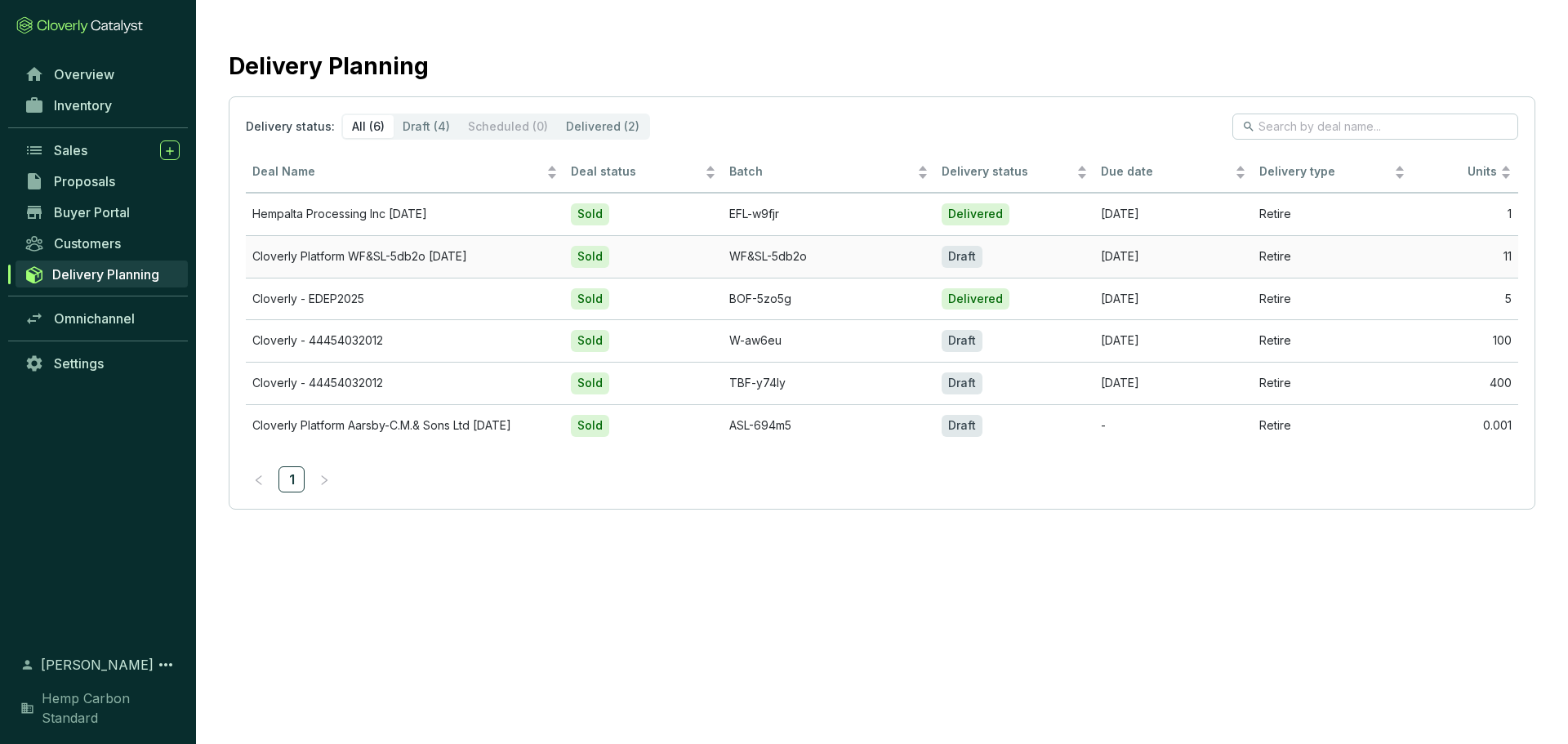
click at [392, 253] on td "Cloverly Platform WF&SL-5db2o [DATE]" at bounding box center [405, 256] width 318 height 43
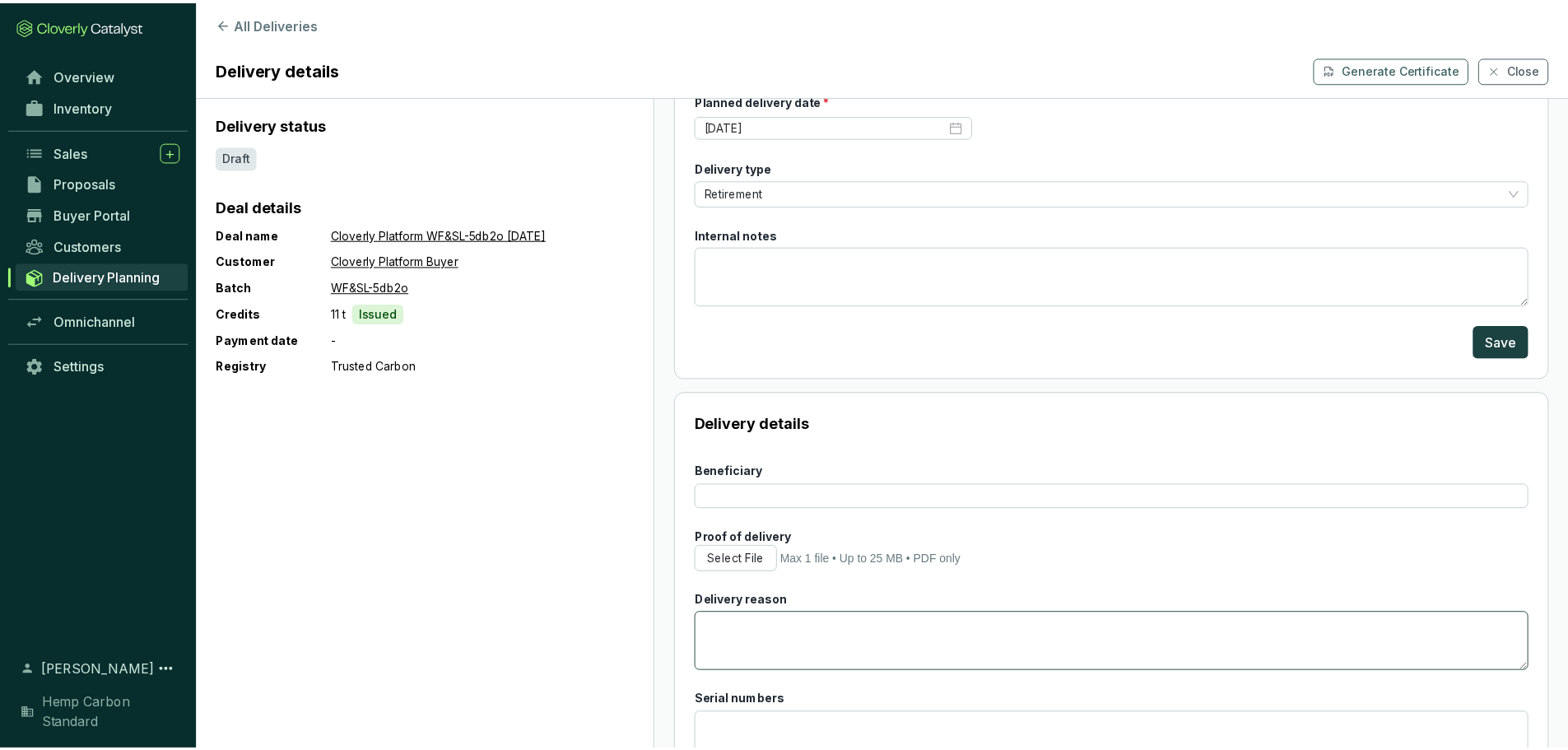
scroll to position [210, 0]
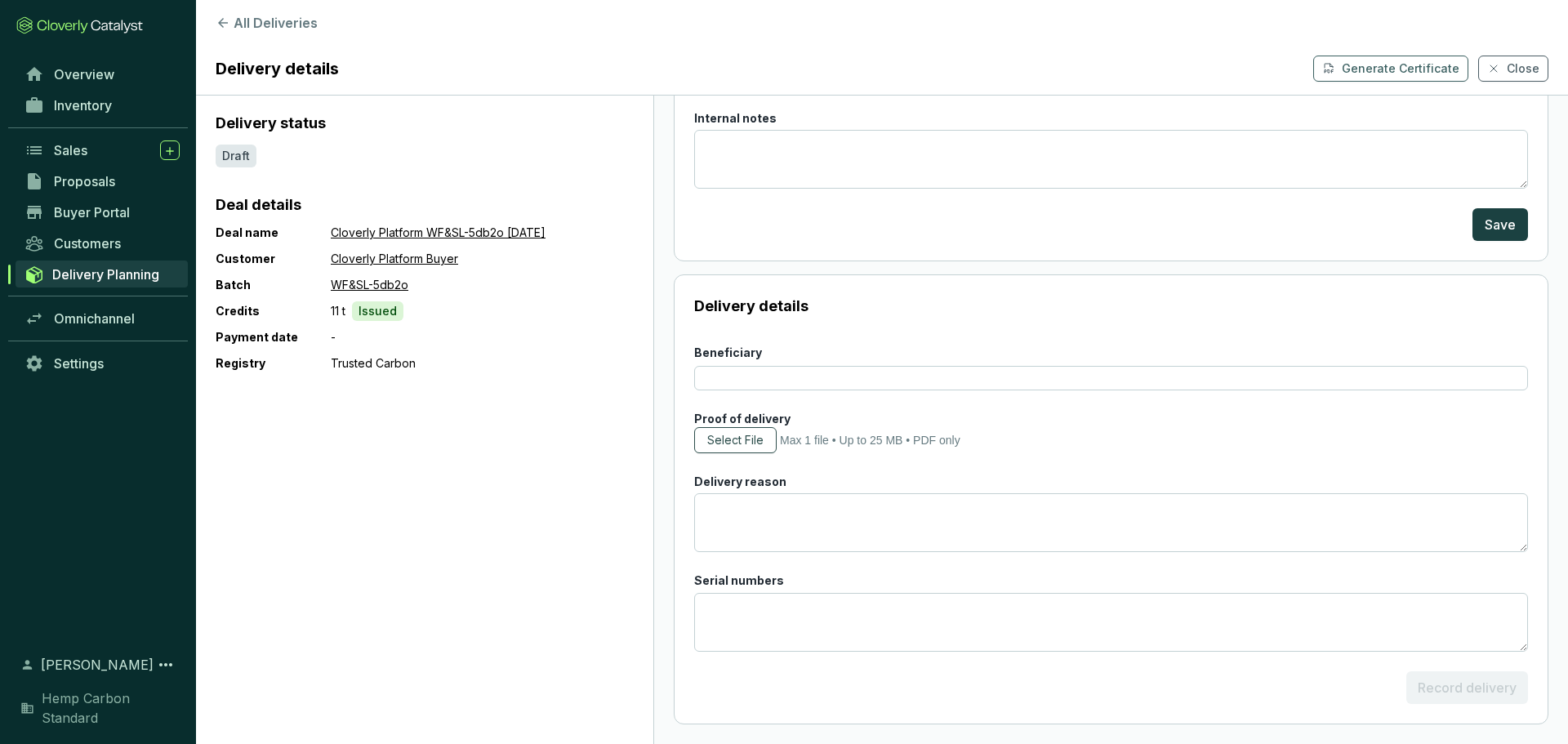
click at [732, 447] on span "Select File" at bounding box center [735, 440] width 56 height 17
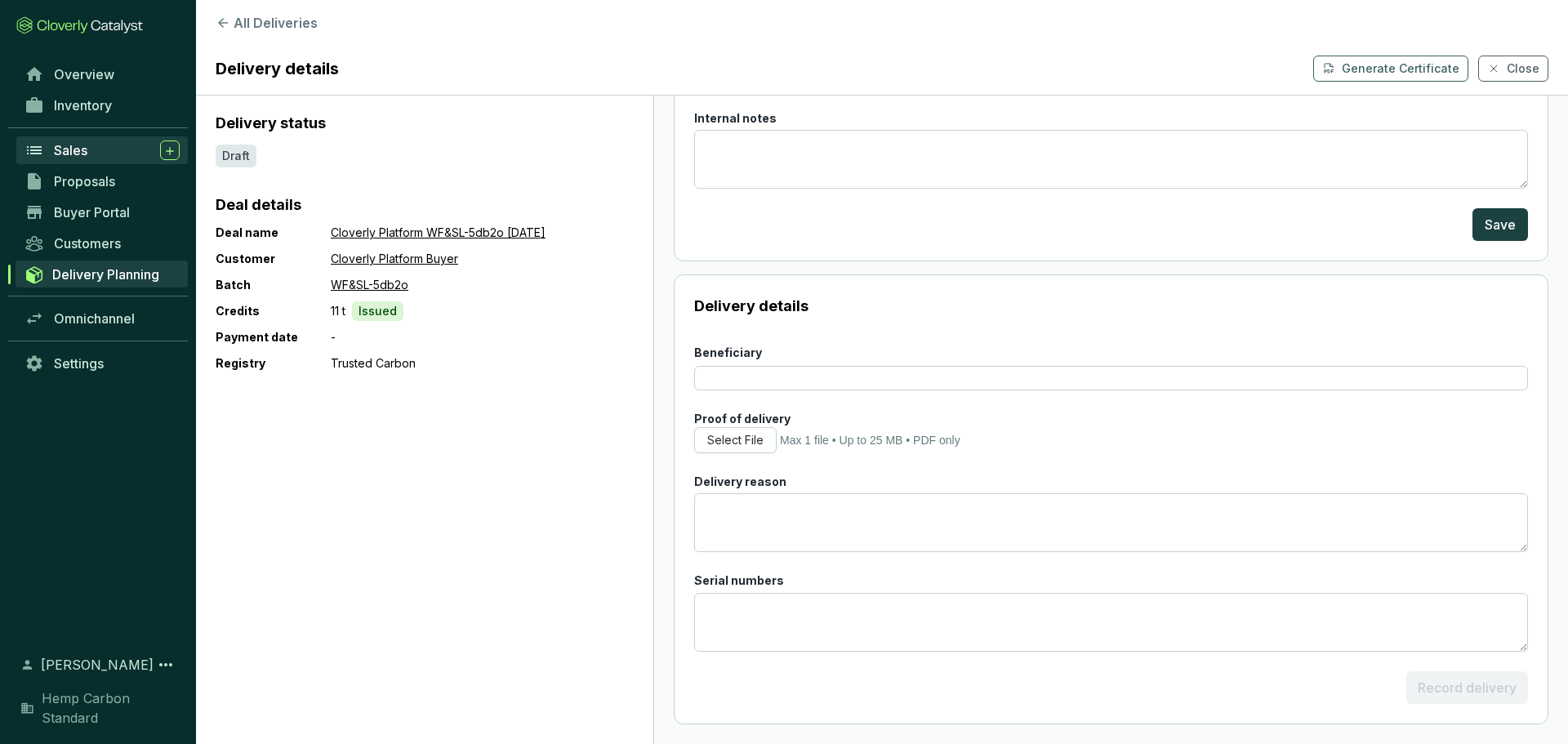
click at [89, 154] on div "Sales" at bounding box center [117, 150] width 126 height 19
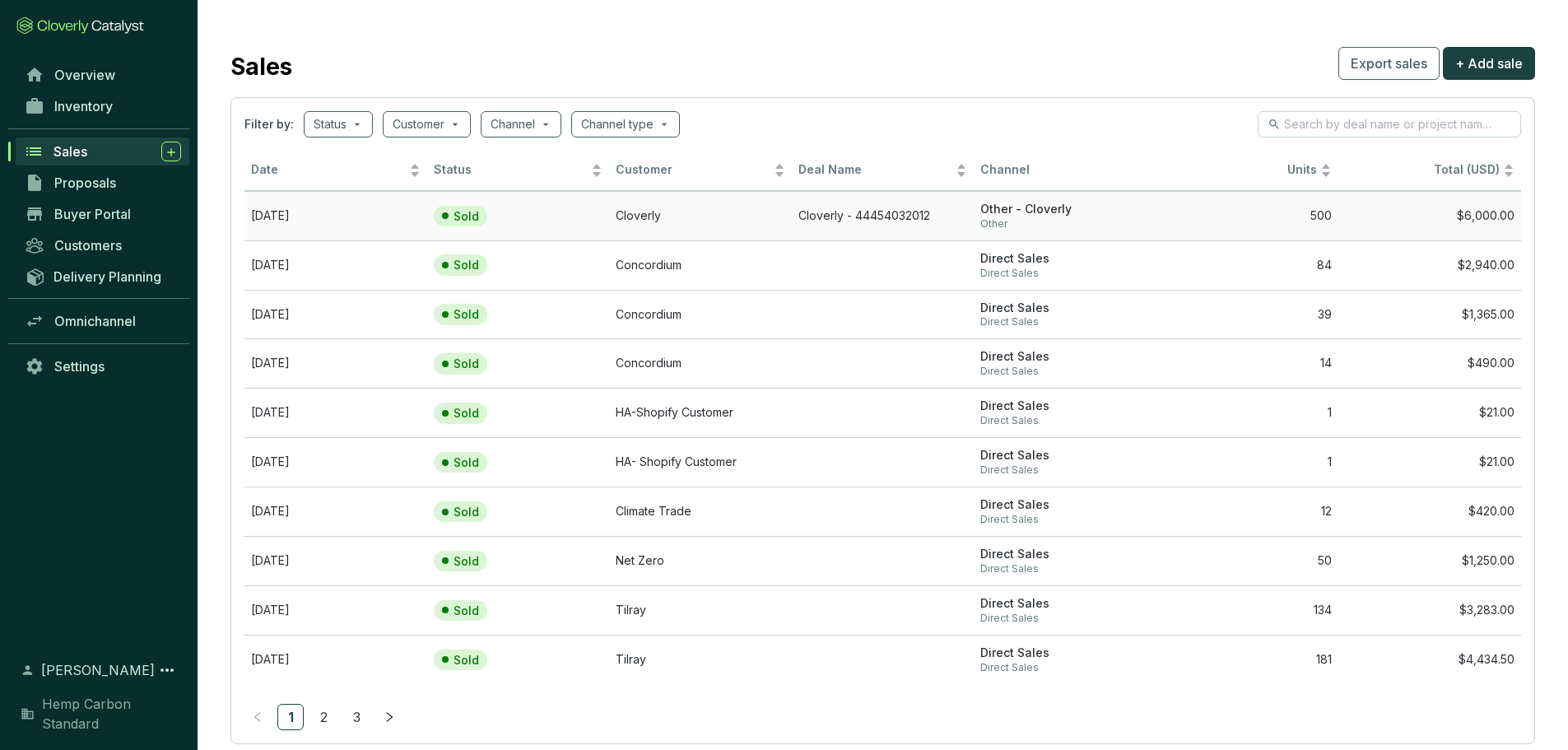
click at [920, 217] on td "Cloverly - 44454032012" at bounding box center [882, 216] width 182 height 49
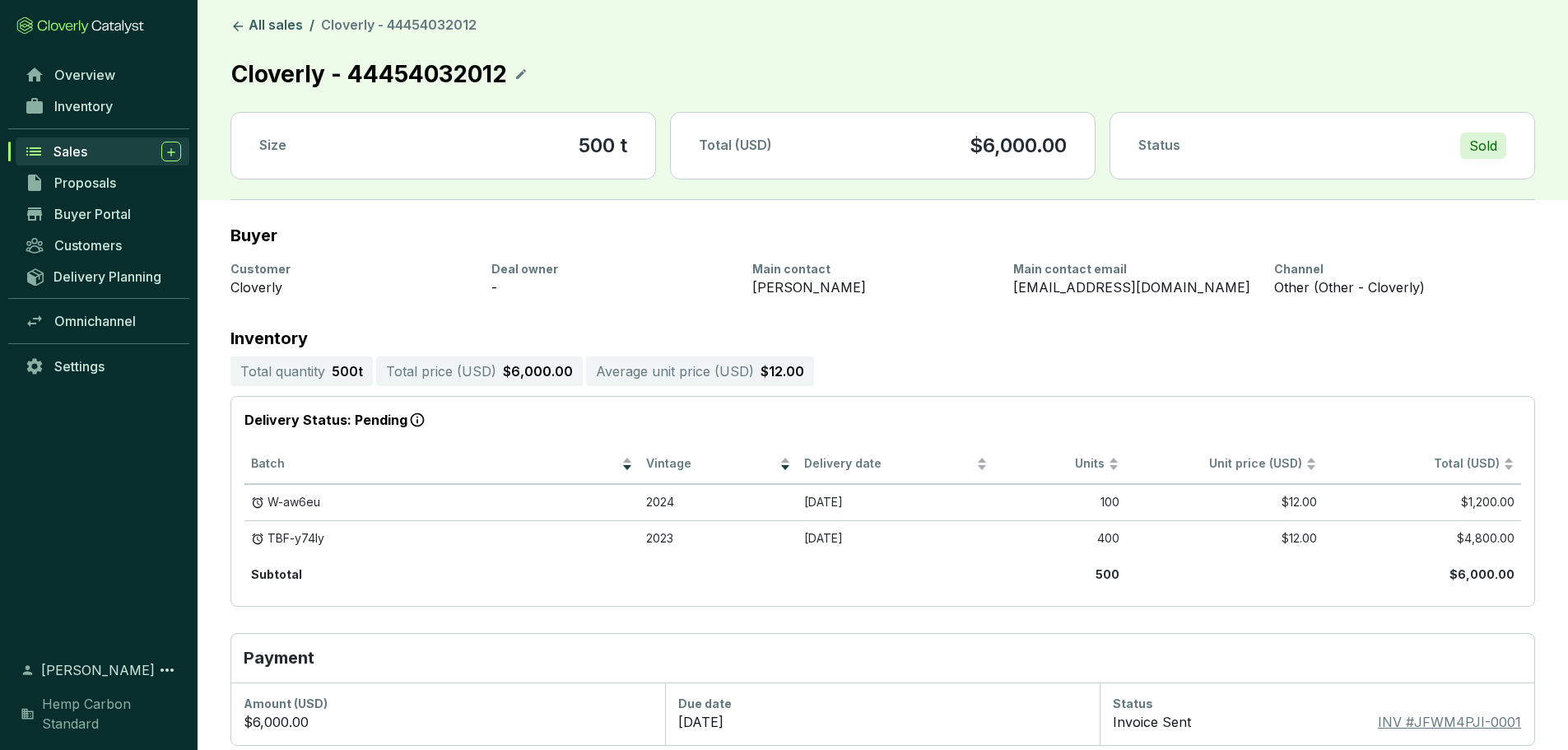
click at [524, 80] on icon at bounding box center [521, 74] width 13 height 19
click at [474, 235] on section "Buyer" at bounding box center [882, 235] width 1304 height 19
click at [527, 81] on icon at bounding box center [527, 74] width 13 height 19
click at [119, 80] on link "Overview" at bounding box center [103, 75] width 173 height 28
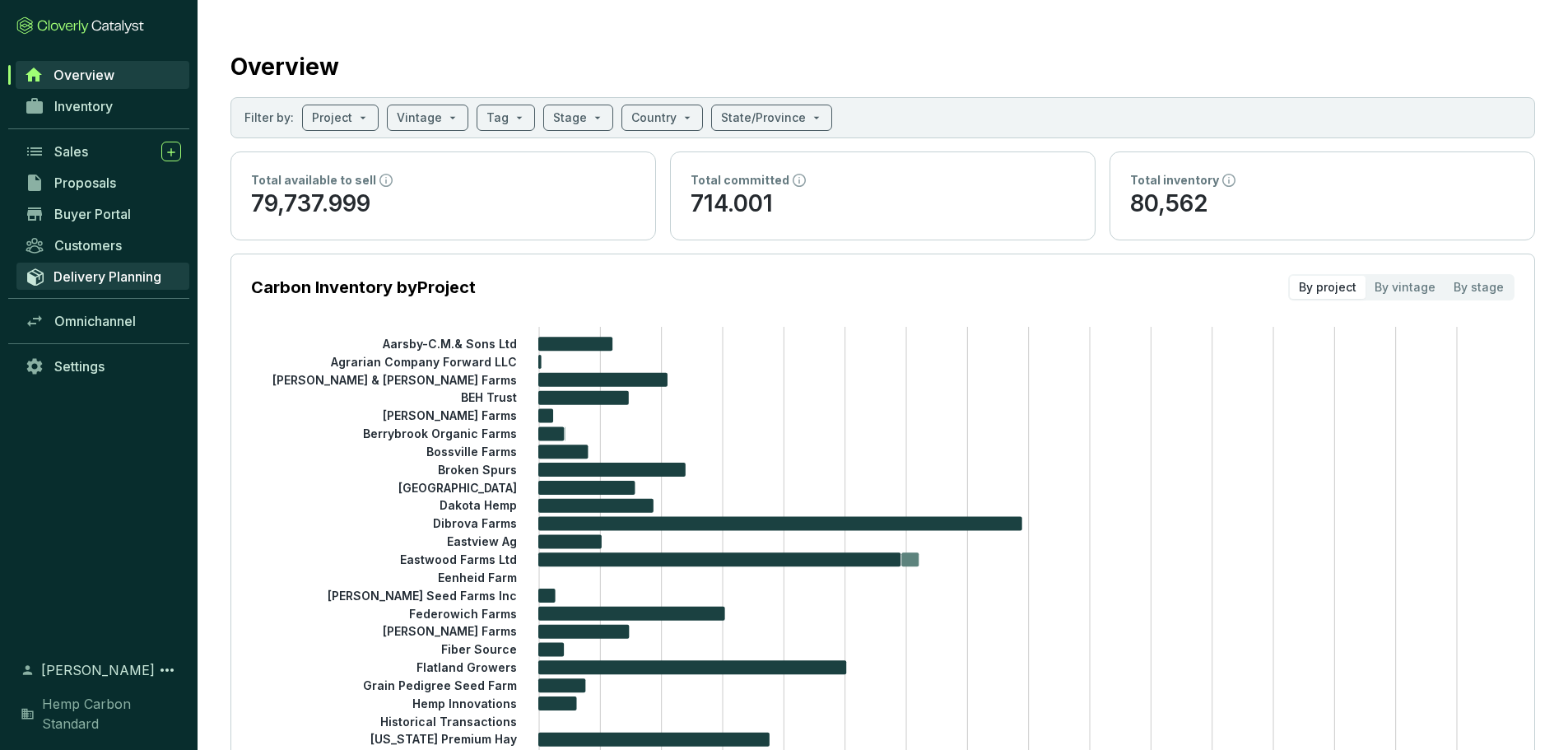
click at [122, 280] on span "Delivery Planning" at bounding box center [108, 276] width 108 height 17
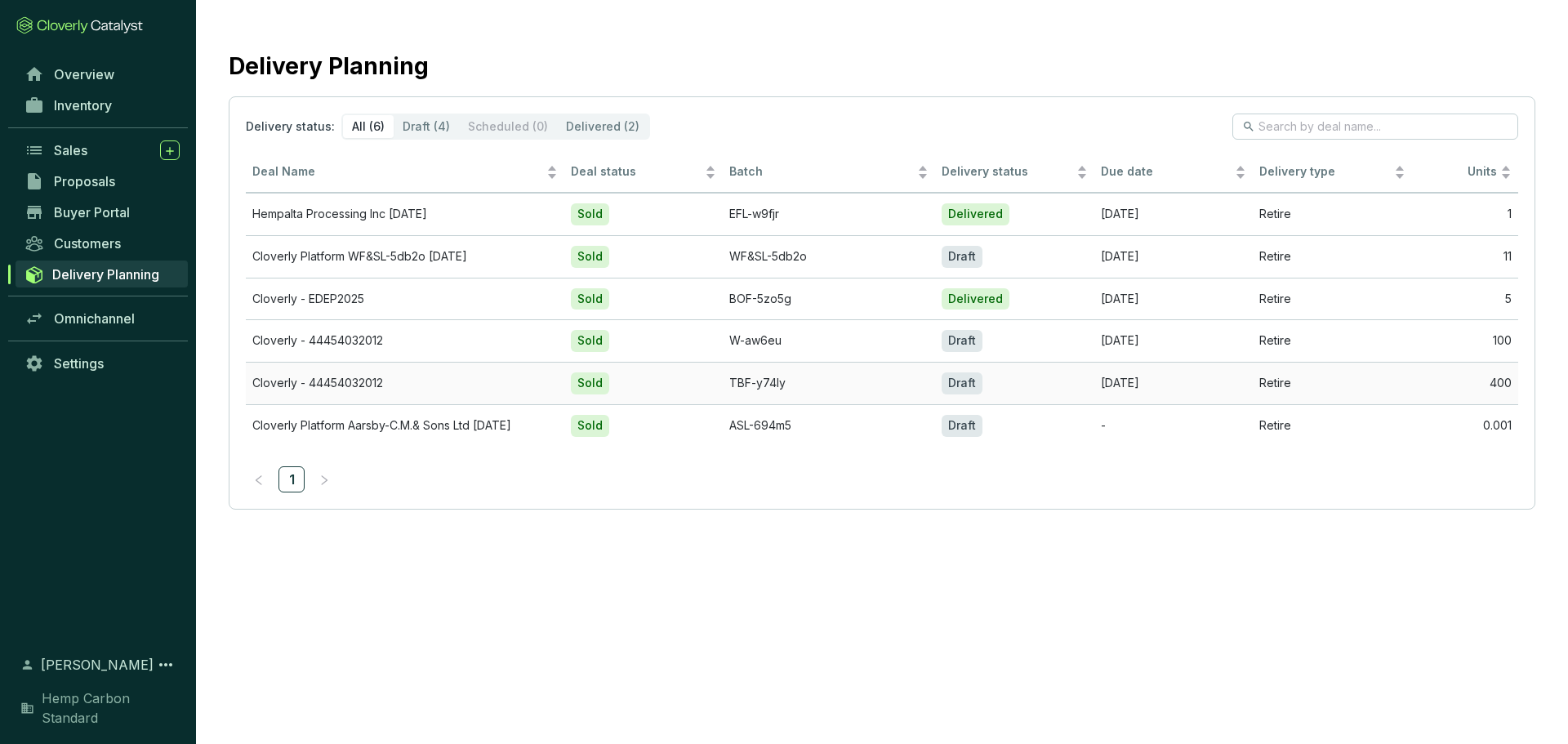
click at [362, 386] on td "Cloverly - 44454032012" at bounding box center [405, 383] width 318 height 43
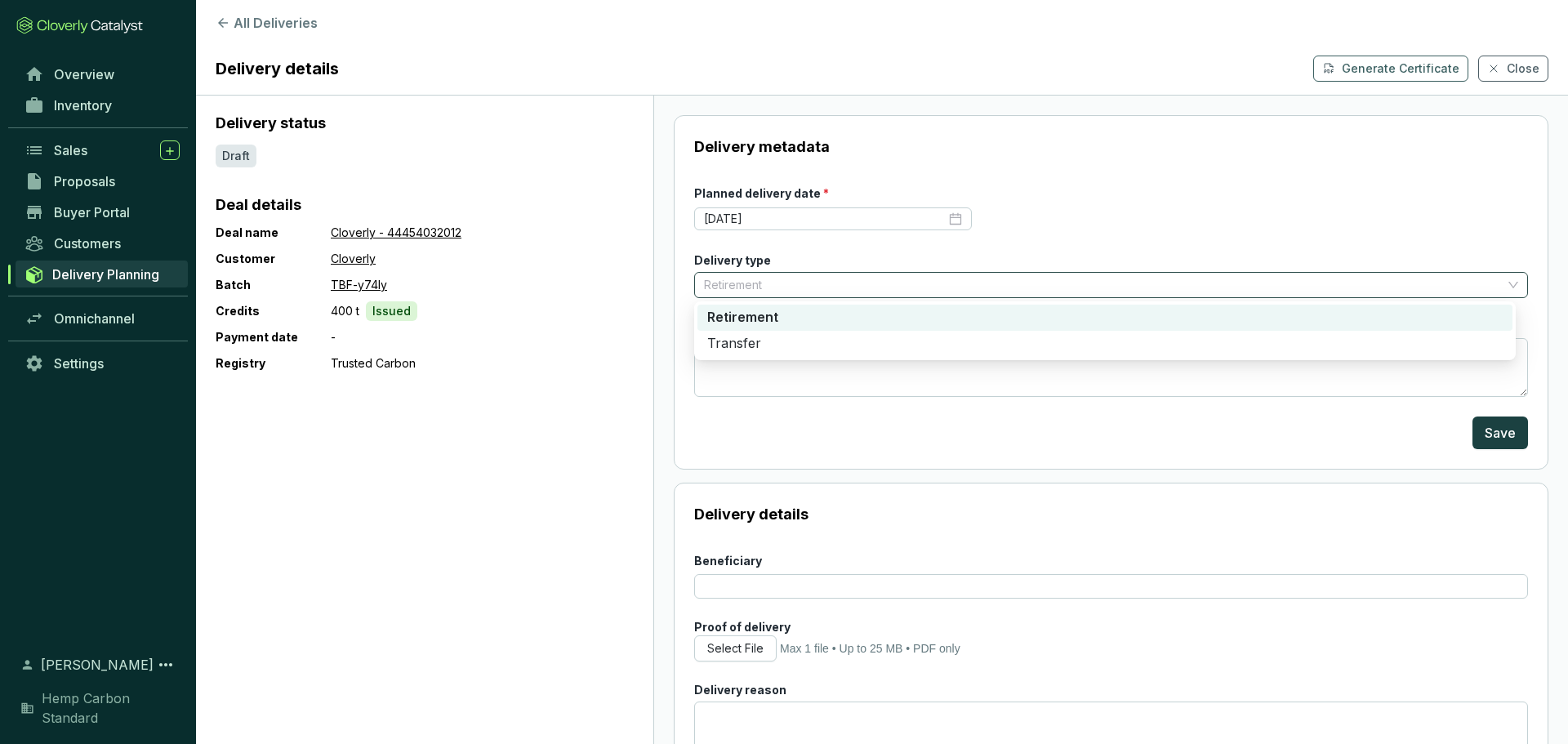
click at [1325, 279] on span "Retirement" at bounding box center [1111, 285] width 814 height 24
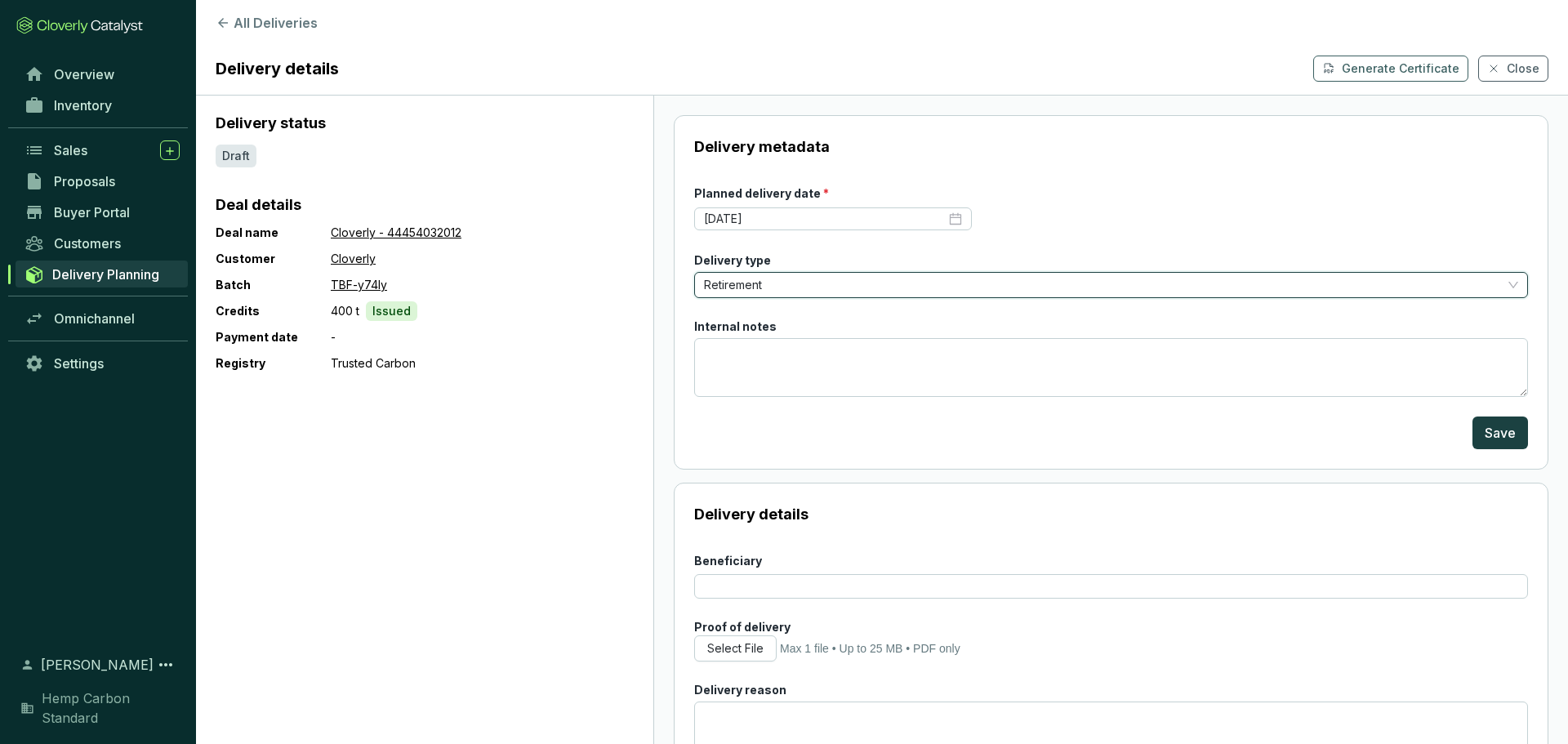
click at [1129, 457] on div "Delivery metadata Planned delivery date * [DATE] Delivery type Retirement Retir…" at bounding box center [1111, 292] width 875 height 354
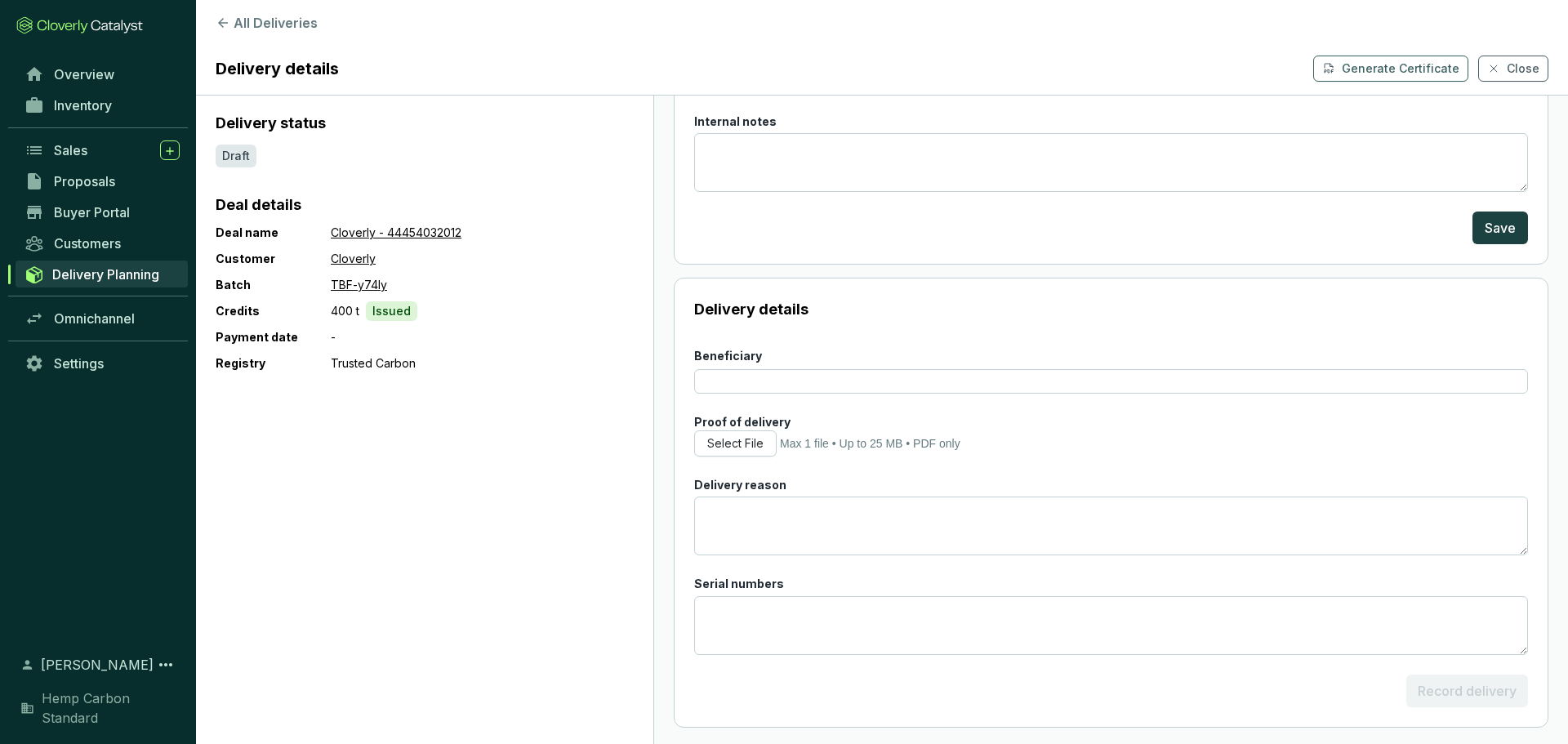
scroll to position [208, 0]
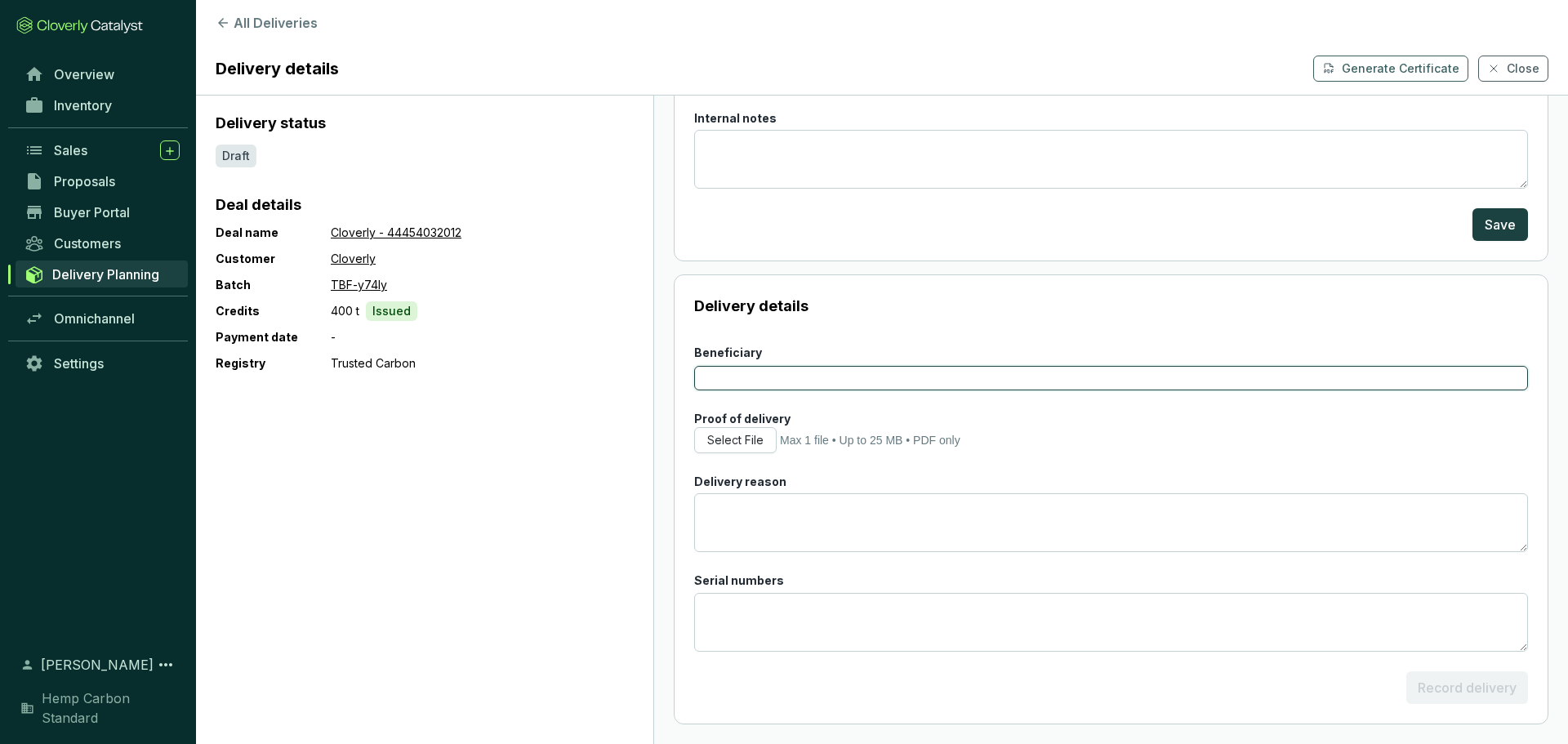
click at [723, 382] on input "Beneficiary" at bounding box center [1111, 378] width 833 height 24
type input "Clovery"
click at [770, 436] on button "Select File" at bounding box center [735, 440] width 82 height 26
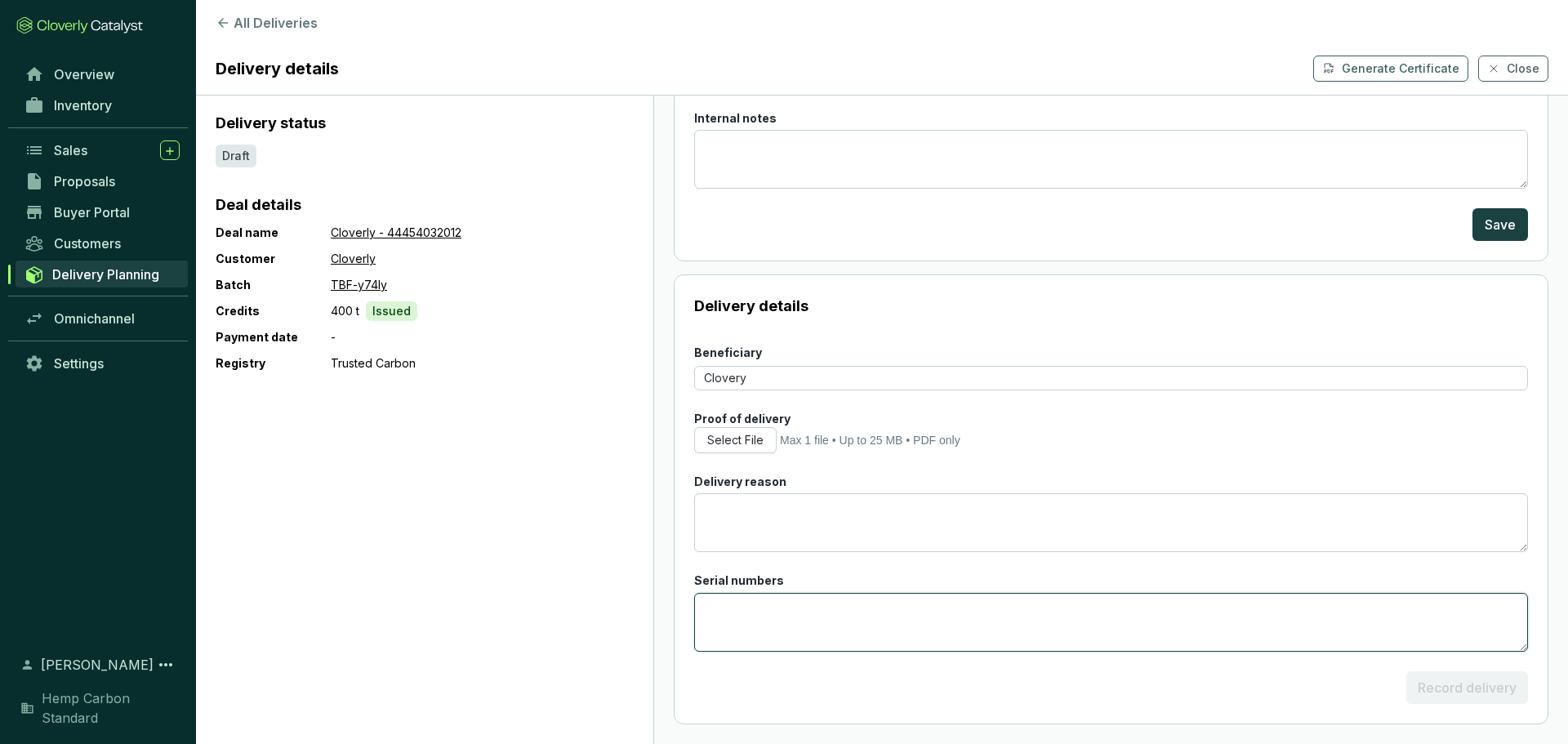
click at [896, 628] on textarea "Serial numbers" at bounding box center [1111, 622] width 833 height 59
click at [1495, 691] on span "Record delivery" at bounding box center [1467, 686] width 122 height 32
click at [1043, 516] on textarea "Delivery reason" at bounding box center [1111, 522] width 833 height 59
type textarea "b"
click at [1014, 607] on textarea "Serial numbers" at bounding box center [1111, 622] width 833 height 59
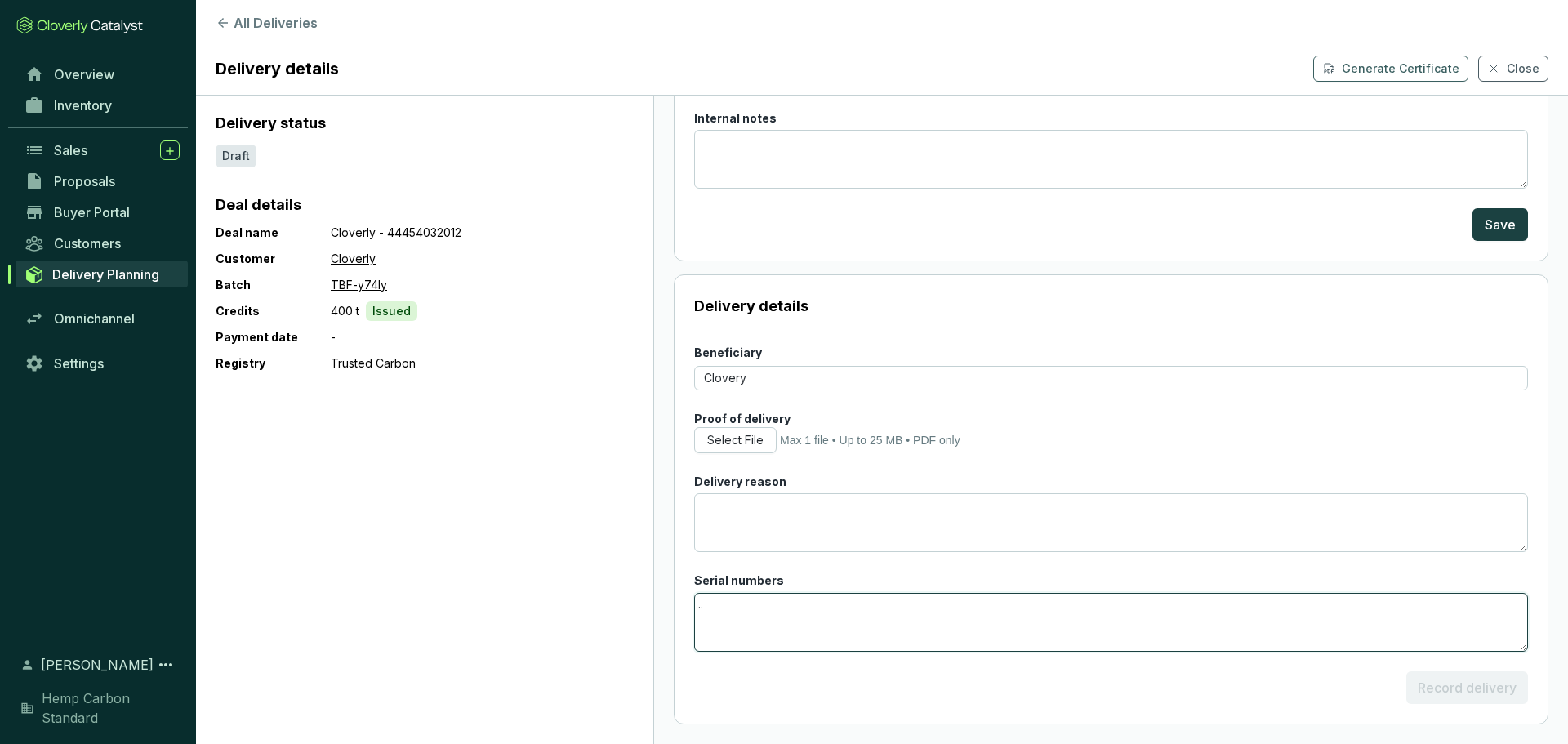
type textarea "."
click at [840, 511] on textarea "Delivery reason" at bounding box center [1111, 522] width 833 height 59
click at [721, 449] on button "Select File" at bounding box center [735, 440] width 82 height 26
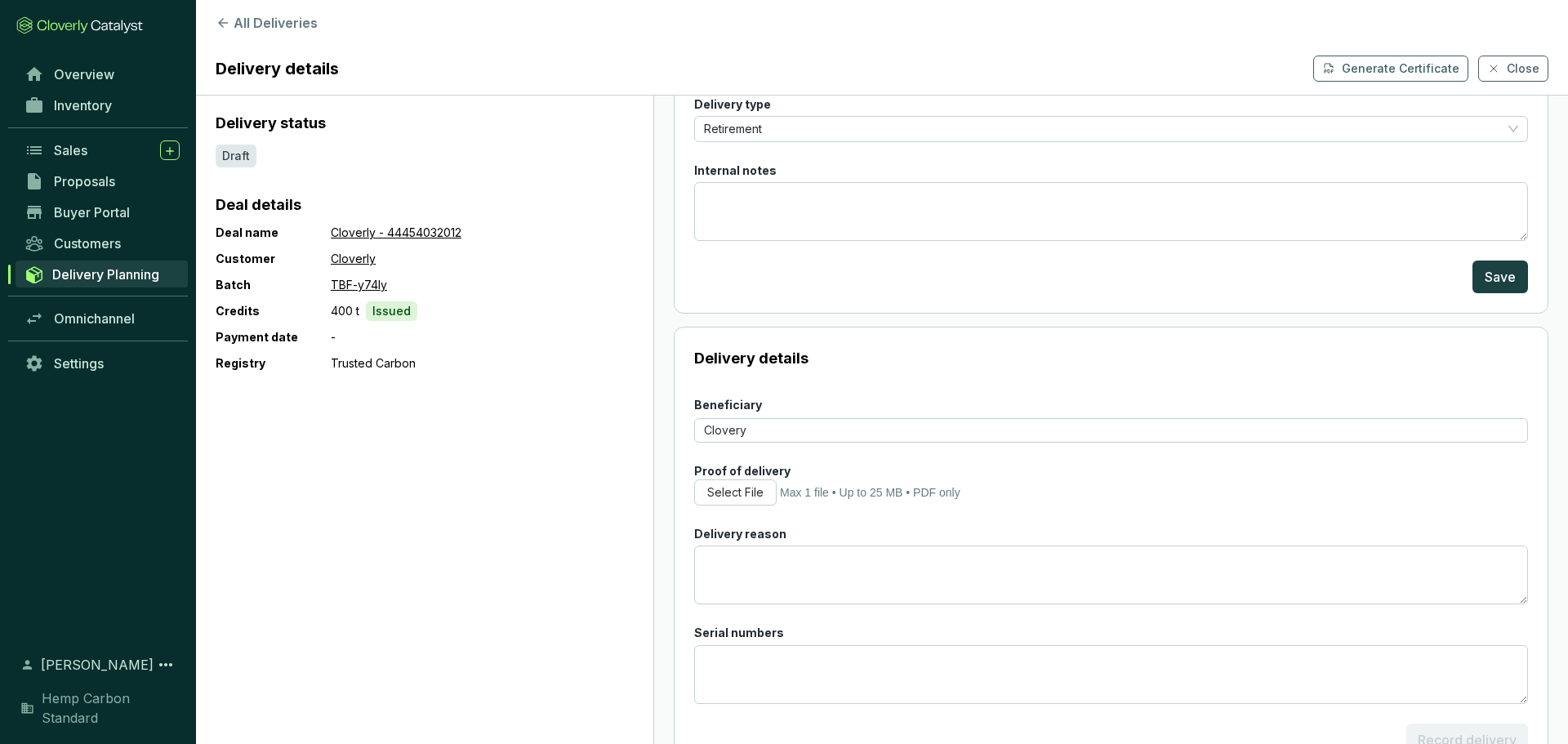
scroll to position [127, 0]
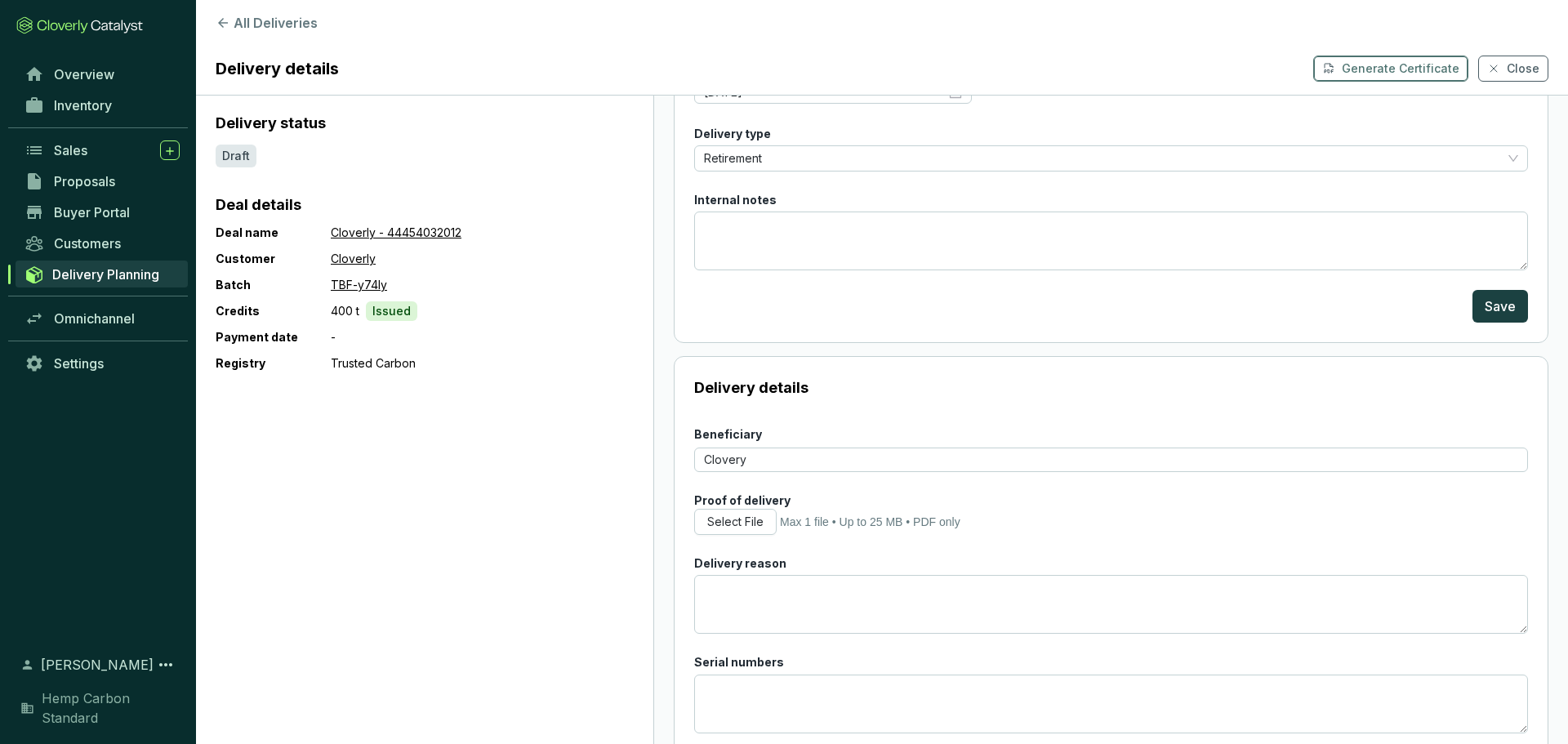
click at [1401, 55] on button "Generate Certificate" at bounding box center [1390, 68] width 155 height 26
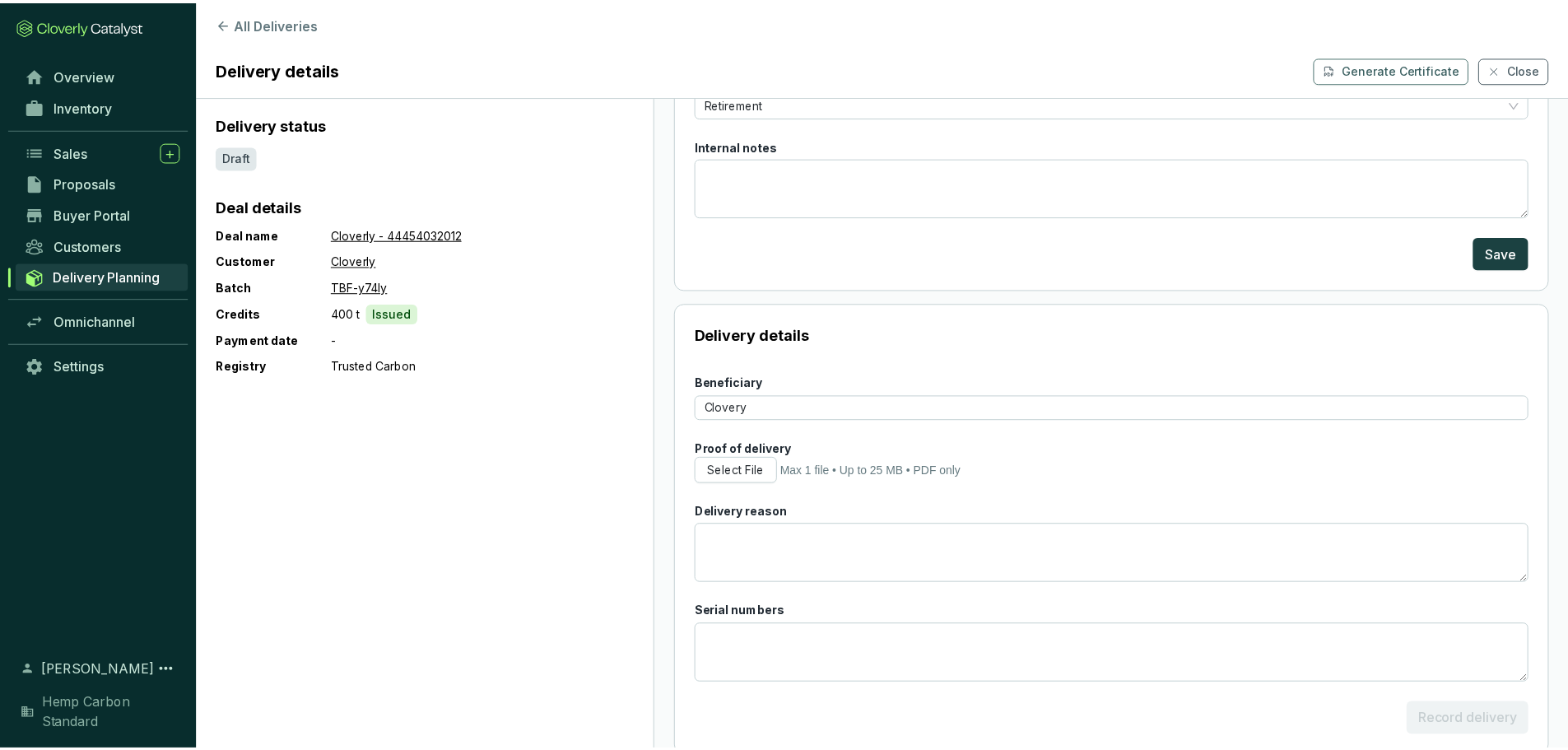
scroll to position [210, 0]
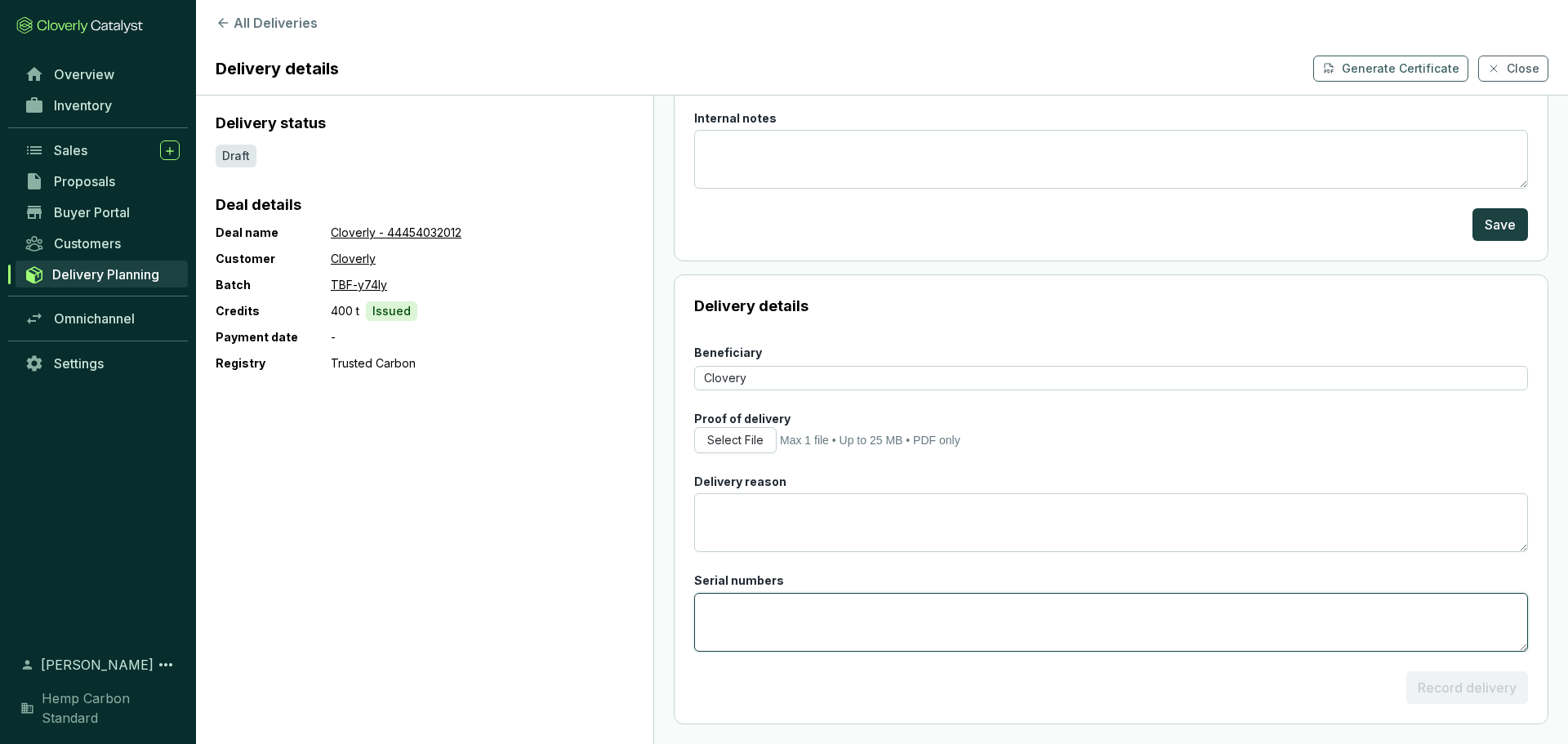
drag, startPoint x: 947, startPoint y: 636, endPoint x: 855, endPoint y: 611, distance: 95.3
click at [945, 636] on textarea "Serial numbers" at bounding box center [1111, 622] width 833 height 59
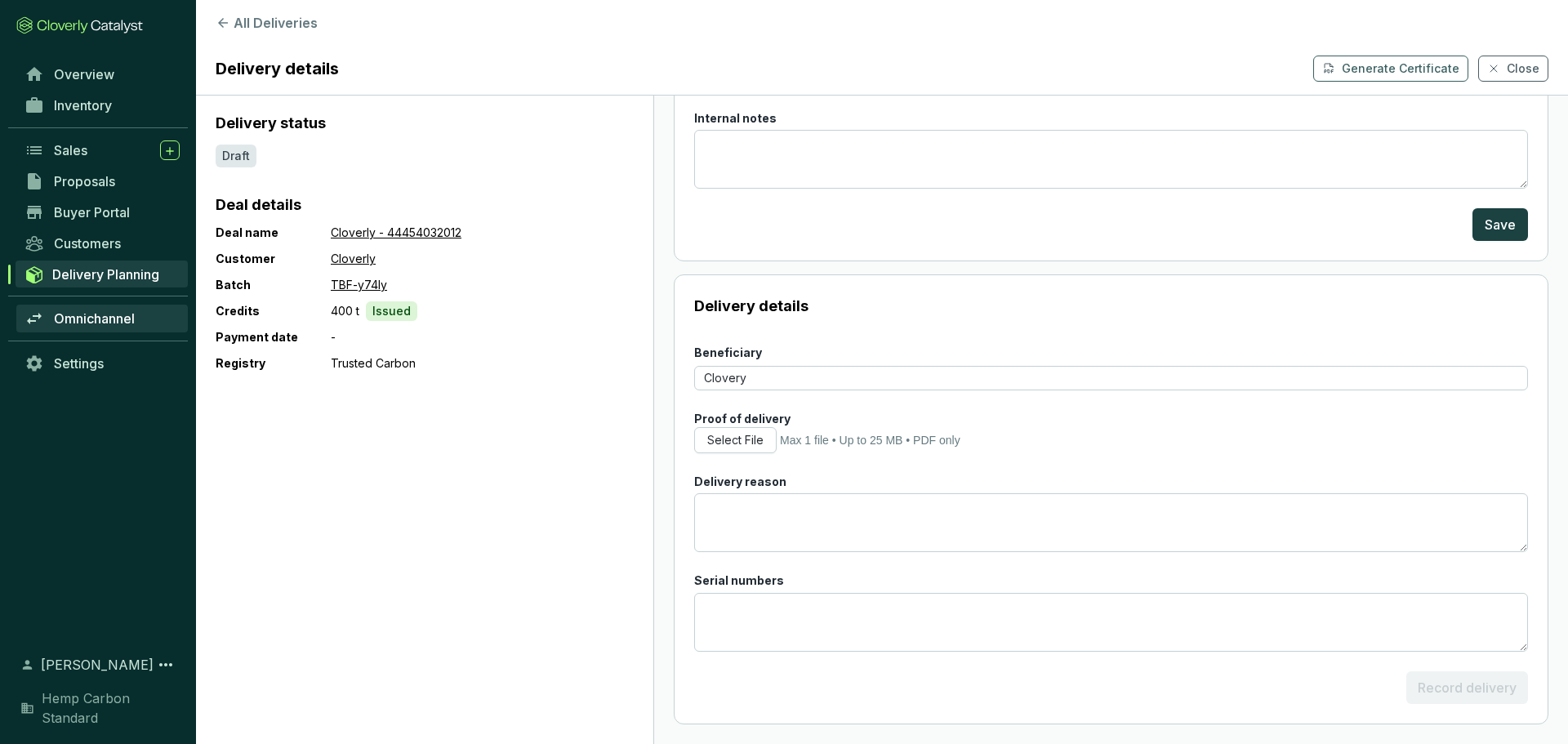
click at [122, 324] on span "Omnichannel" at bounding box center [94, 318] width 80 height 17
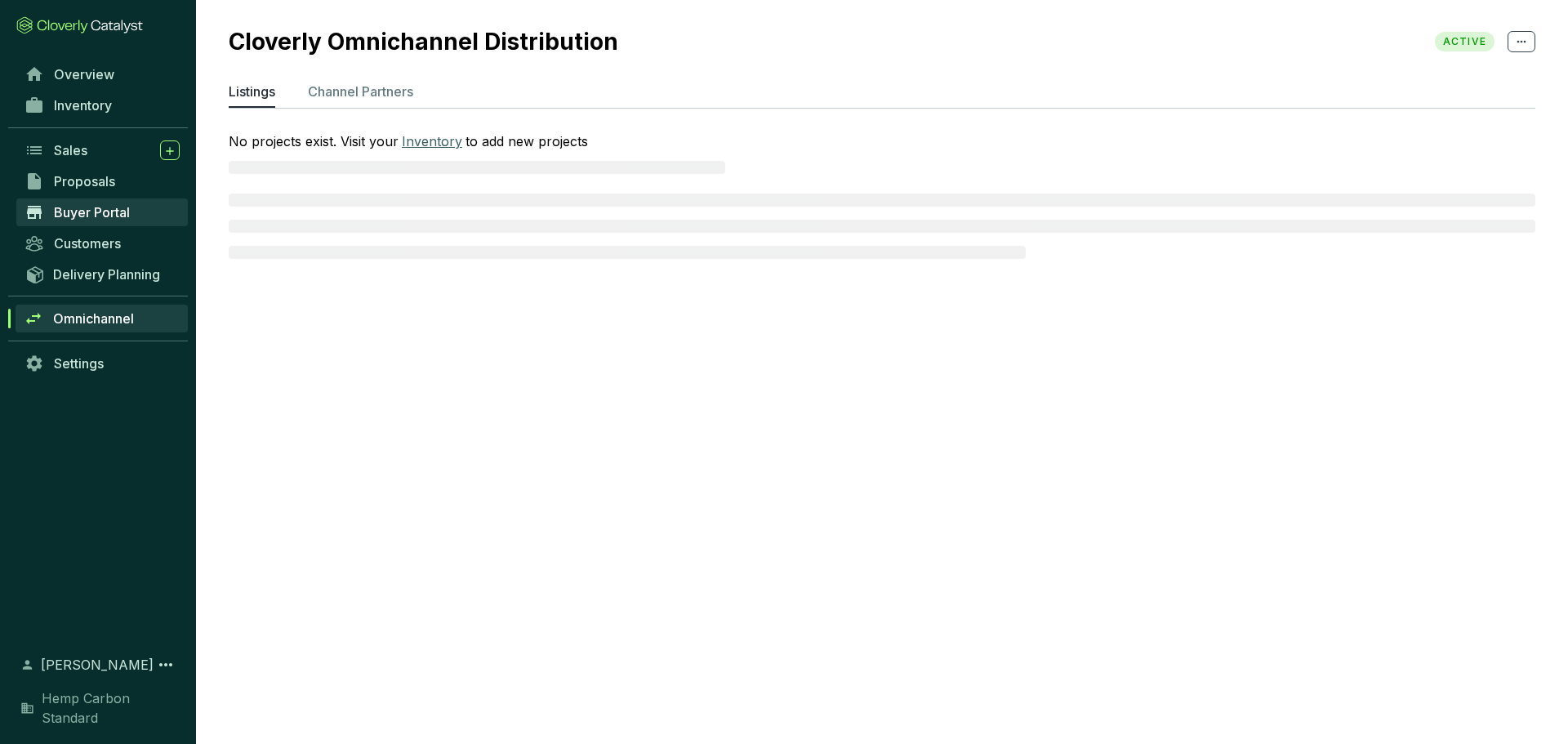
click at [115, 220] on link "Buyer Portal" at bounding box center [102, 212] width 171 height 28
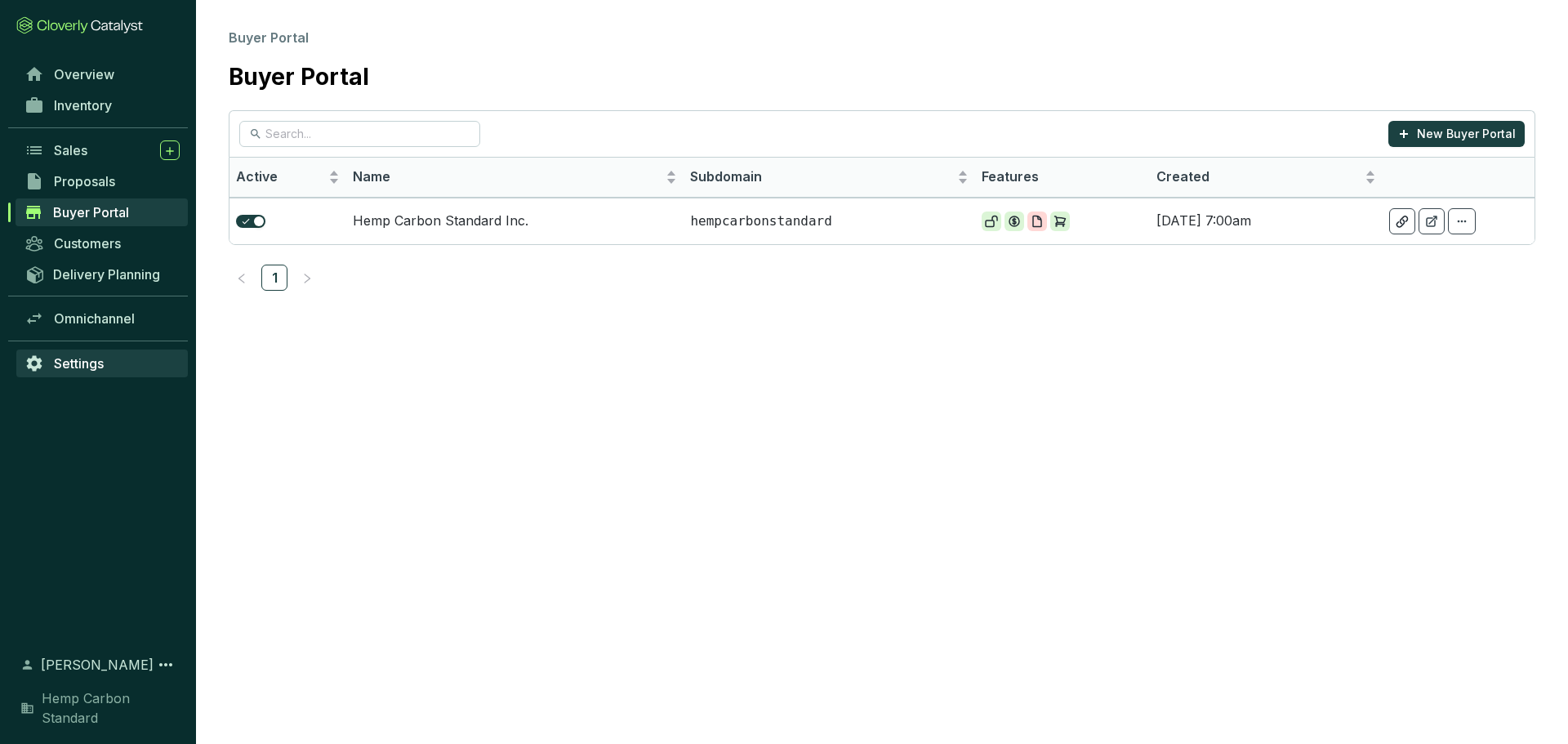
click at [65, 369] on span "Settings" at bounding box center [79, 363] width 50 height 17
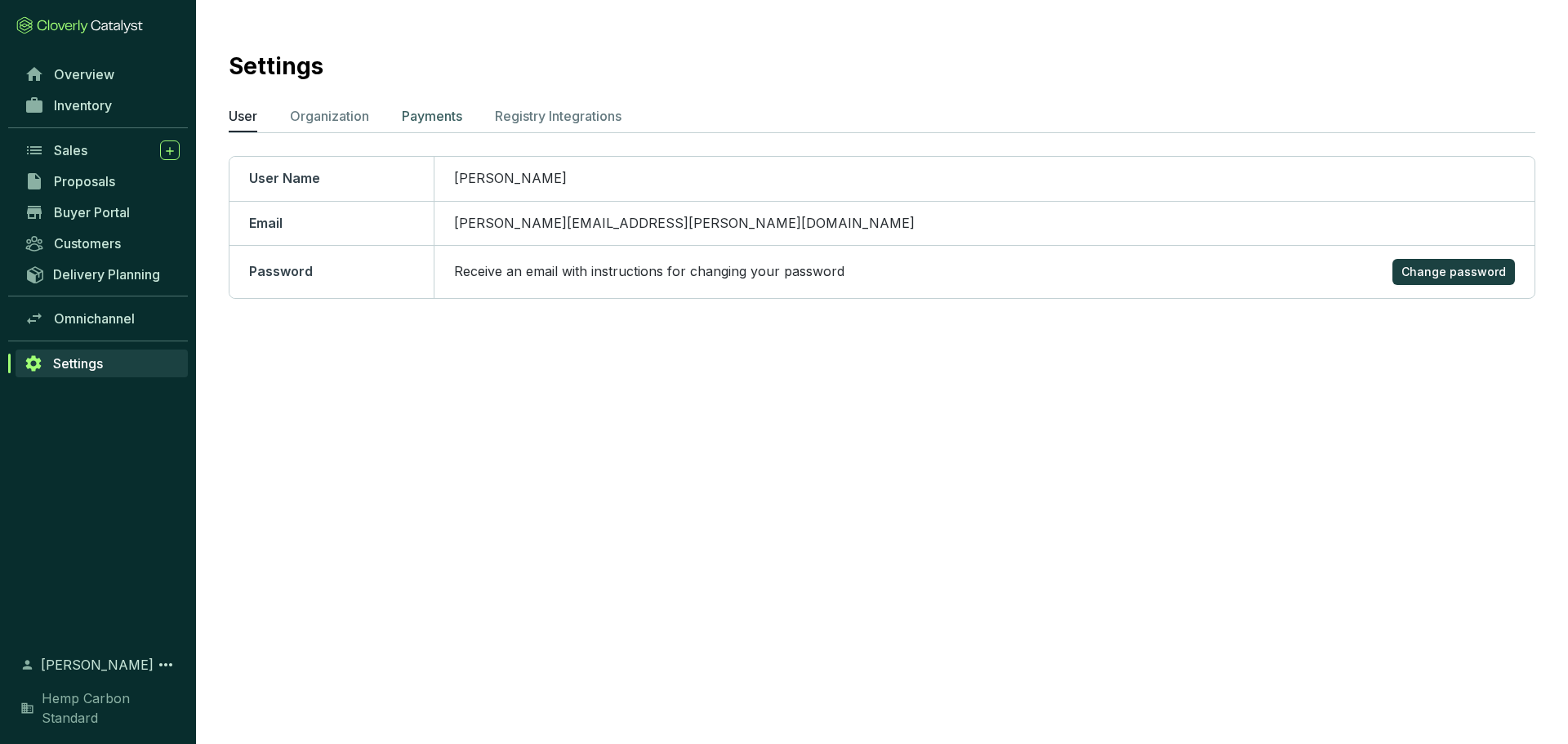
click at [409, 115] on p "Payments" at bounding box center [431, 115] width 60 height 19
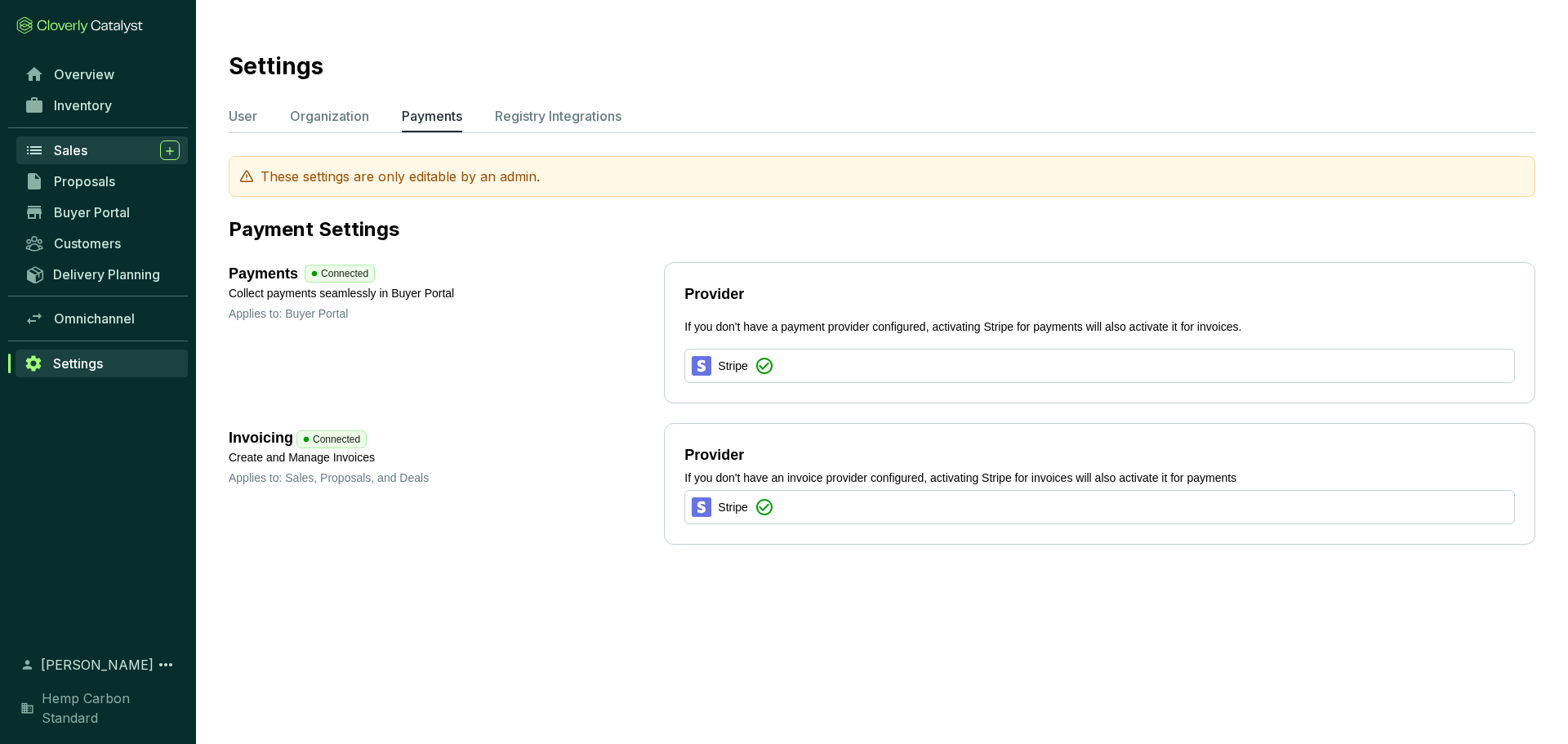
click at [92, 145] on div "Sales" at bounding box center [117, 150] width 126 height 19
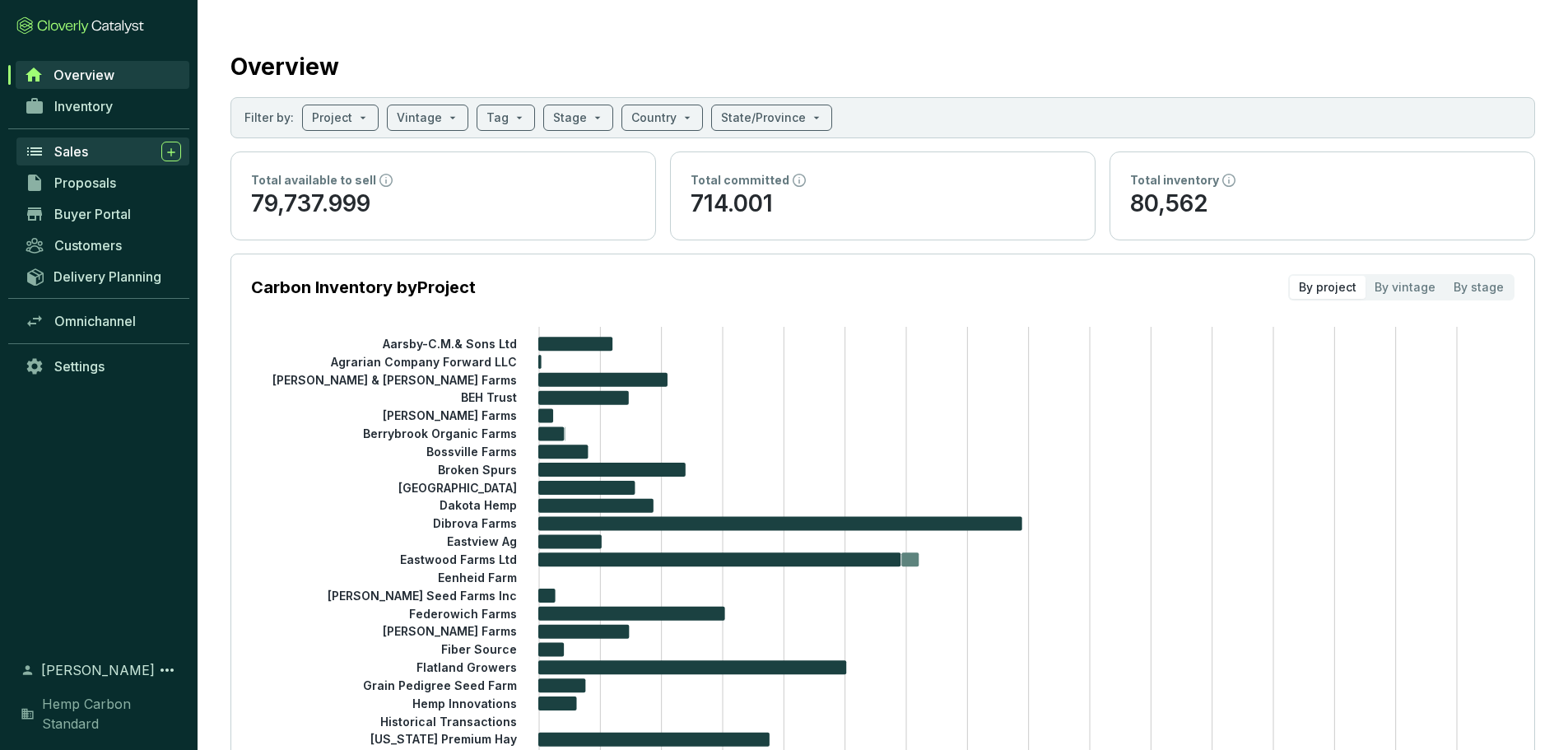
click at [60, 154] on span "Sales" at bounding box center [71, 151] width 33 height 17
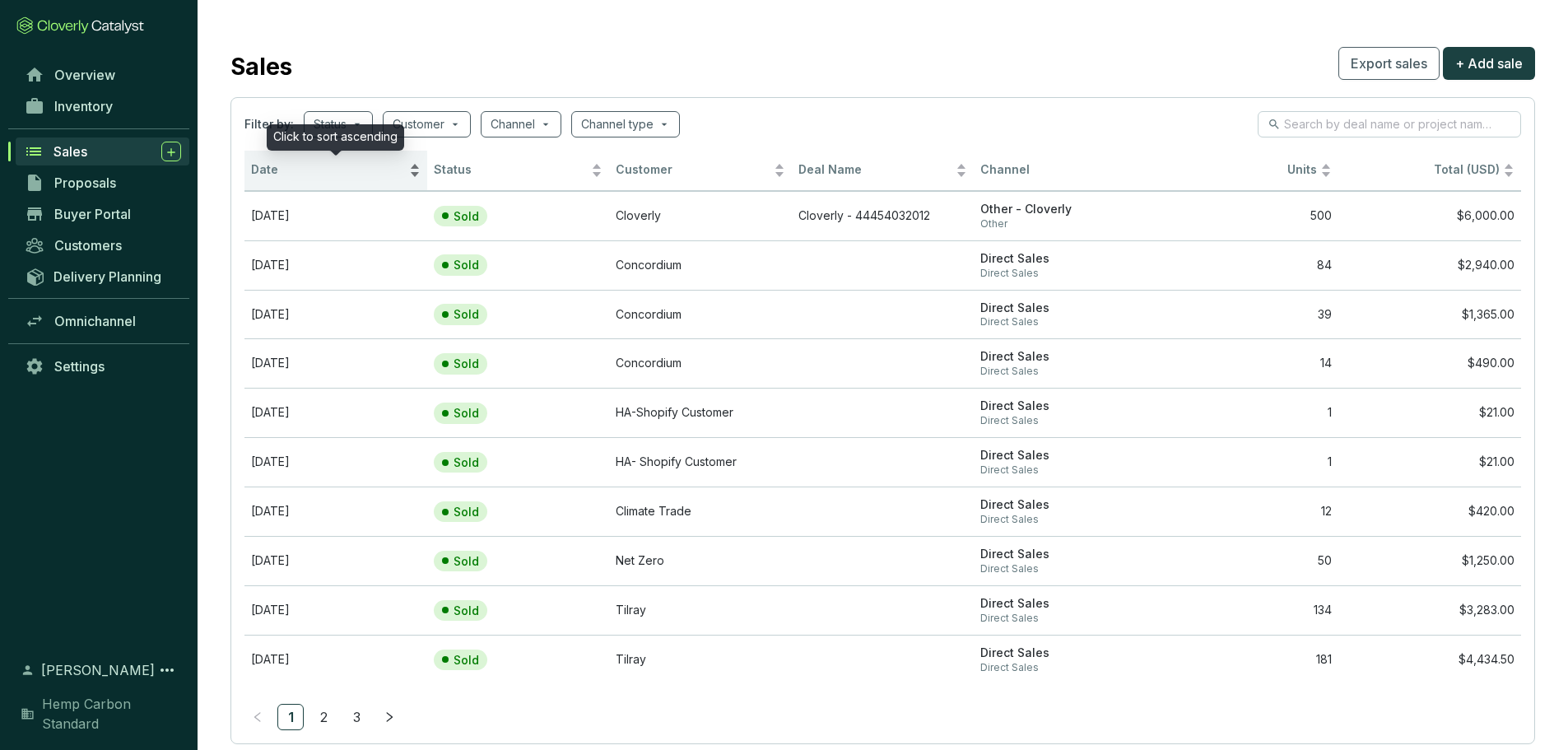
click at [276, 174] on span "Date" at bounding box center [329, 170] width 155 height 16
click at [415, 180] on div "Date" at bounding box center [336, 170] width 169 height 19
